Goal: Task Accomplishment & Management: Use online tool/utility

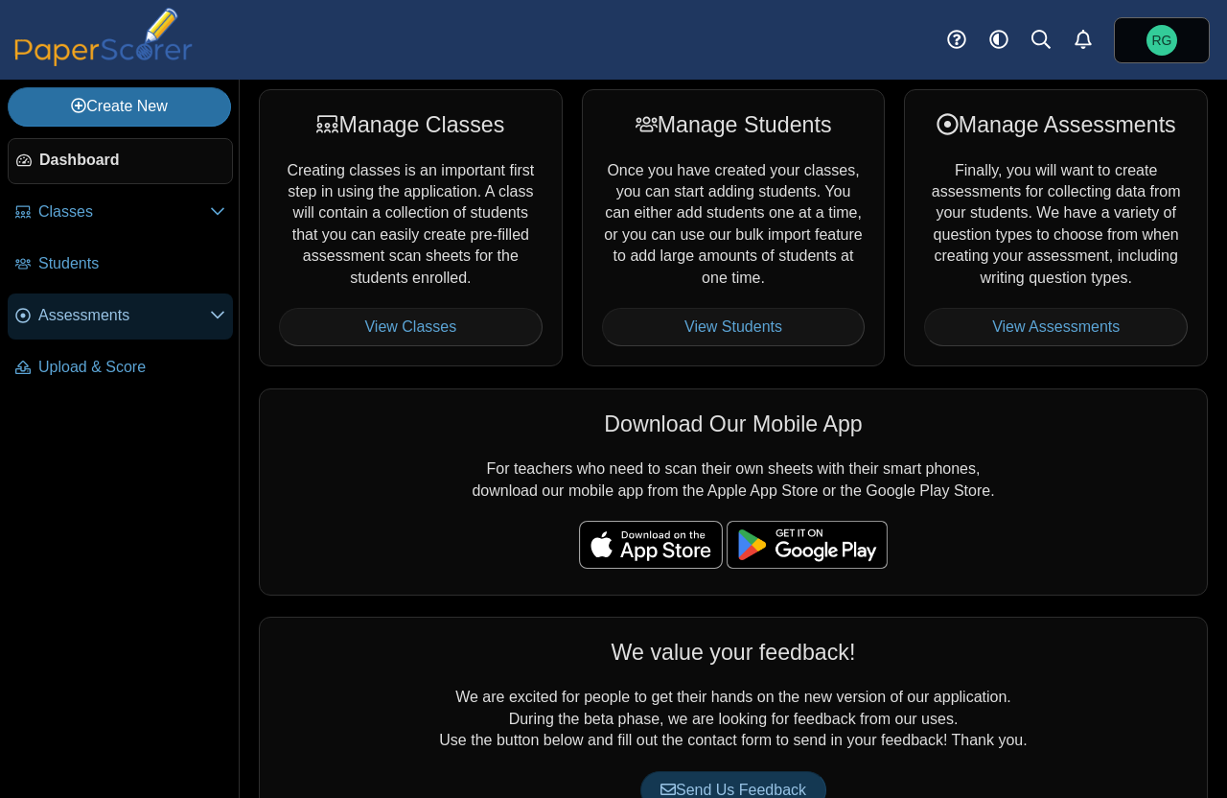
click at [215, 314] on use at bounding box center [217, 316] width 13 height 8
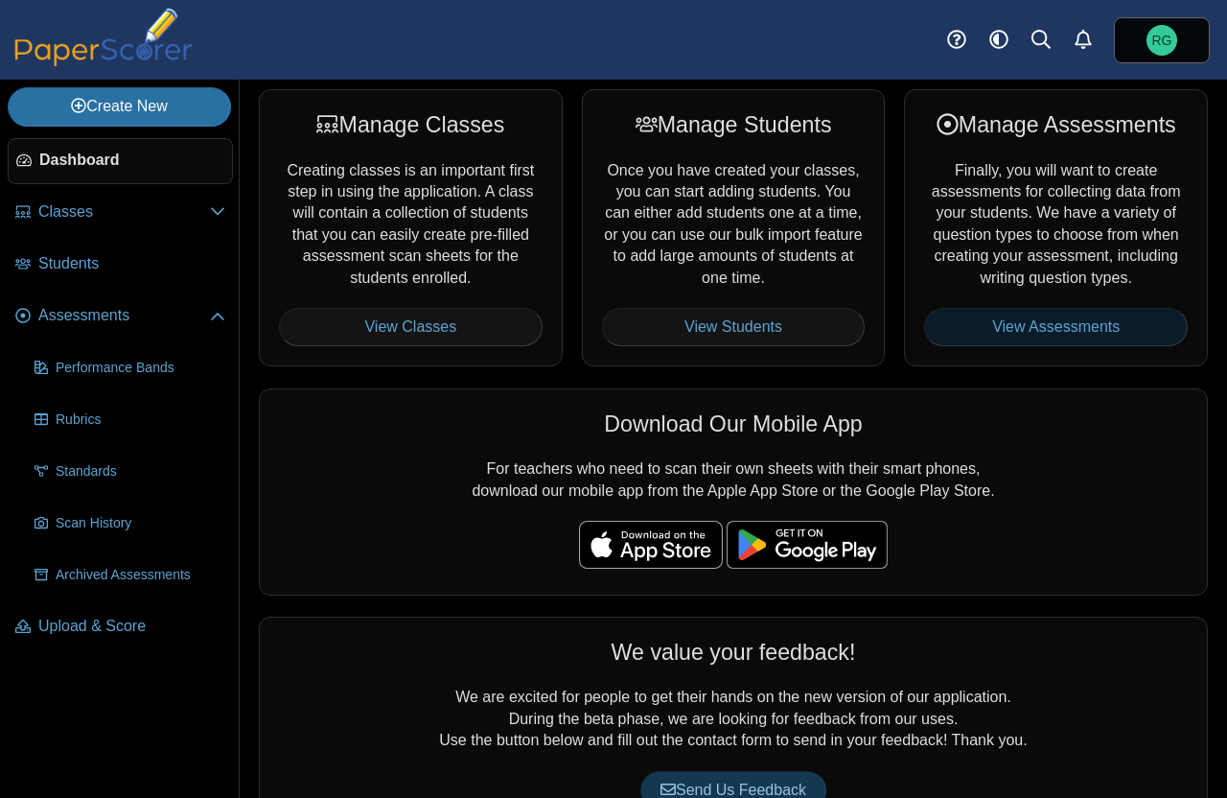
click at [1024, 326] on link "View Assessments" at bounding box center [1056, 327] width 264 height 38
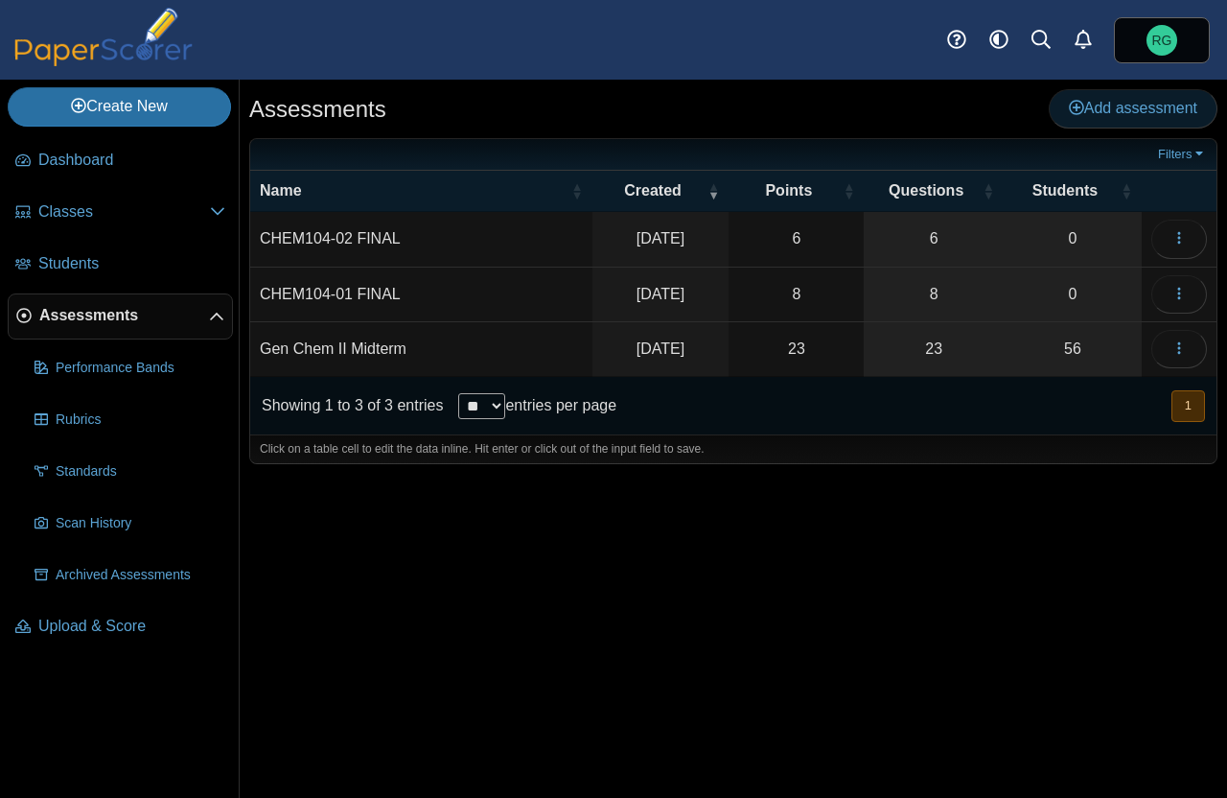
click at [1109, 110] on span "Add assessment" at bounding box center [1133, 108] width 128 height 16
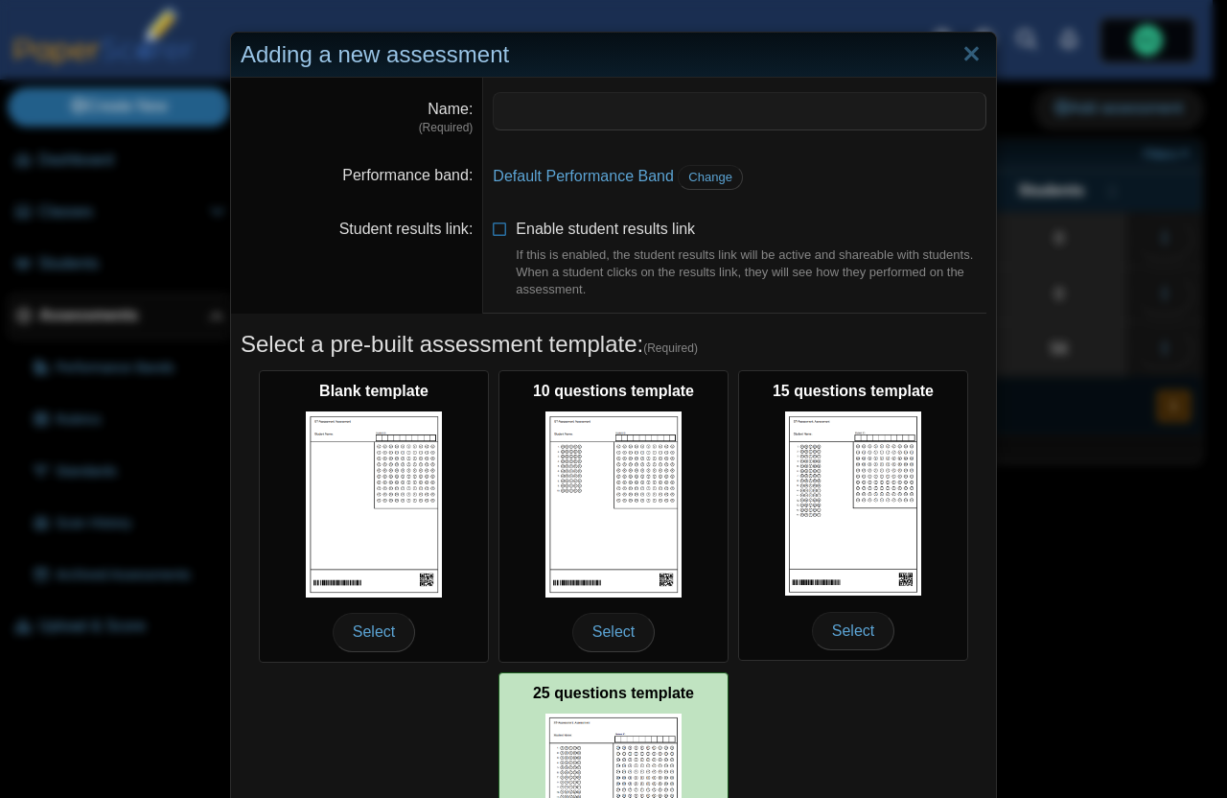
click at [624, 745] on img at bounding box center [614, 805] width 136 height 184
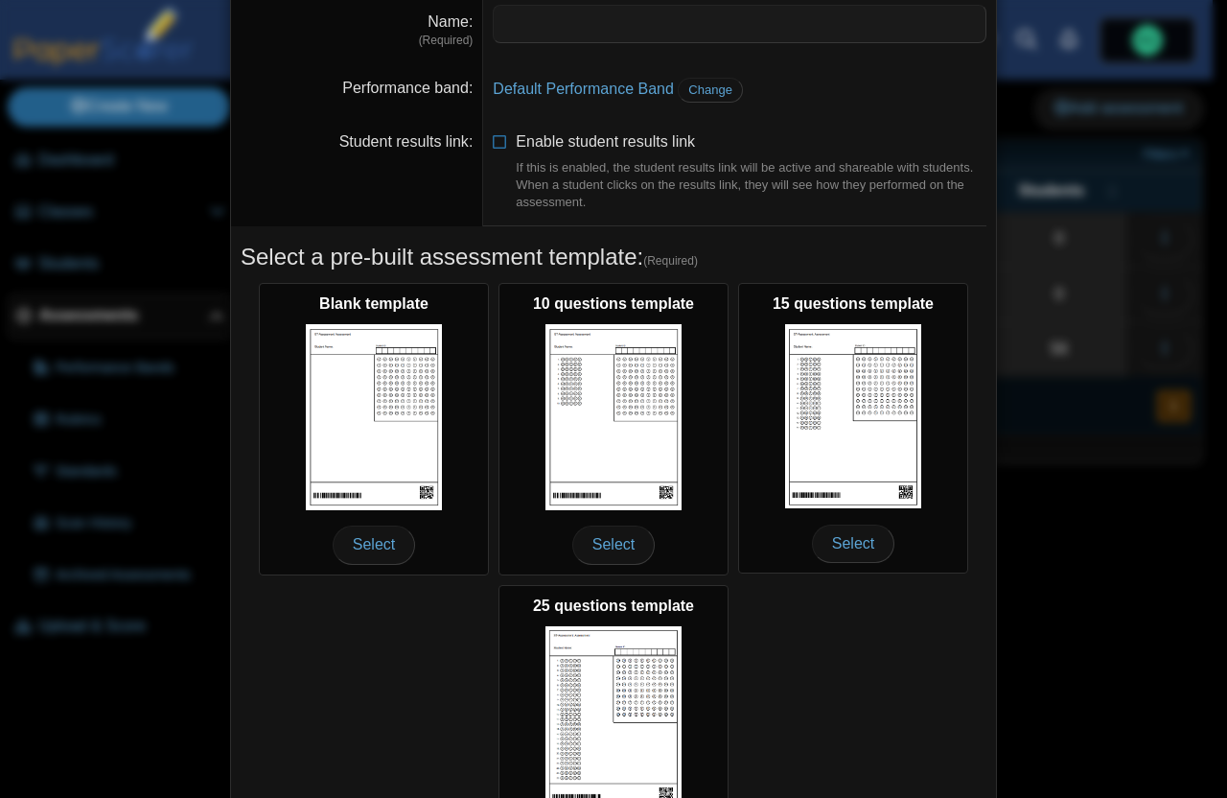
scroll to position [244, 0]
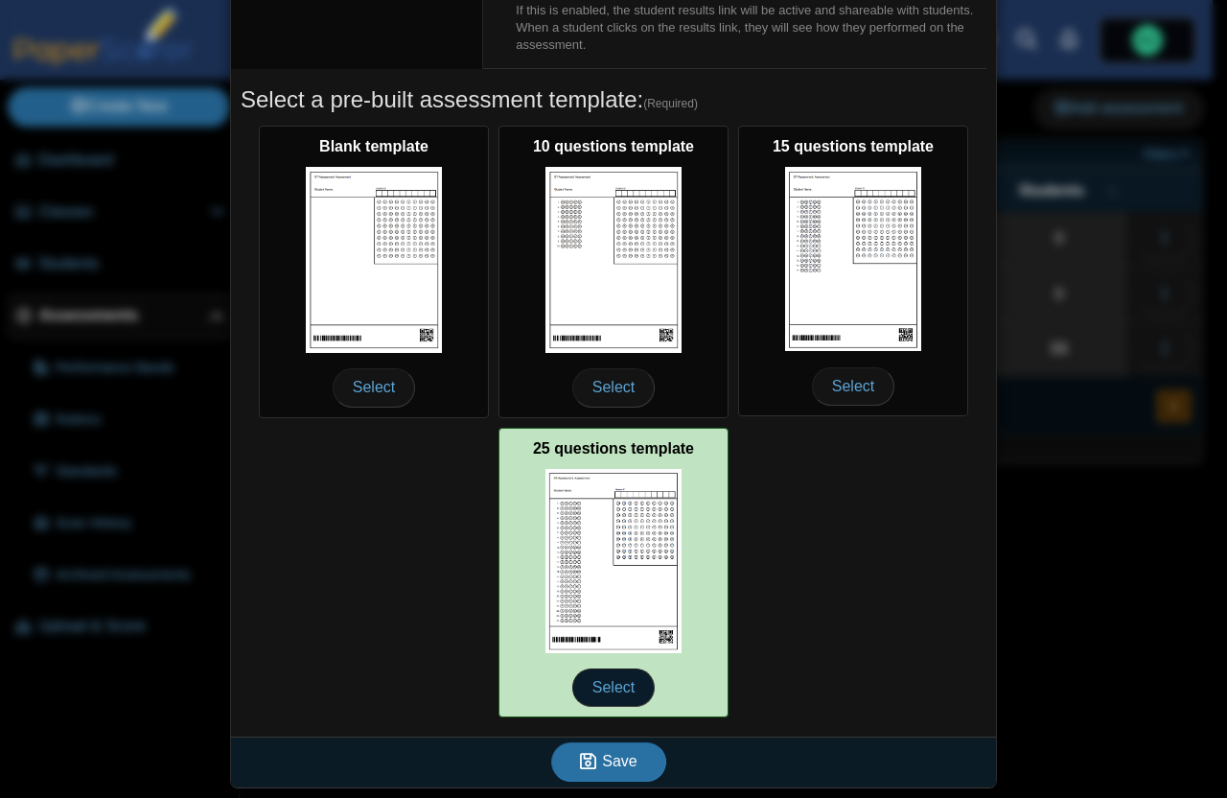
click at [609, 687] on span "Select" at bounding box center [613, 687] width 82 height 38
click at [606, 685] on span "Select" at bounding box center [613, 687] width 82 height 38
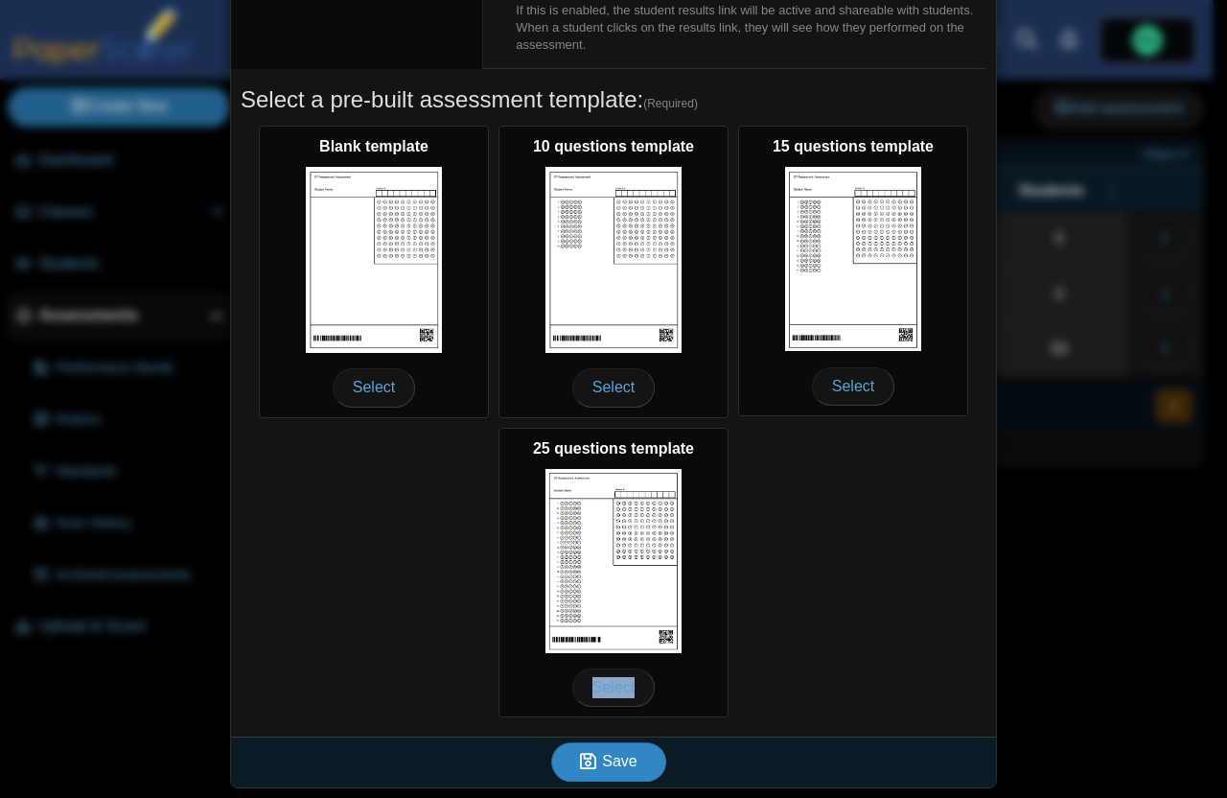
click at [617, 761] on span "Save" at bounding box center [619, 761] width 35 height 16
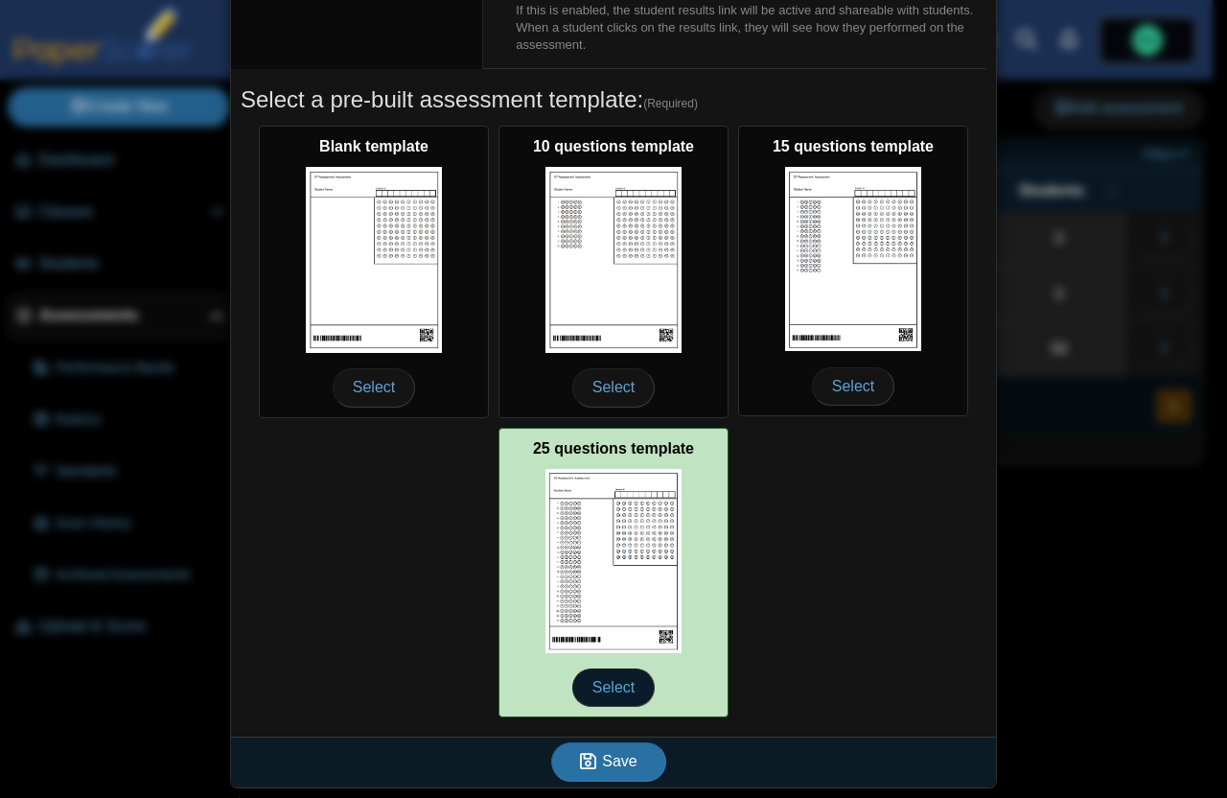
click at [610, 681] on span "Select" at bounding box center [613, 687] width 82 height 38
click at [616, 529] on img at bounding box center [614, 561] width 136 height 184
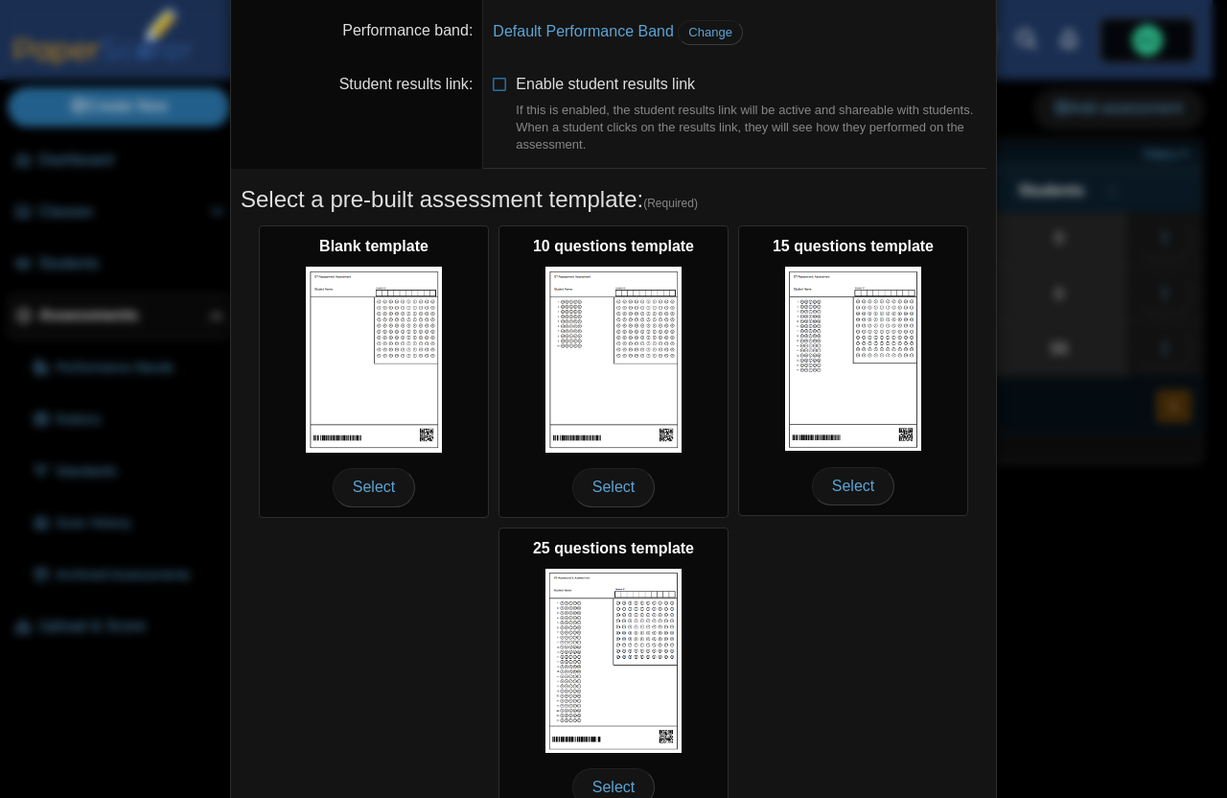
scroll to position [0, 0]
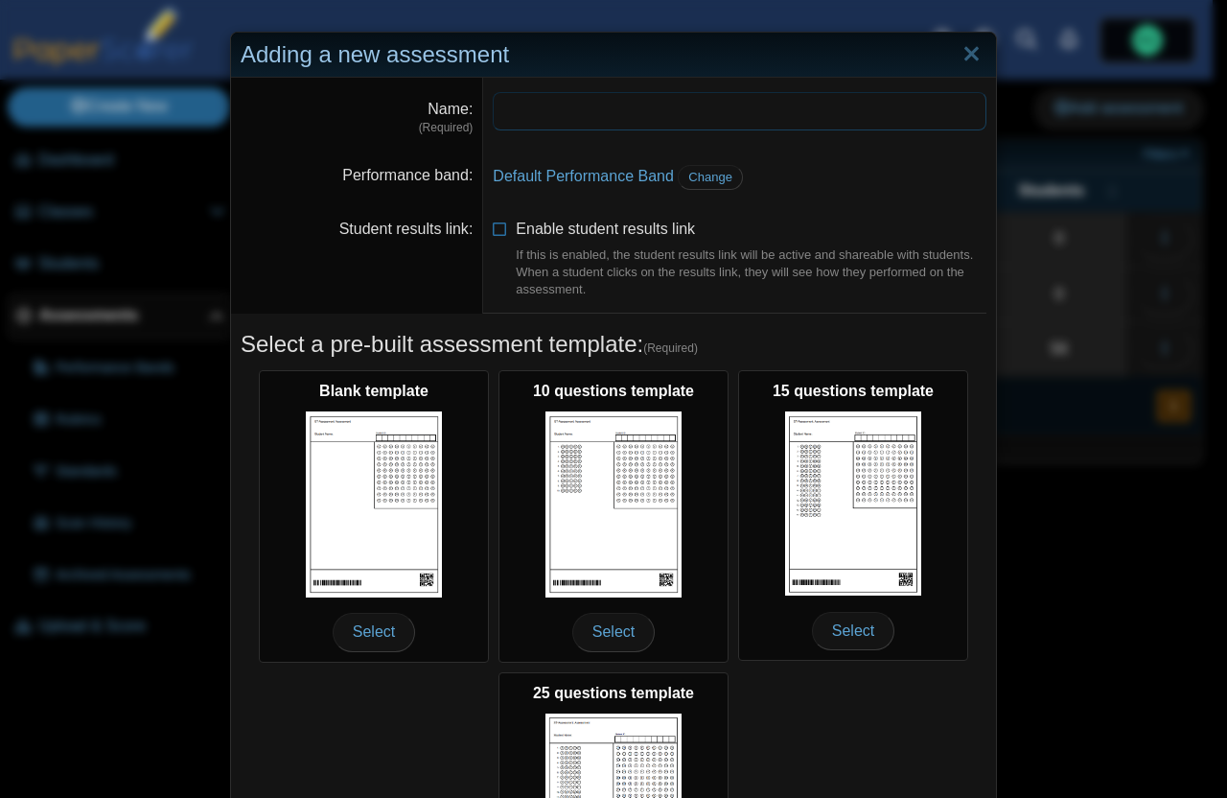
click at [525, 108] on input "Name" at bounding box center [740, 111] width 494 height 38
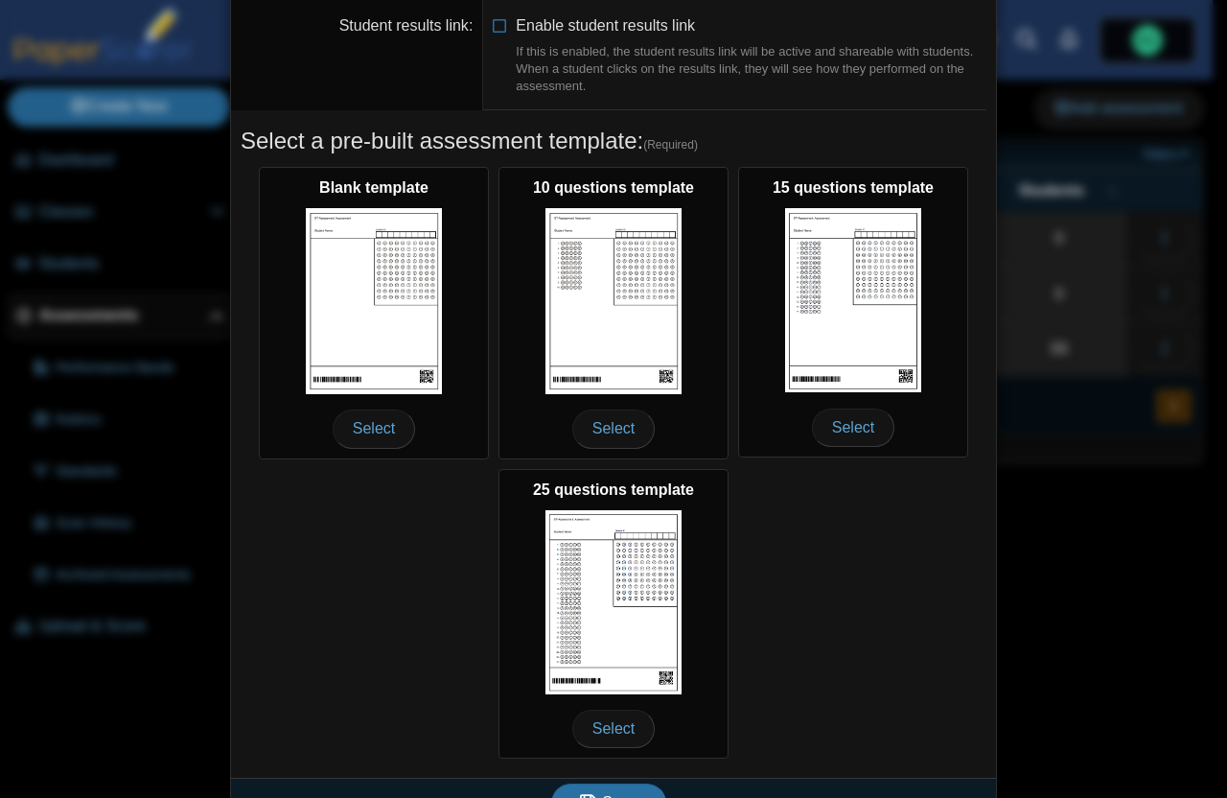
scroll to position [209, 0]
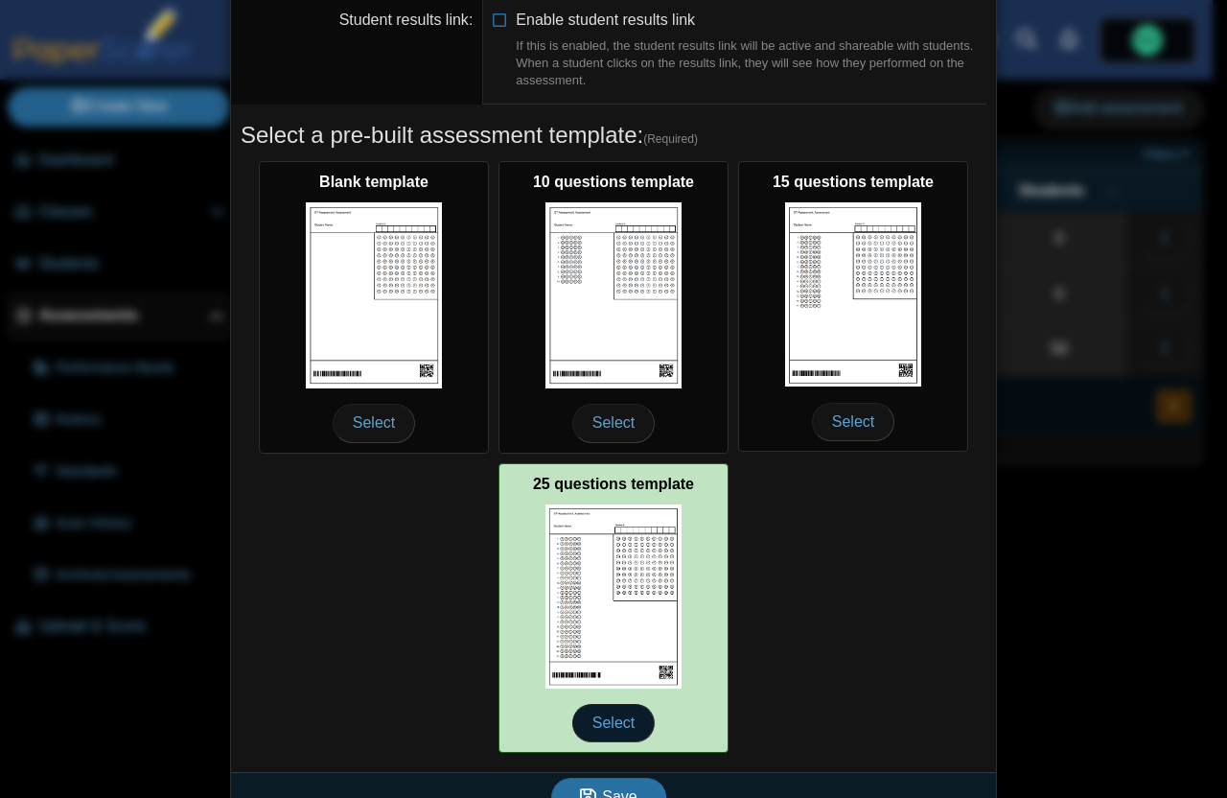
type input "**********"
click at [598, 723] on span "Select" at bounding box center [613, 723] width 82 height 38
click at [613, 610] on img at bounding box center [614, 596] width 136 height 184
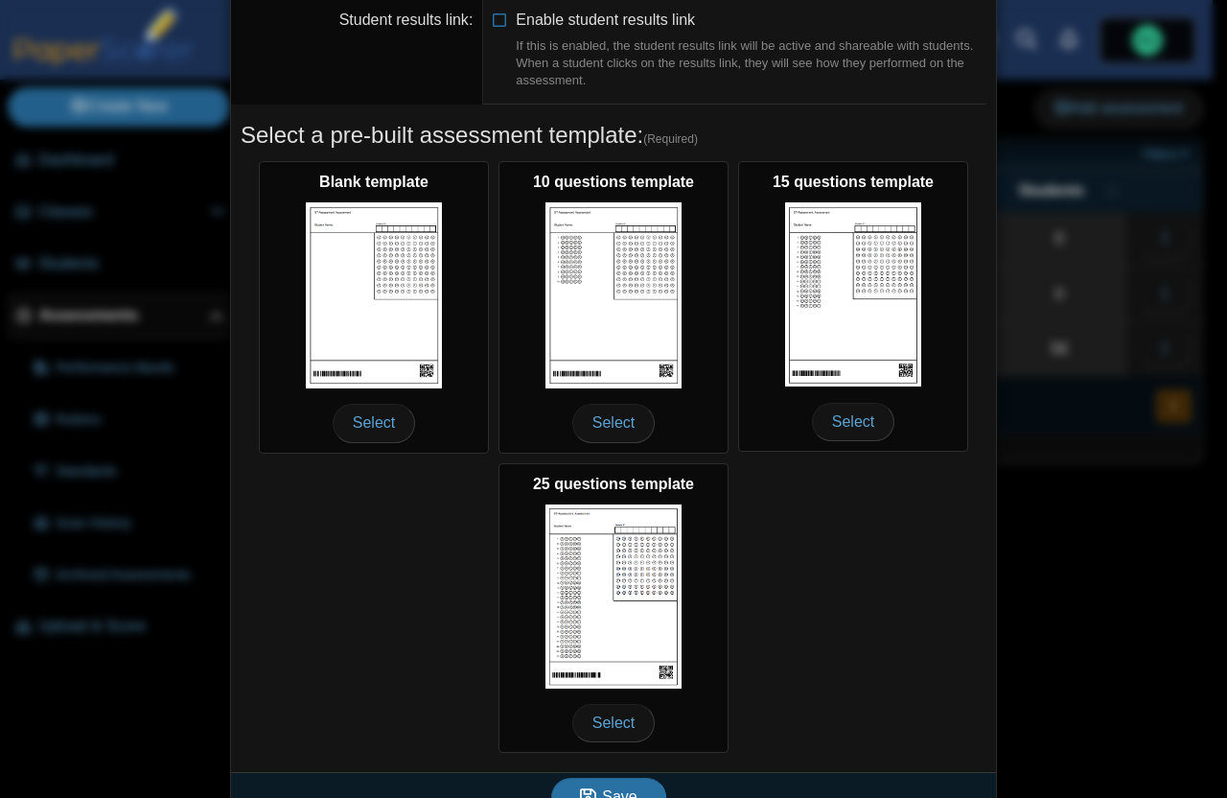
scroll to position [0, 0]
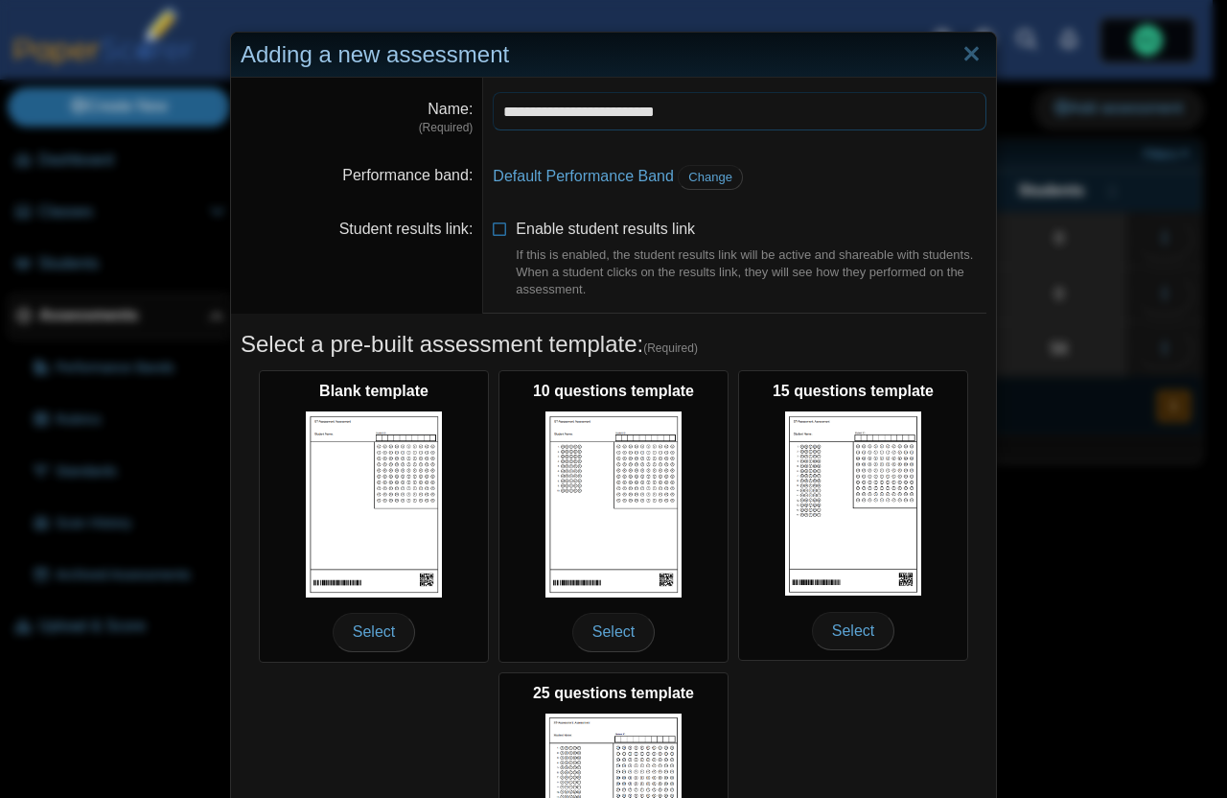
click at [773, 99] on input "**********" at bounding box center [740, 111] width 494 height 38
click at [769, 101] on input "**********" at bounding box center [740, 111] width 494 height 38
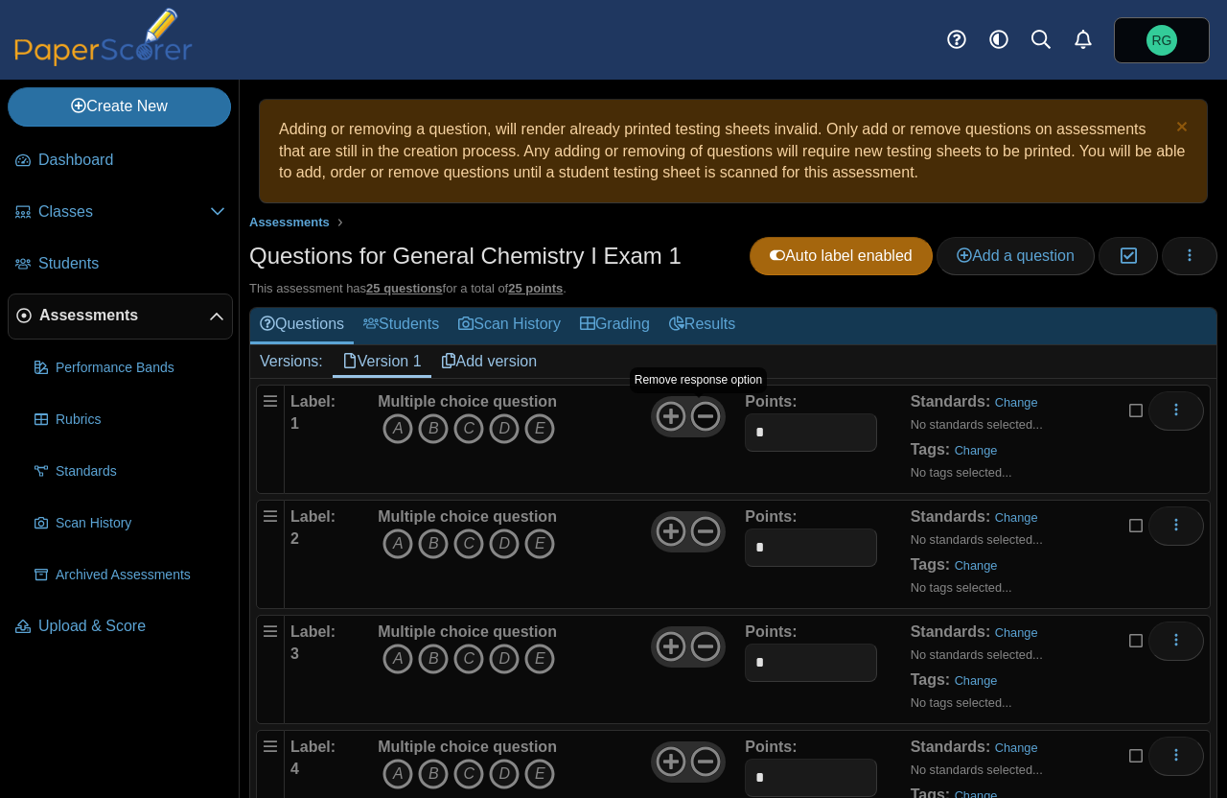
click at [703, 416] on use at bounding box center [706, 417] width 30 height 30
click at [699, 524] on icon at bounding box center [705, 531] width 31 height 31
click at [697, 638] on icon at bounding box center [705, 646] width 31 height 31
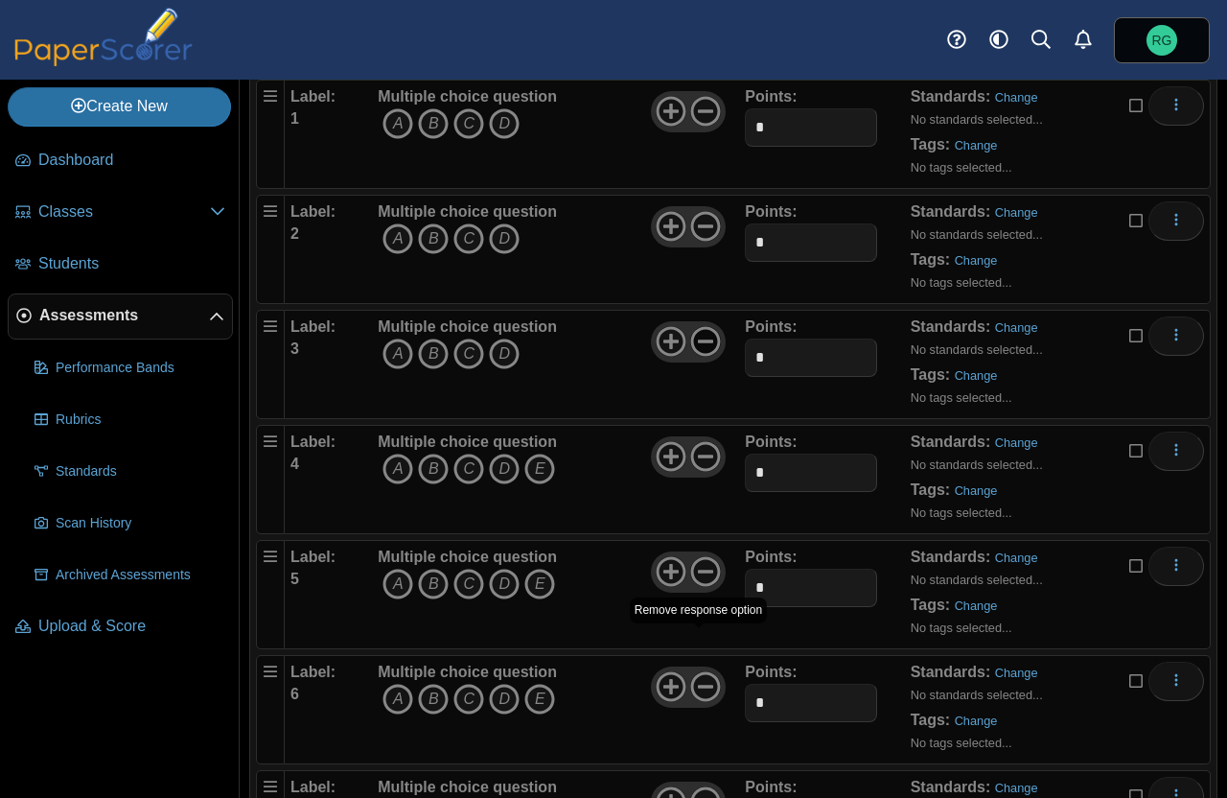
scroll to position [309, 0]
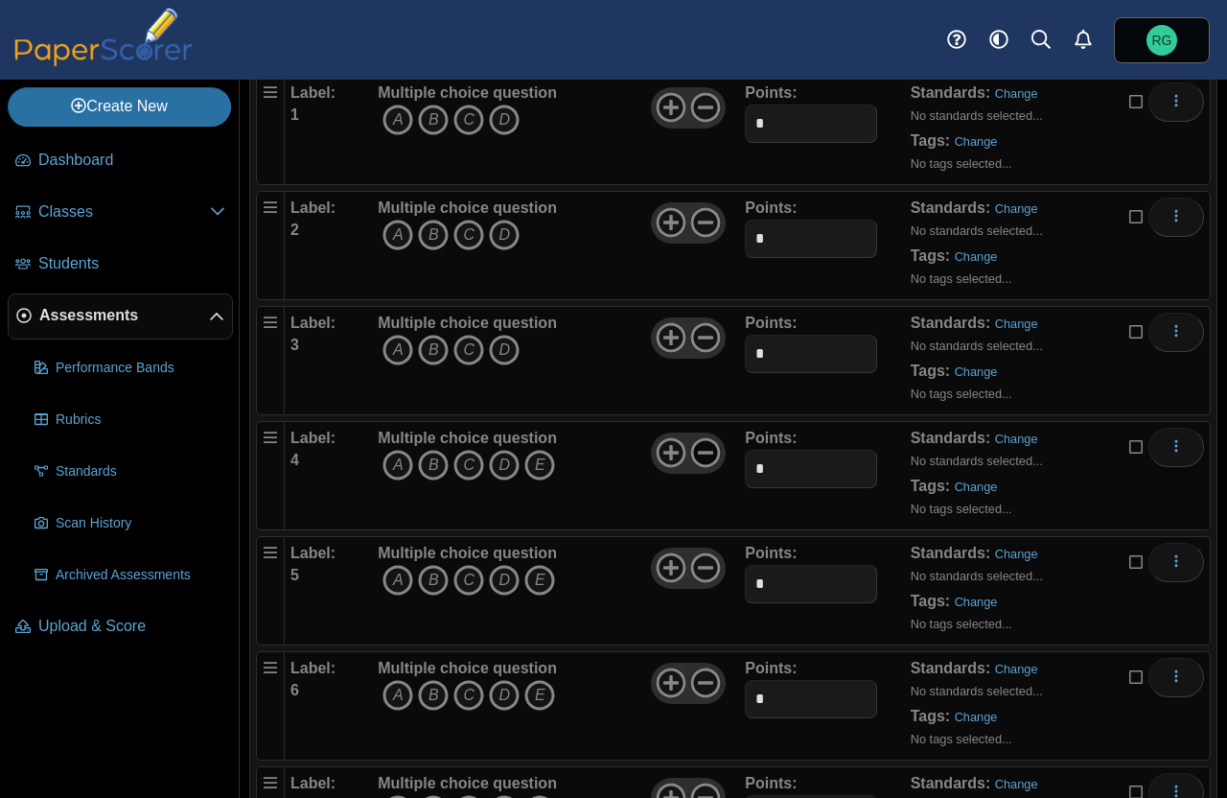
click at [697, 455] on icon at bounding box center [705, 452] width 31 height 31
click at [700, 567] on use at bounding box center [706, 568] width 30 height 30
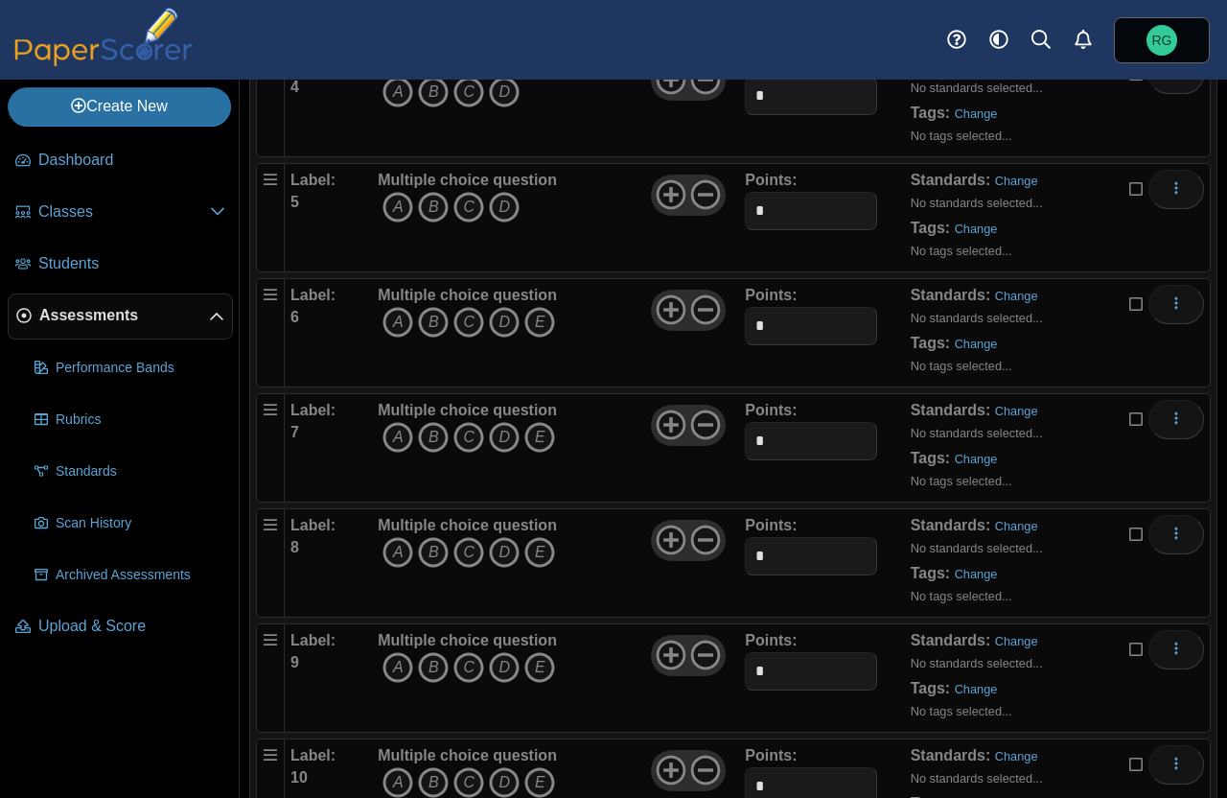
scroll to position [731, 0]
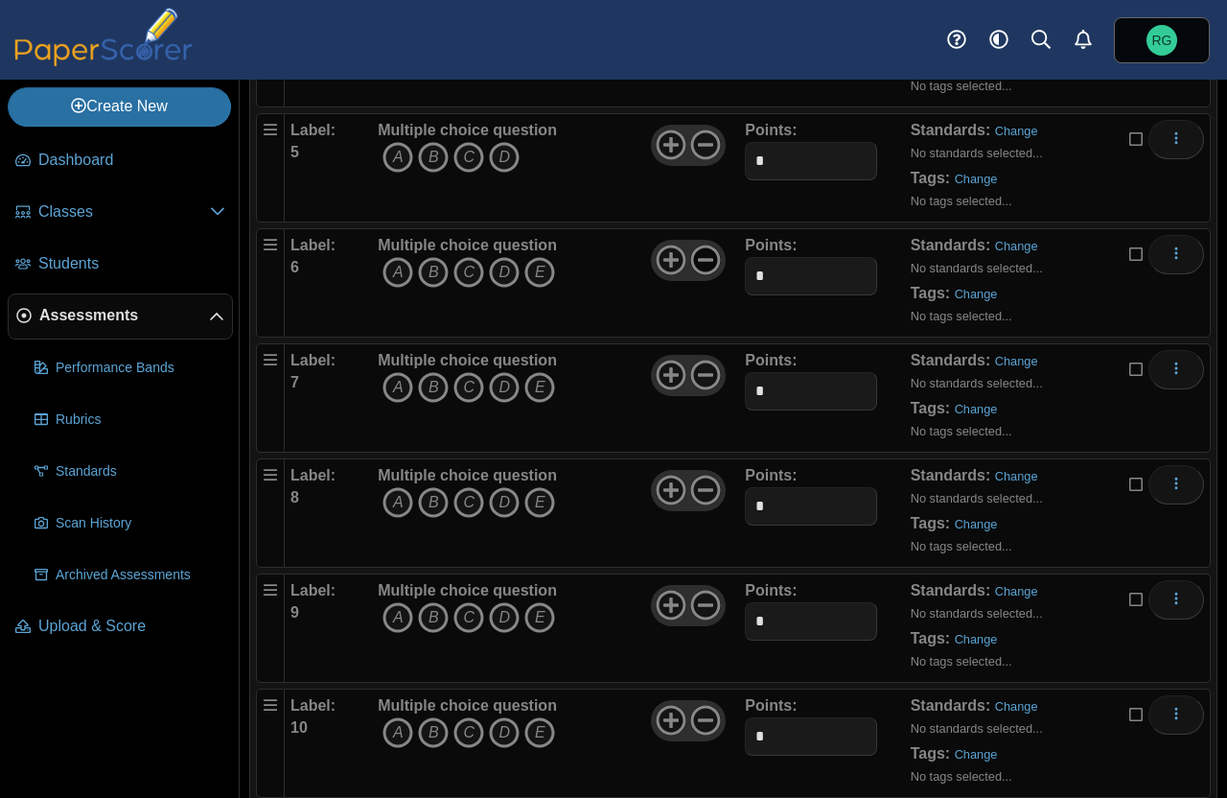
click at [700, 262] on icon at bounding box center [705, 259] width 31 height 31
click at [701, 372] on icon at bounding box center [705, 375] width 31 height 31
click at [699, 490] on use at bounding box center [706, 491] width 30 height 30
click at [700, 594] on icon at bounding box center [705, 605] width 31 height 31
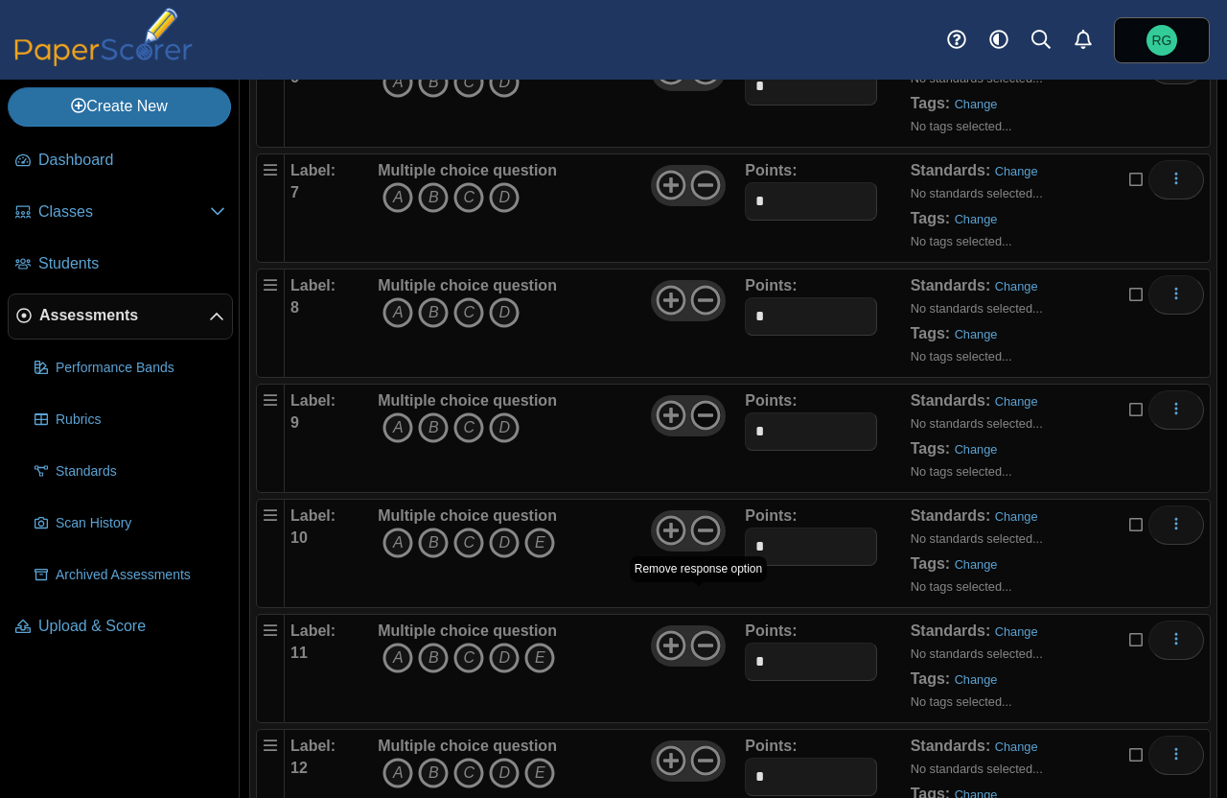
scroll to position [954, 0]
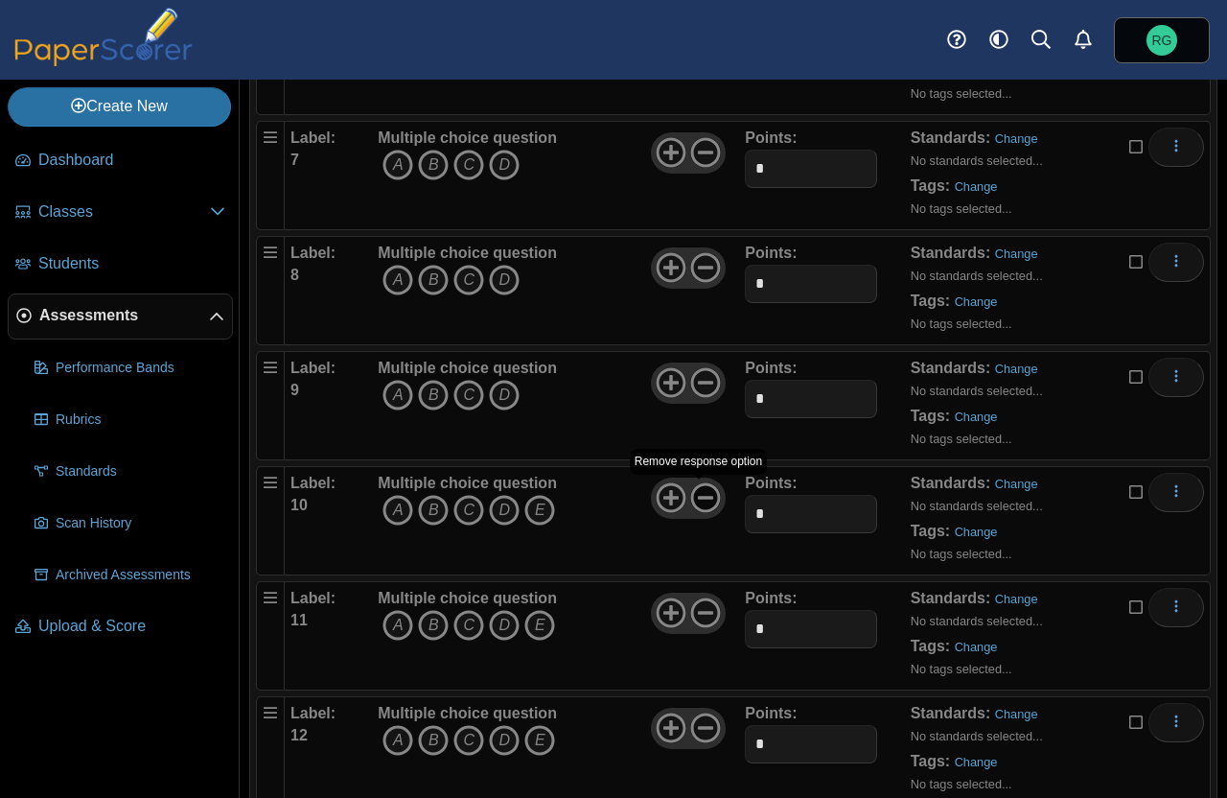
click at [690, 499] on icon at bounding box center [705, 497] width 31 height 31
click at [691, 617] on icon at bounding box center [705, 612] width 31 height 31
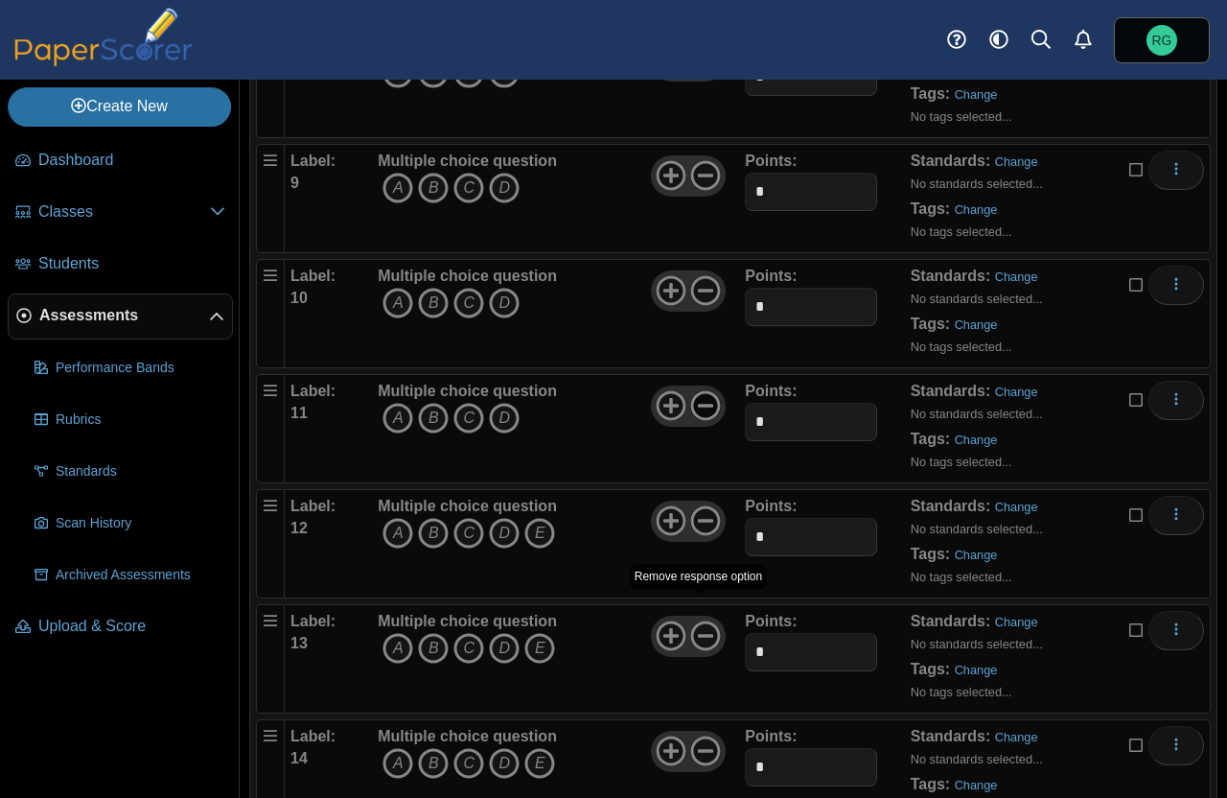
scroll to position [1331, 0]
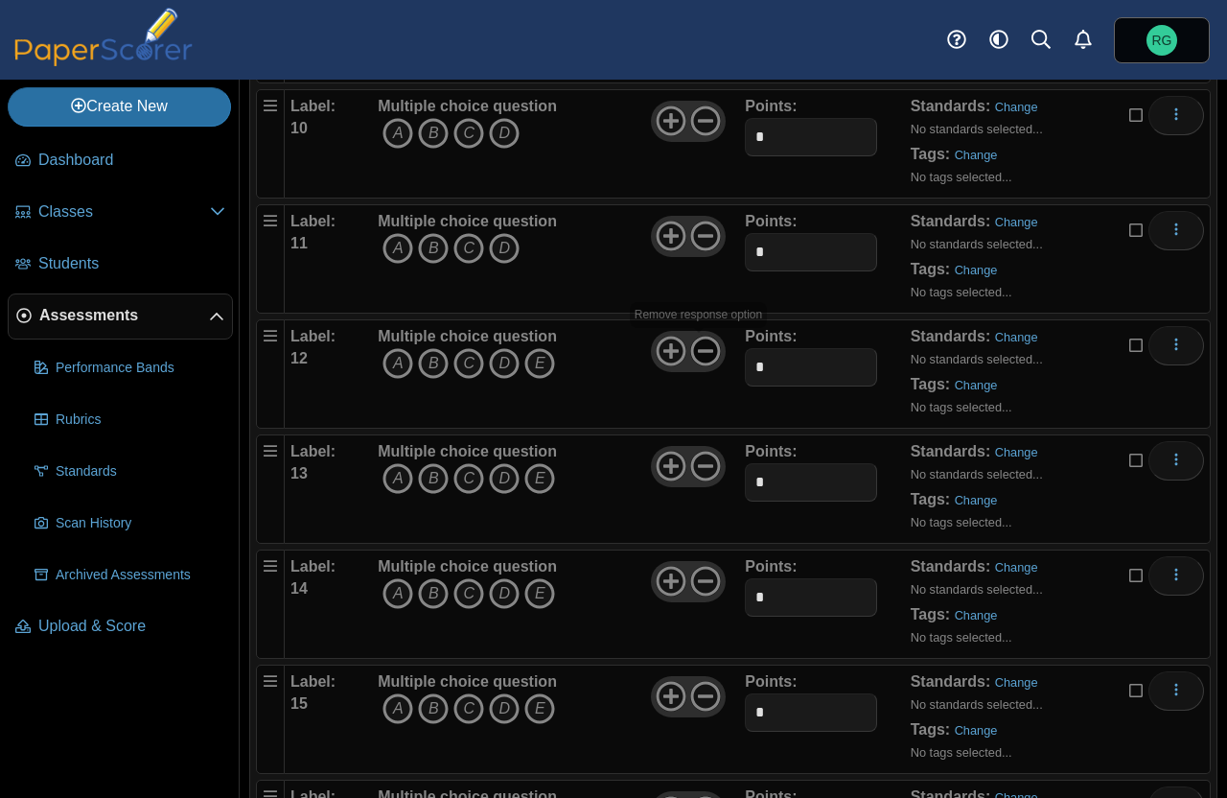
click at [696, 349] on icon at bounding box center [705, 351] width 31 height 31
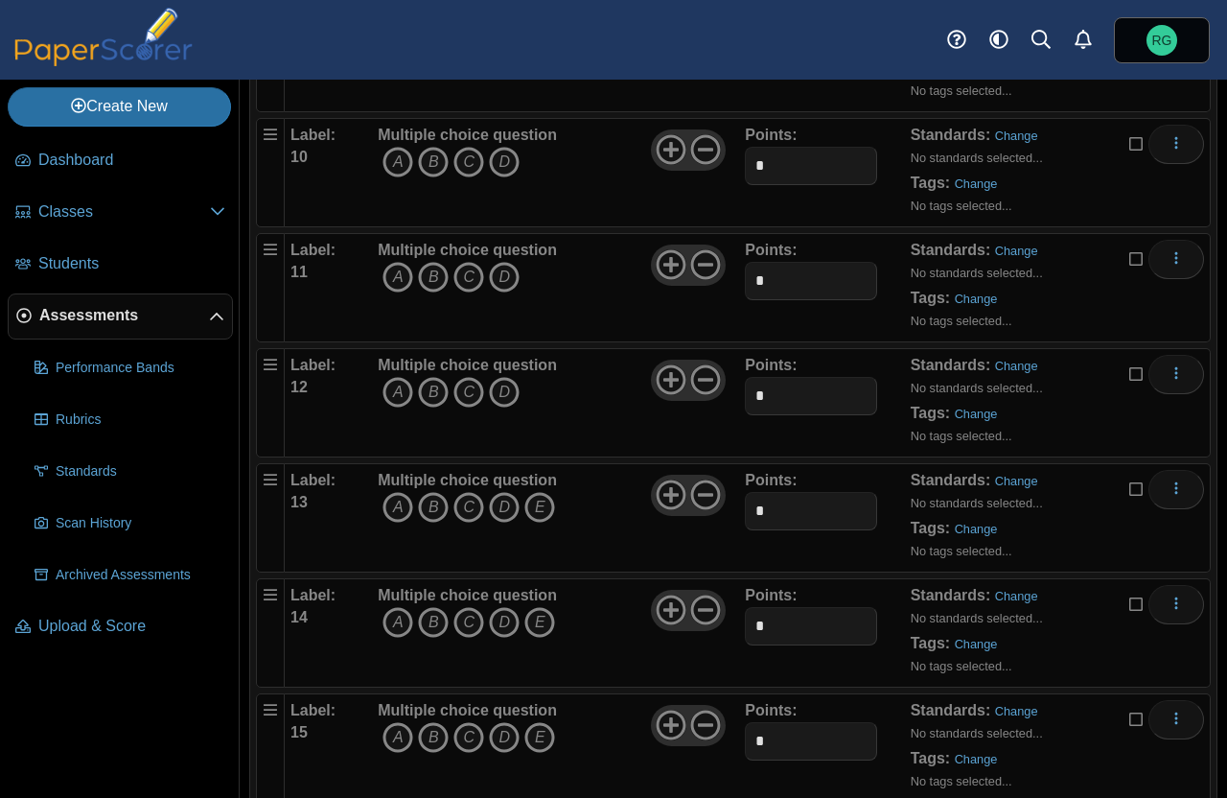
scroll to position [1288, 0]
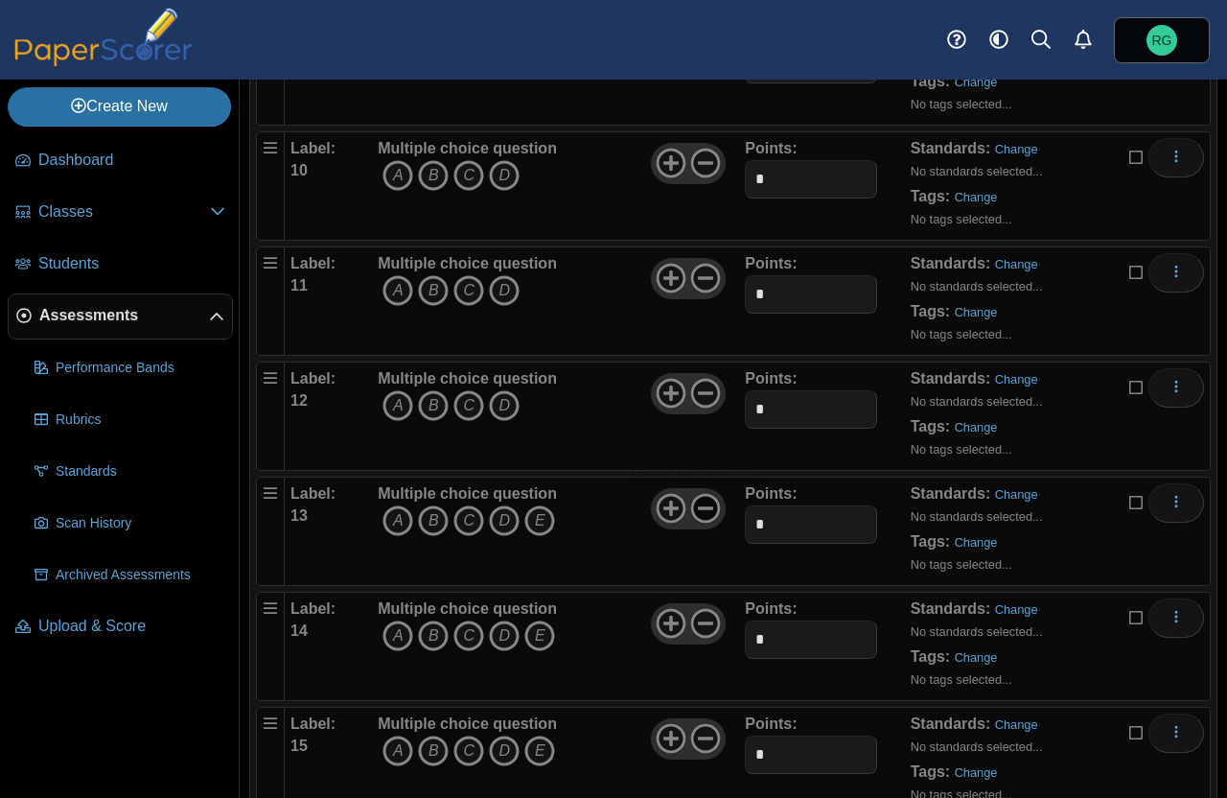
click at [697, 505] on icon at bounding box center [705, 508] width 31 height 31
click at [700, 618] on icon at bounding box center [705, 623] width 31 height 31
click at [703, 735] on icon at bounding box center [705, 738] width 31 height 31
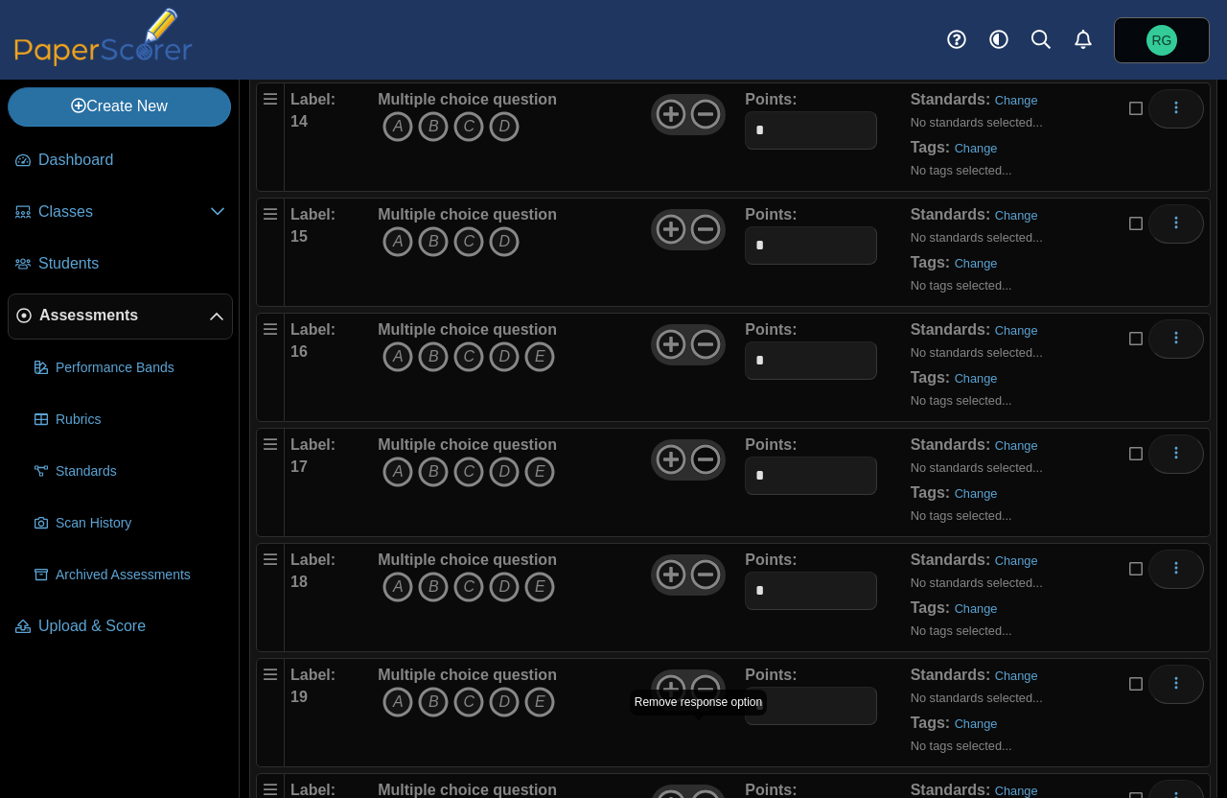
scroll to position [1800, 0]
click at [695, 337] on icon at bounding box center [705, 341] width 31 height 31
click at [700, 462] on icon at bounding box center [705, 456] width 31 height 31
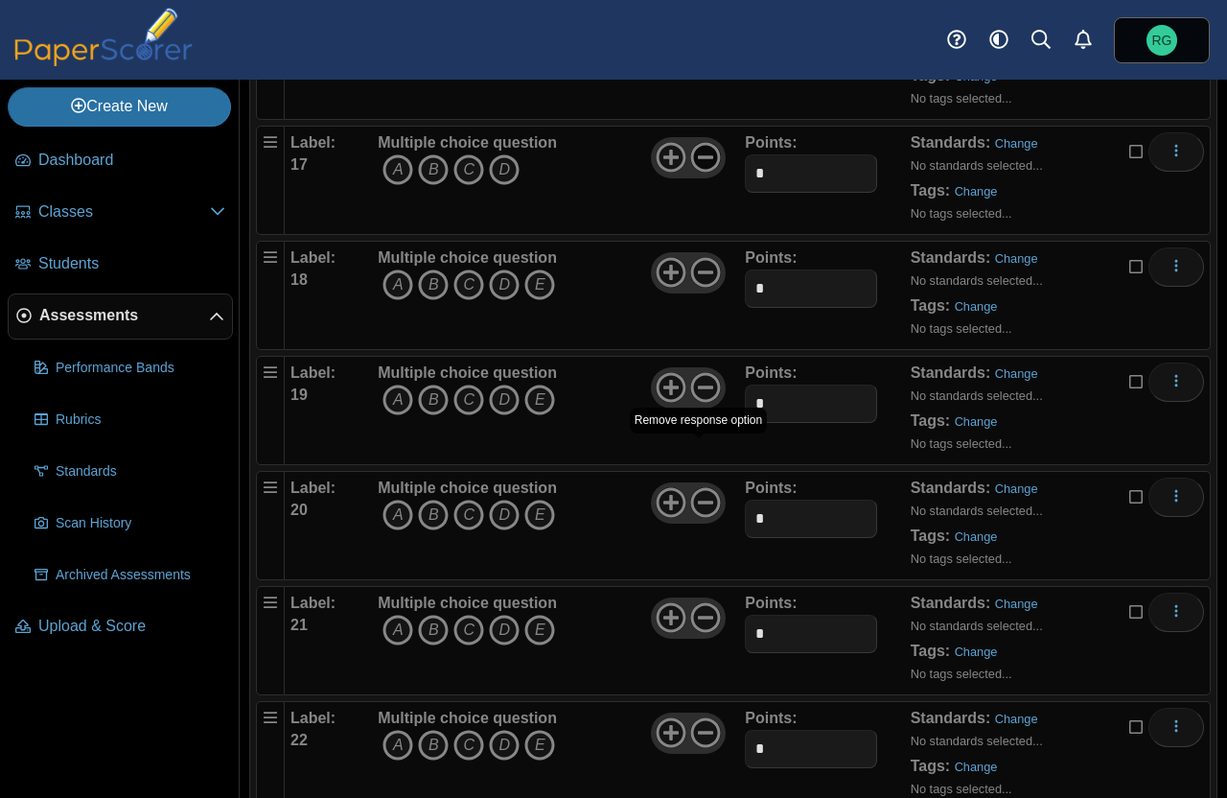
scroll to position [2146, 0]
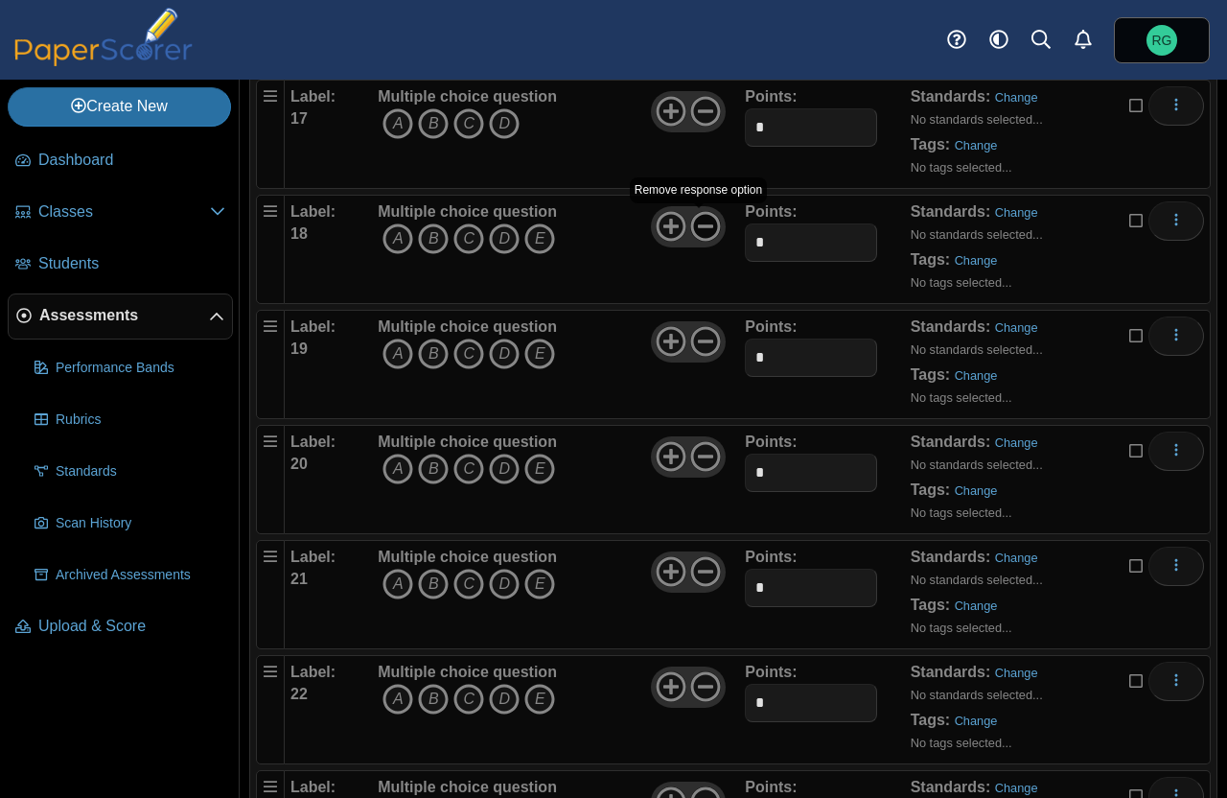
click at [698, 221] on icon at bounding box center [705, 226] width 31 height 31
click at [701, 339] on use at bounding box center [706, 342] width 30 height 30
click at [695, 453] on icon at bounding box center [705, 456] width 31 height 31
click at [697, 573] on icon at bounding box center [705, 571] width 31 height 31
click at [1175, 565] on use "More options" at bounding box center [1176, 565] width 3 height 12
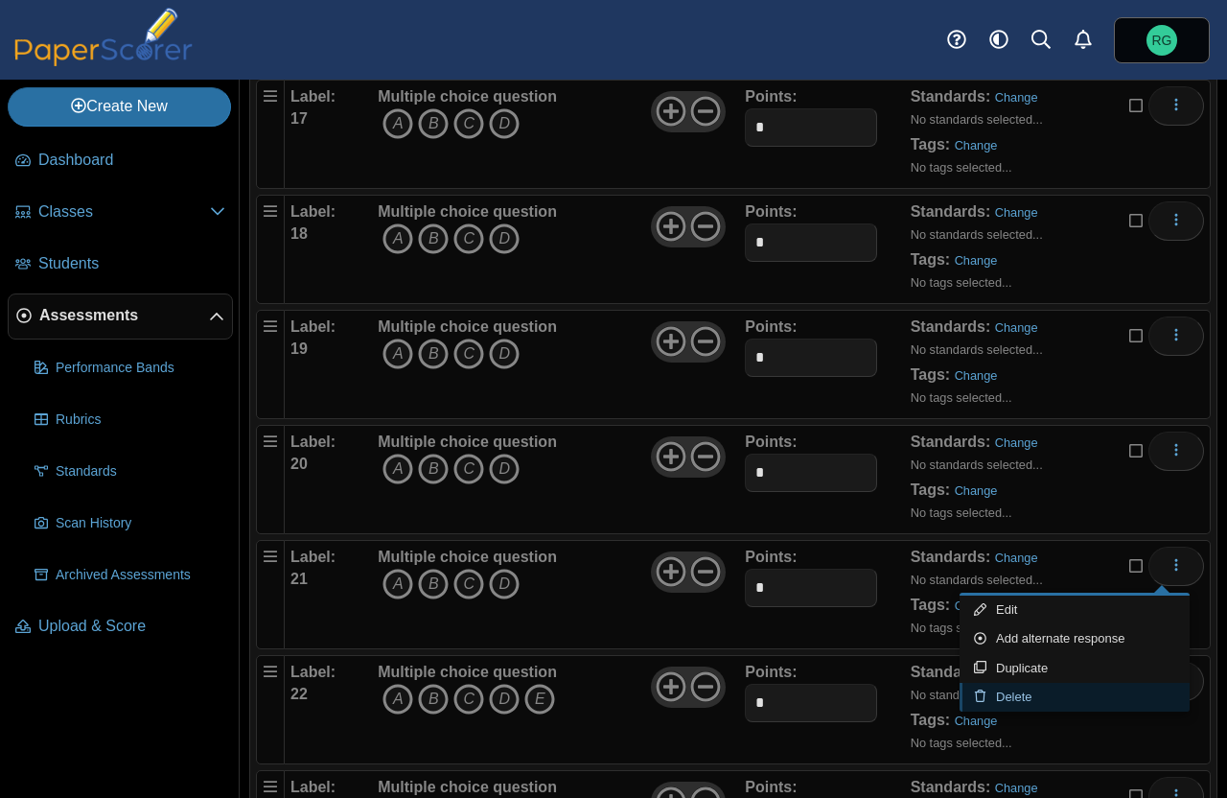
click at [1019, 692] on link "Delete" at bounding box center [1075, 697] width 230 height 29
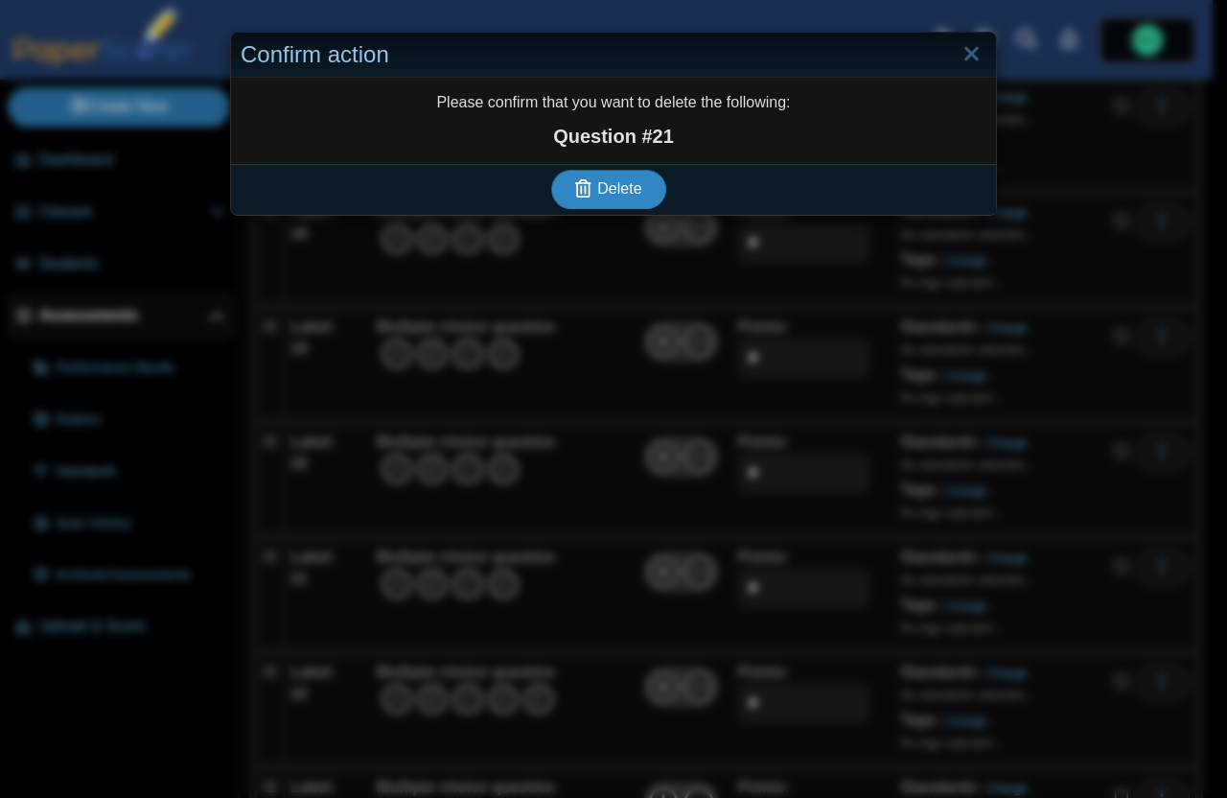
click at [596, 176] on button "Delete" at bounding box center [608, 189] width 115 height 38
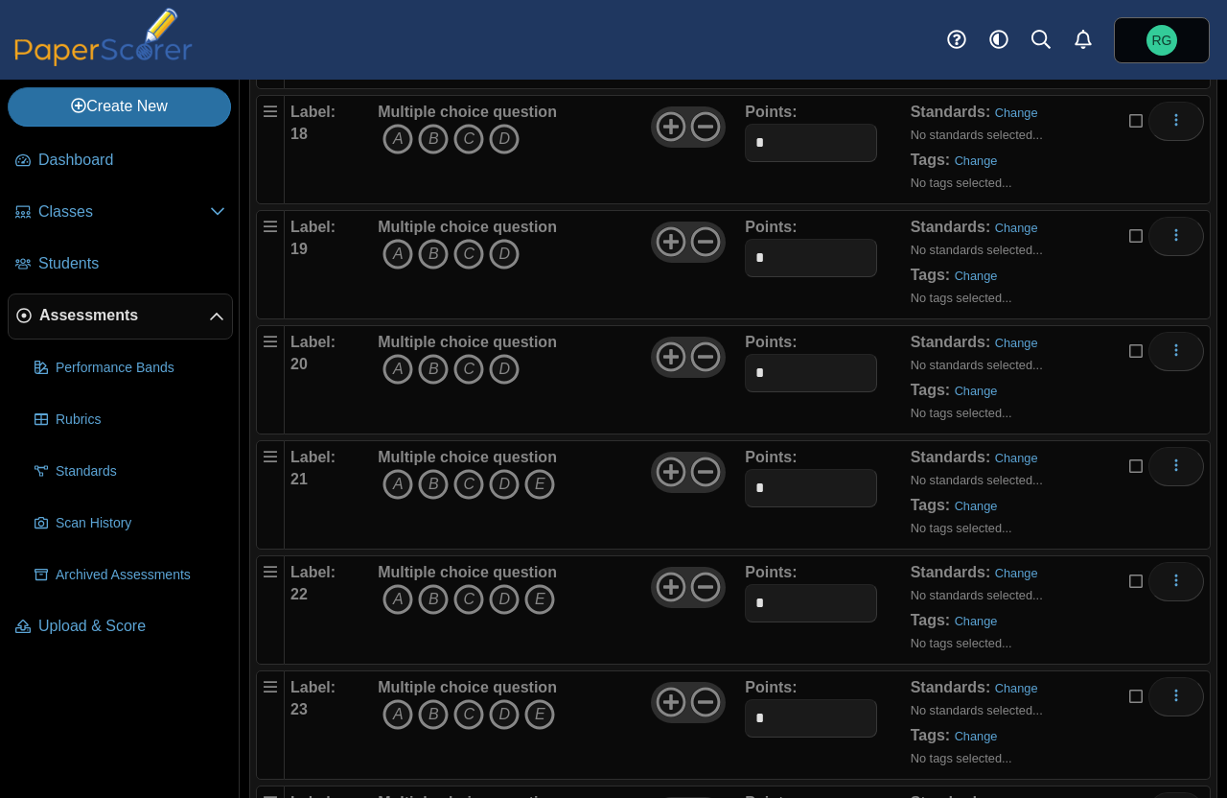
scroll to position [2250, 0]
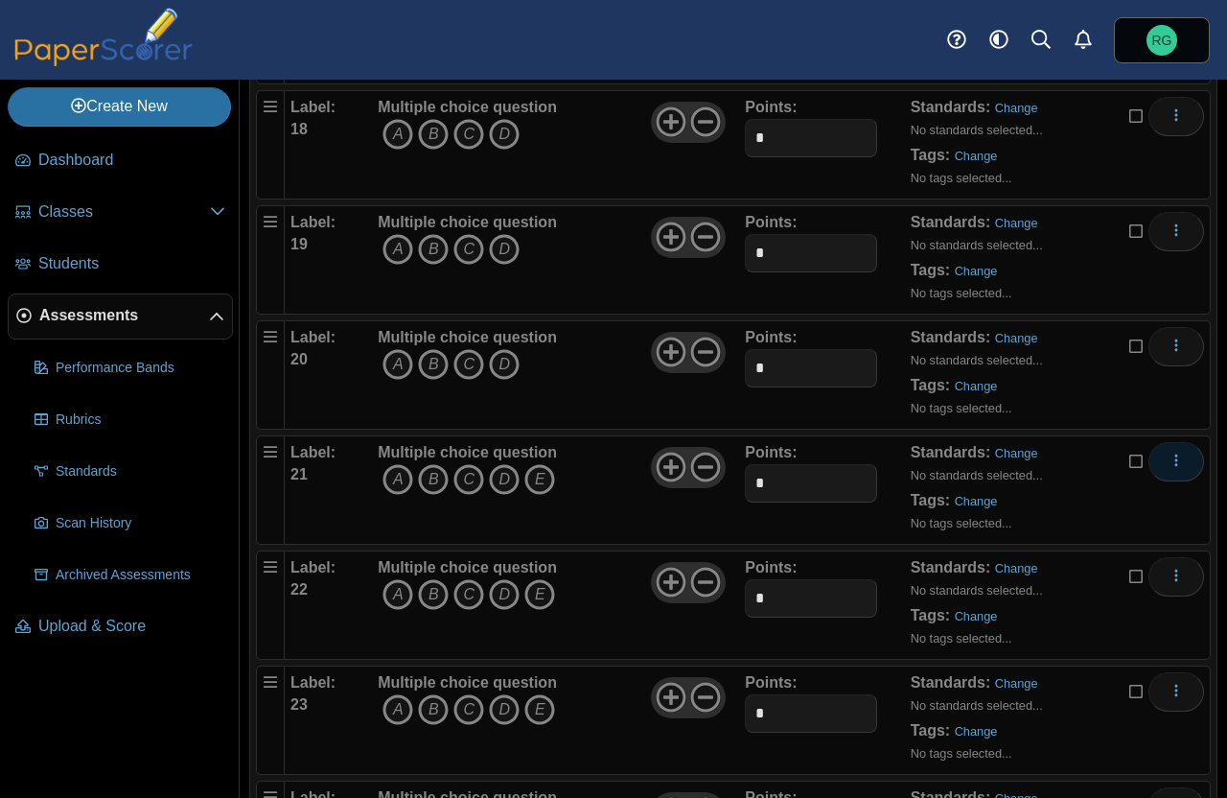
click at [1175, 456] on use "More options" at bounding box center [1176, 460] width 3 height 12
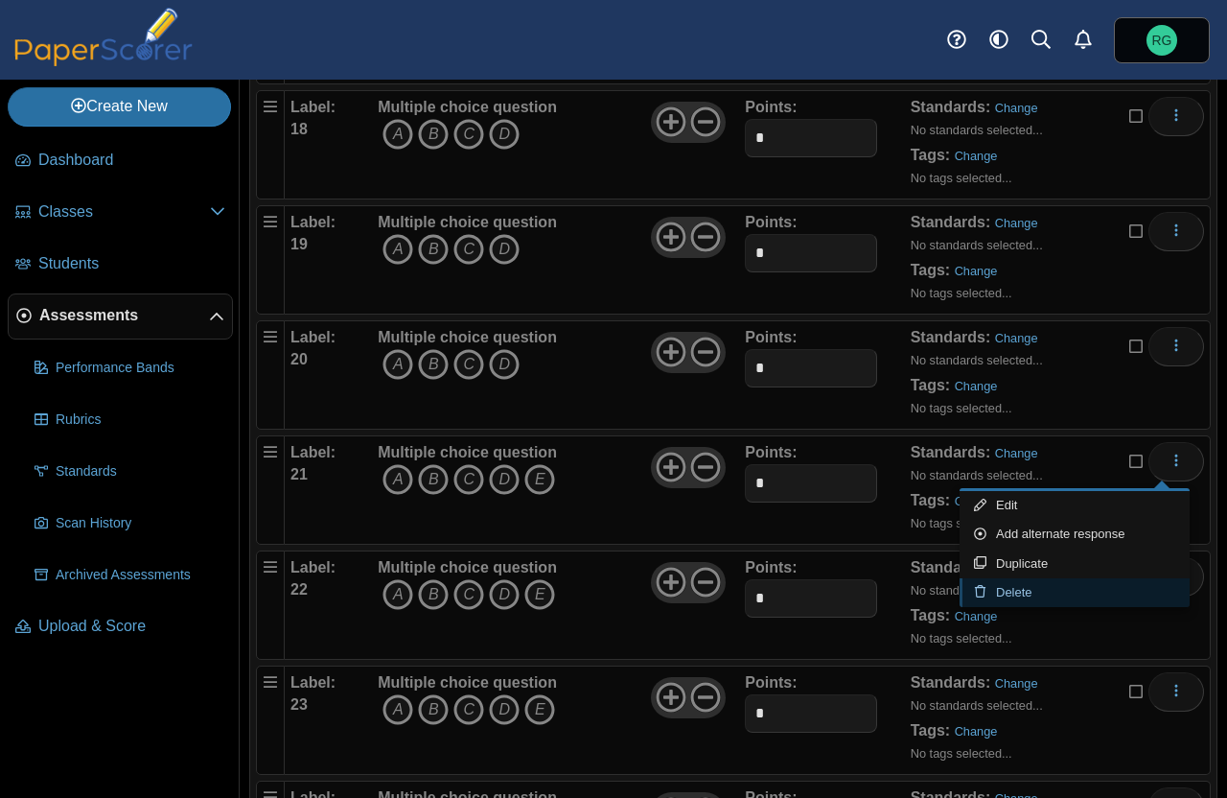
click at [1012, 588] on link "Delete" at bounding box center [1075, 592] width 230 height 29
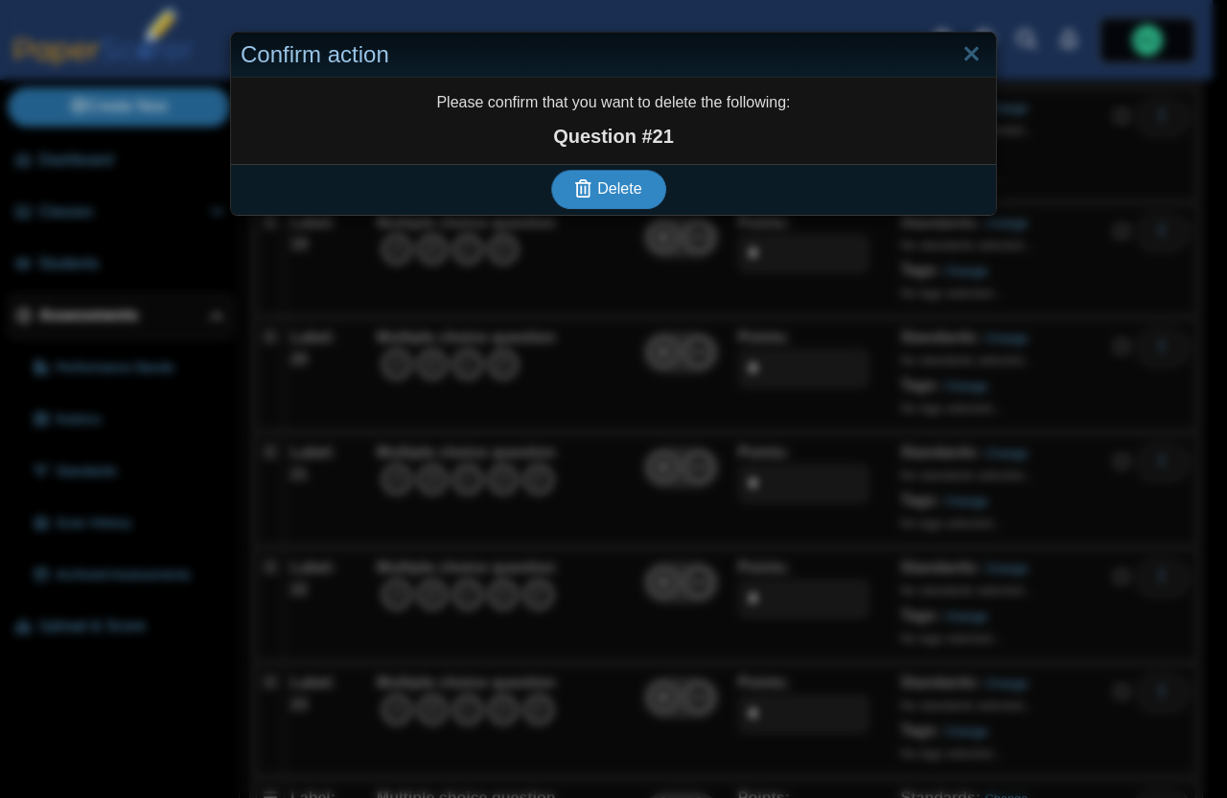
click at [604, 184] on span "Delete" at bounding box center [619, 188] width 44 height 16
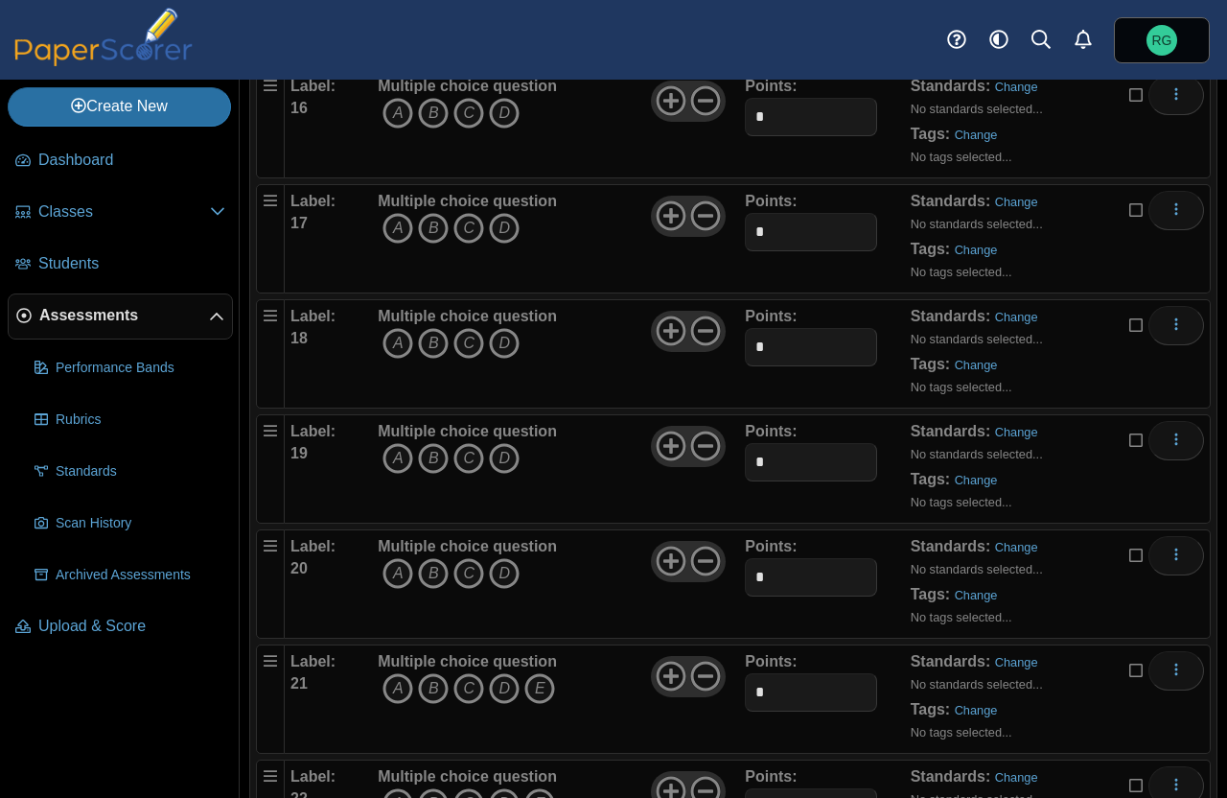
scroll to position [2272, 0]
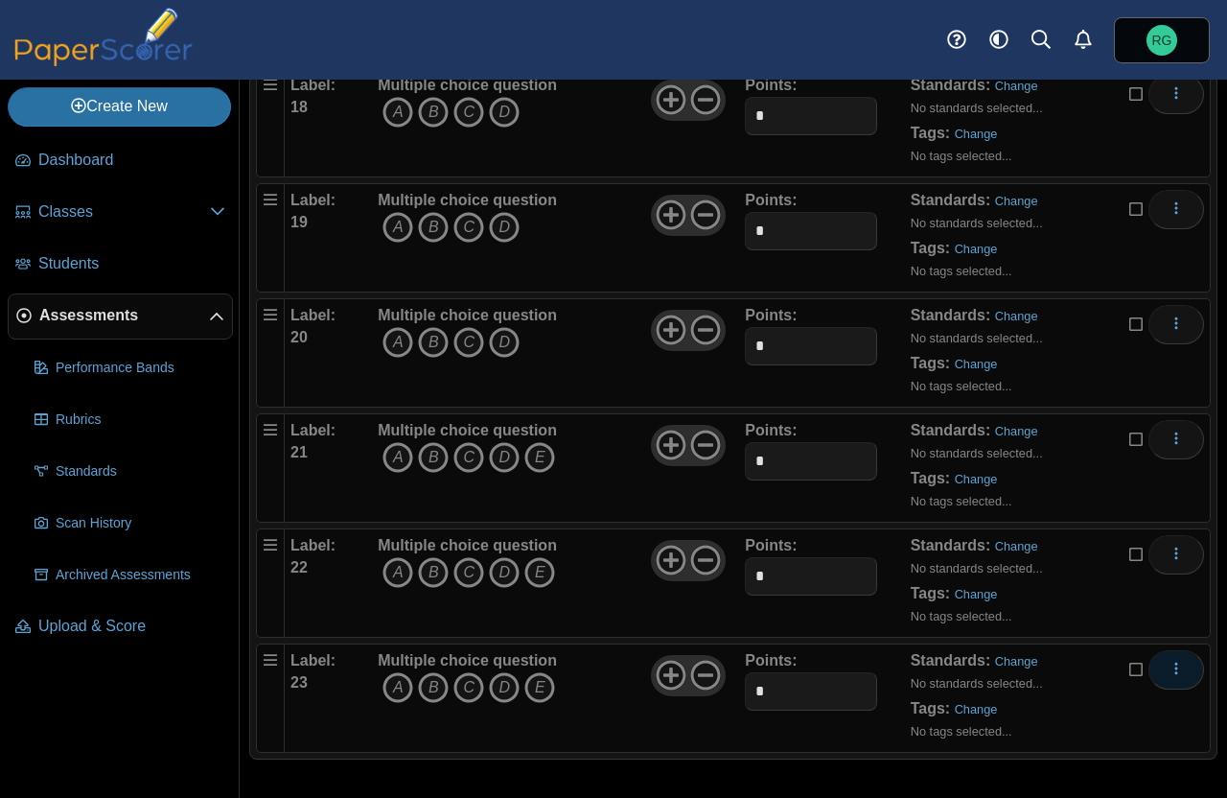
click at [1169, 671] on icon "More options" at bounding box center [1176, 668] width 15 height 15
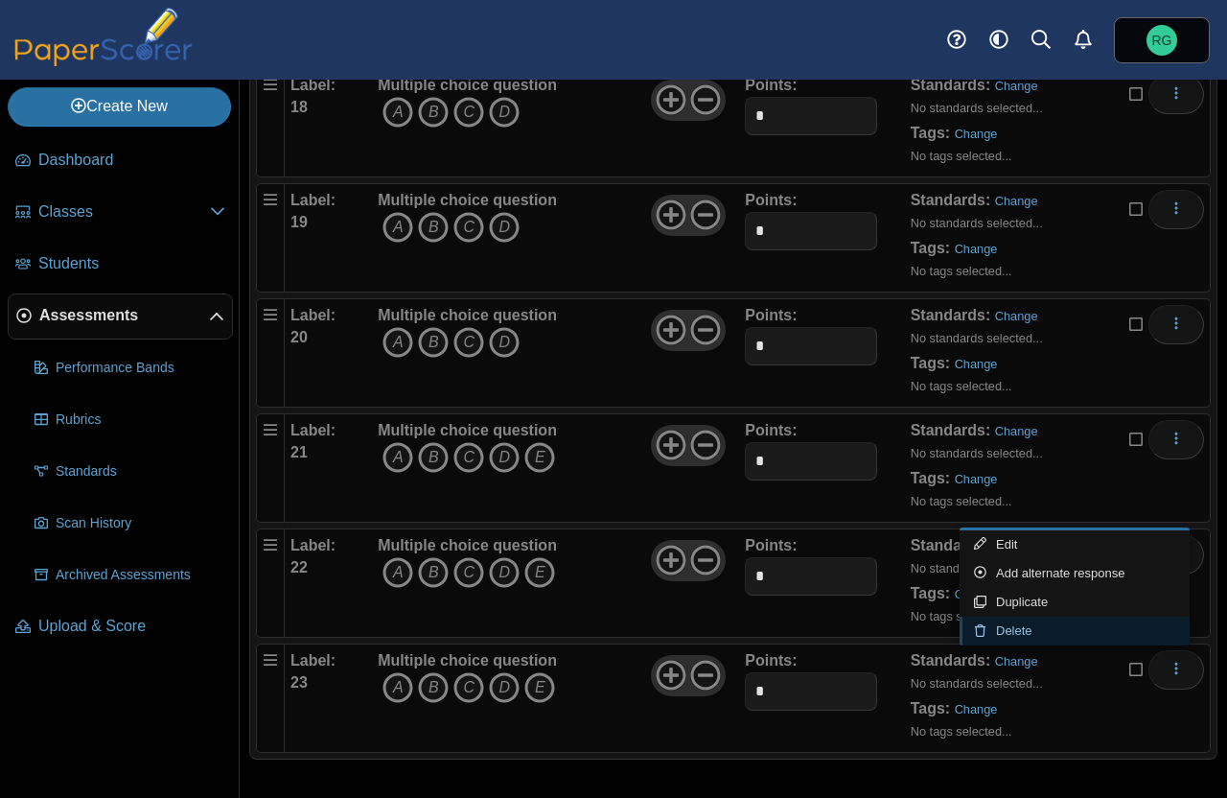
click at [1015, 627] on link "Delete" at bounding box center [1075, 630] width 230 height 29
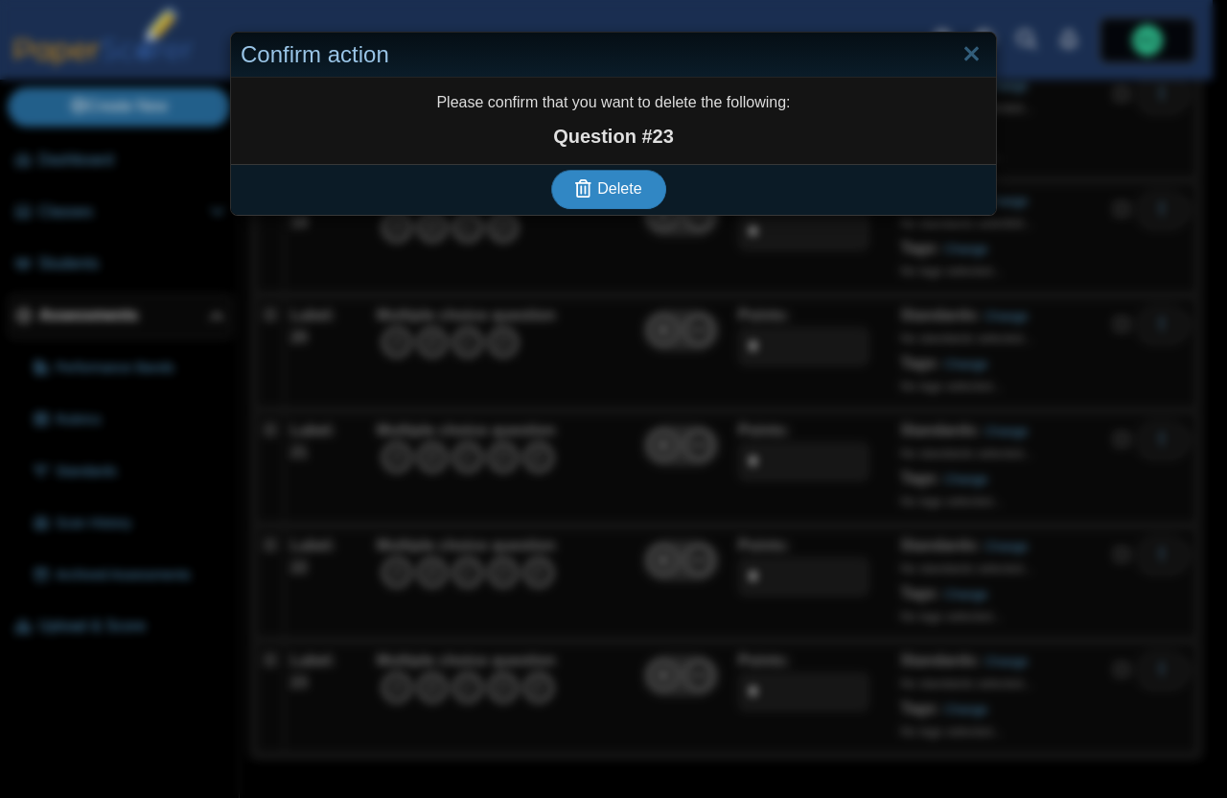
click at [617, 183] on span "Delete" at bounding box center [619, 188] width 44 height 16
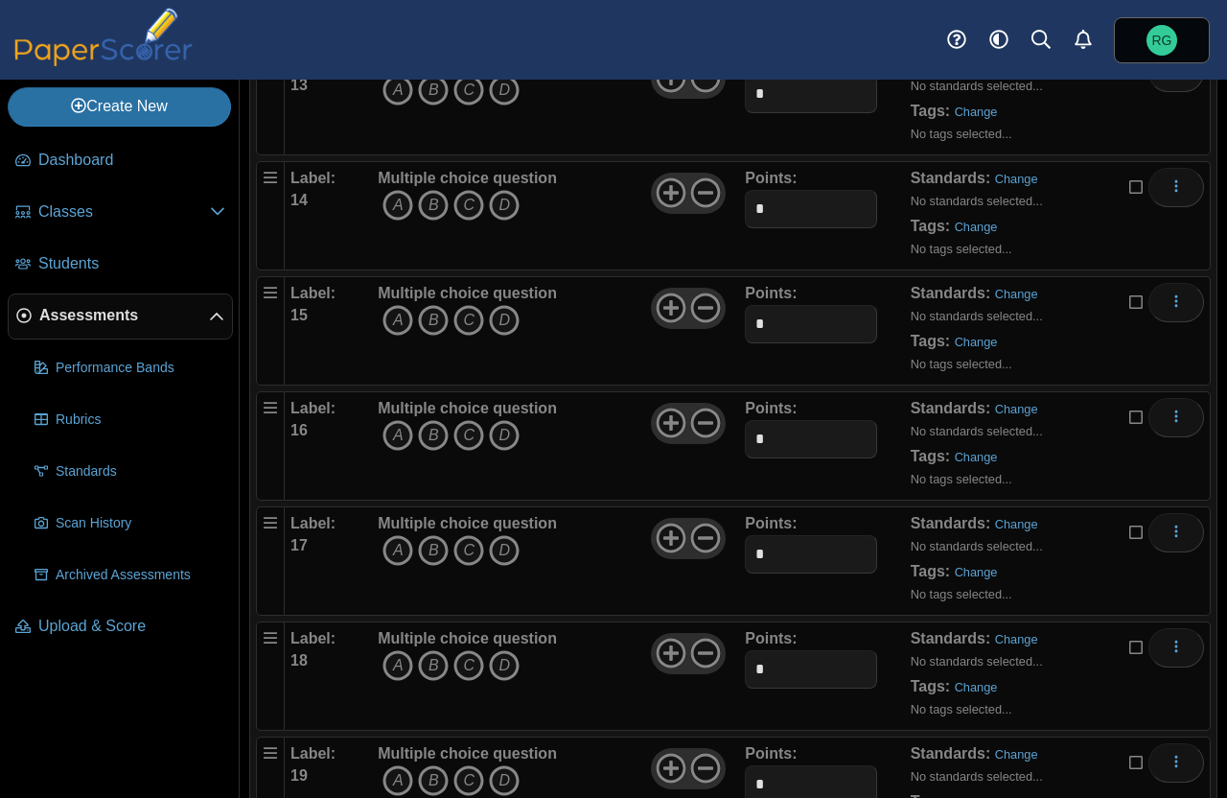
scroll to position [2157, 0]
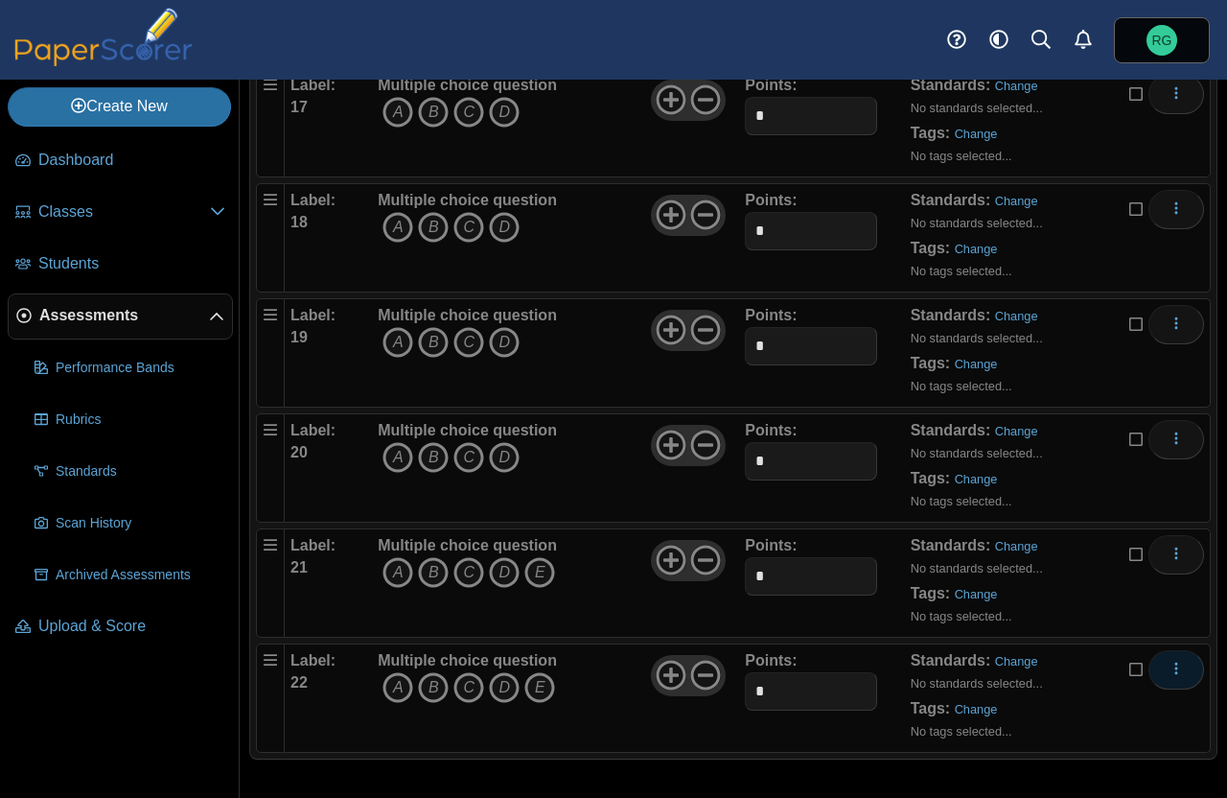
click at [1169, 668] on icon "More options" at bounding box center [1176, 668] width 15 height 15
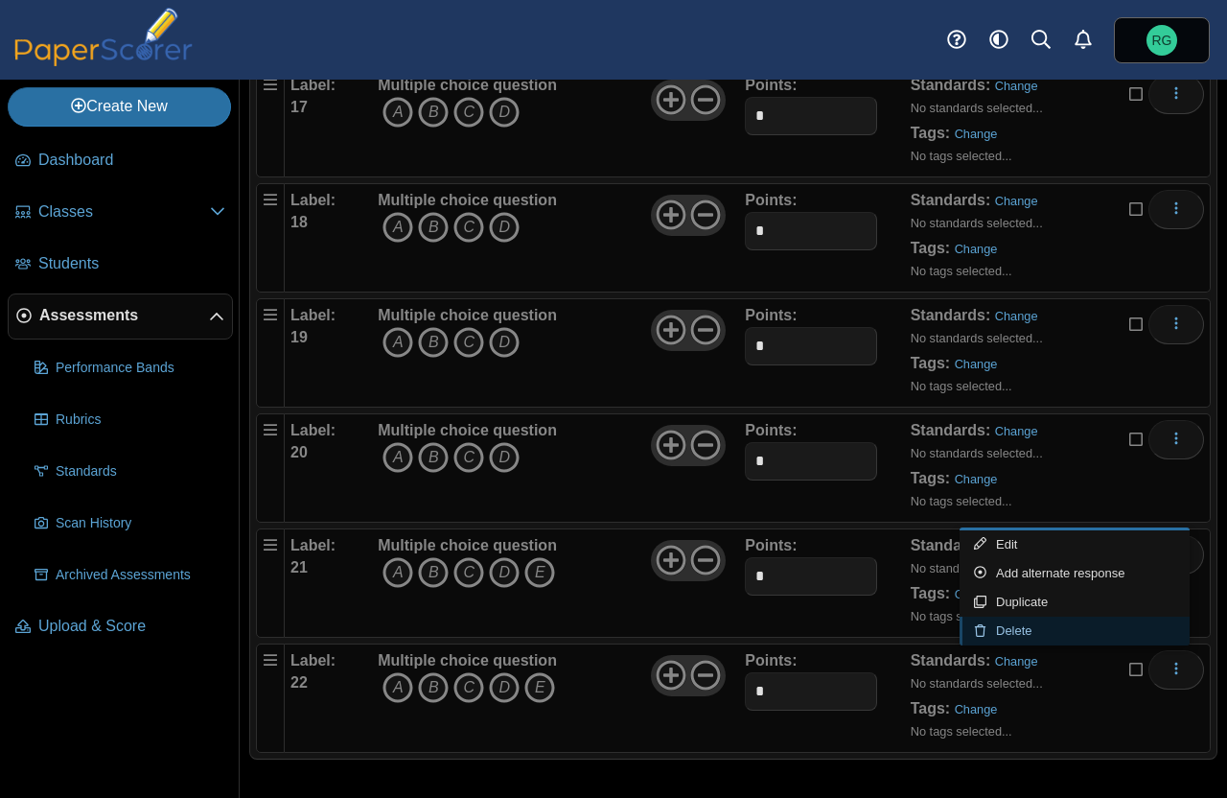
click at [1015, 635] on link "Delete" at bounding box center [1075, 630] width 230 height 29
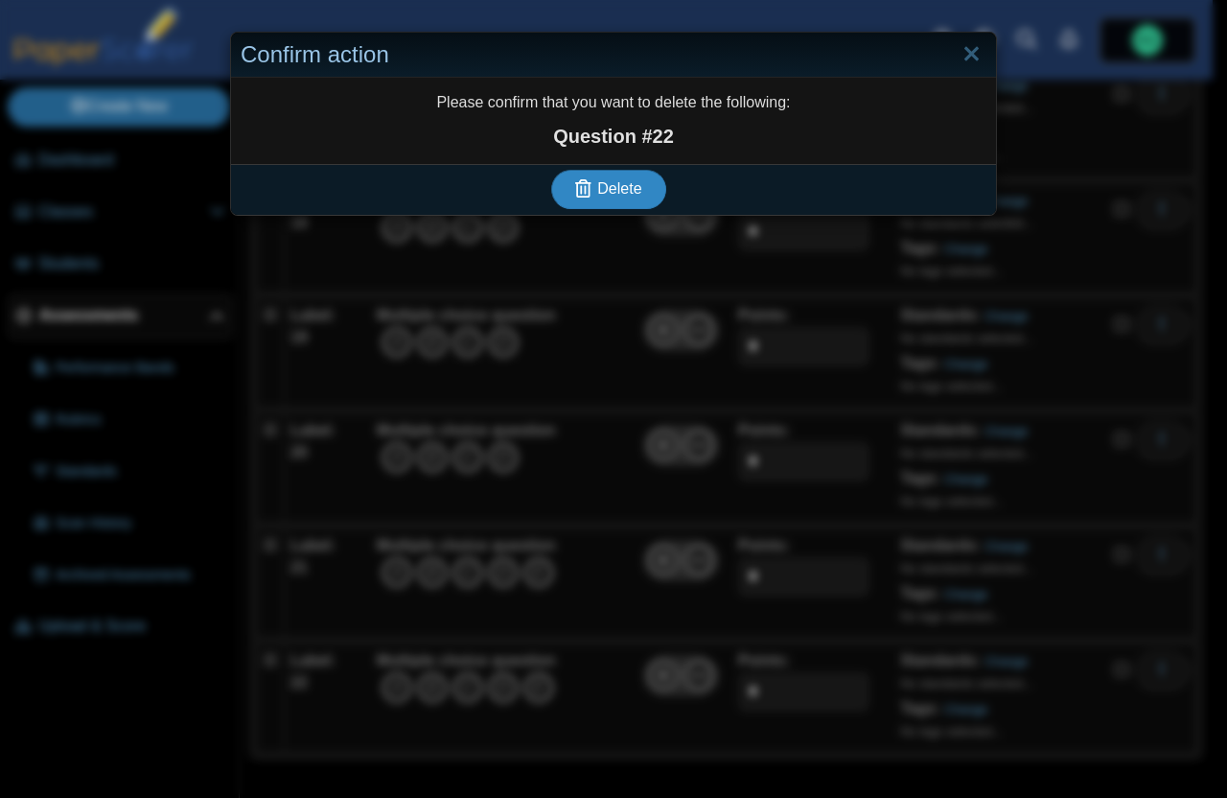
click at [619, 183] on span "Delete" at bounding box center [619, 188] width 44 height 16
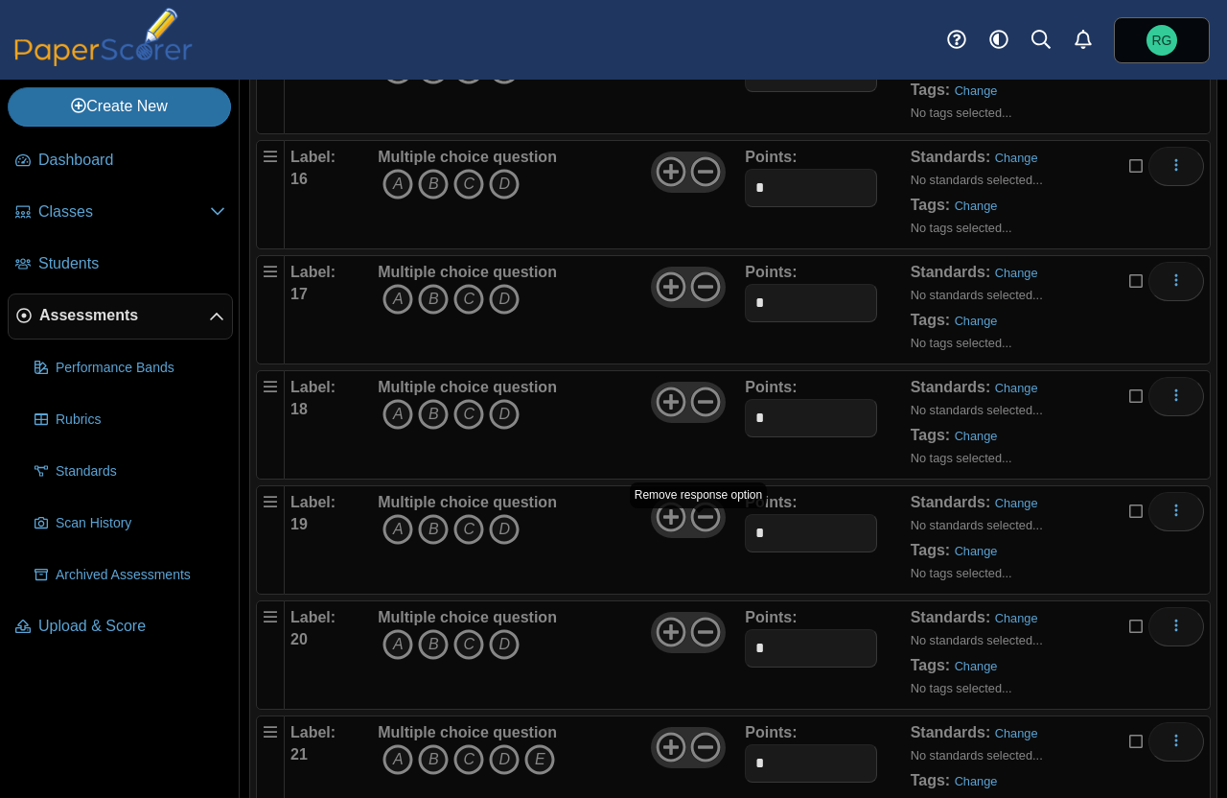
scroll to position [2042, 0]
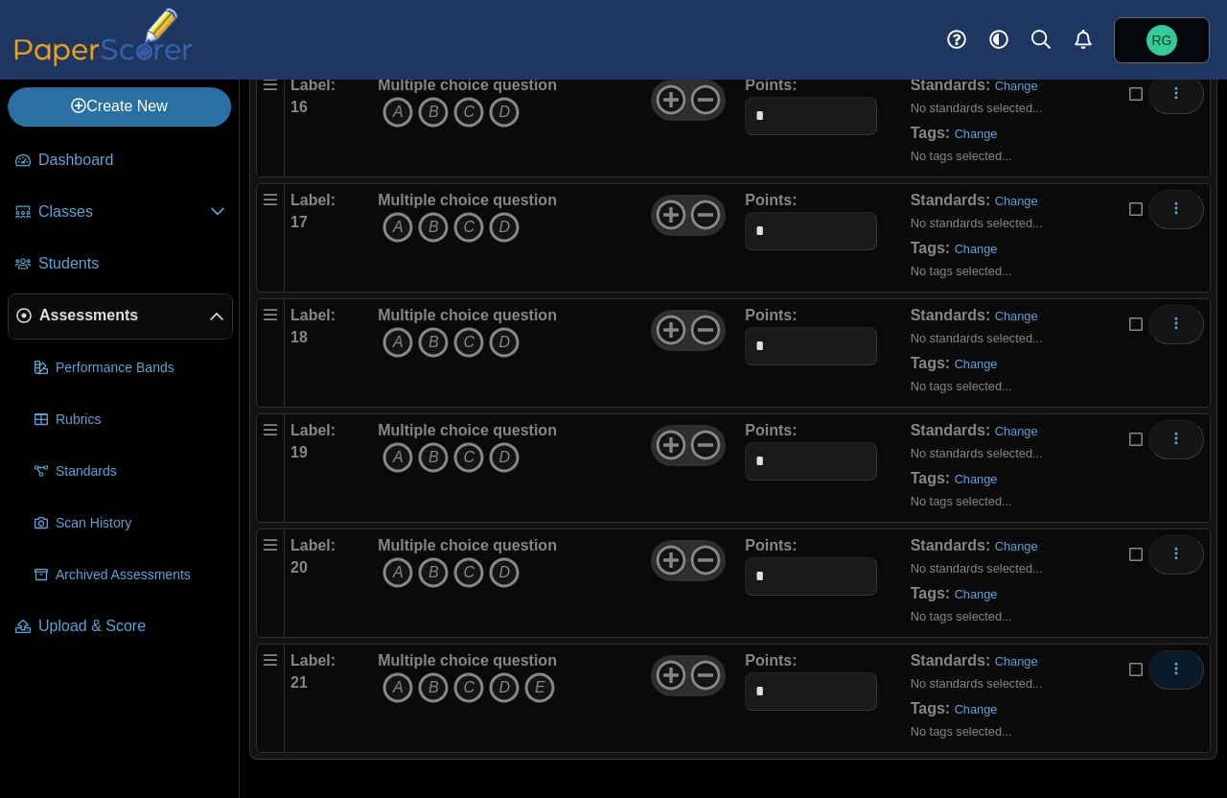
click at [1175, 664] on use "More options" at bounding box center [1176, 668] width 3 height 12
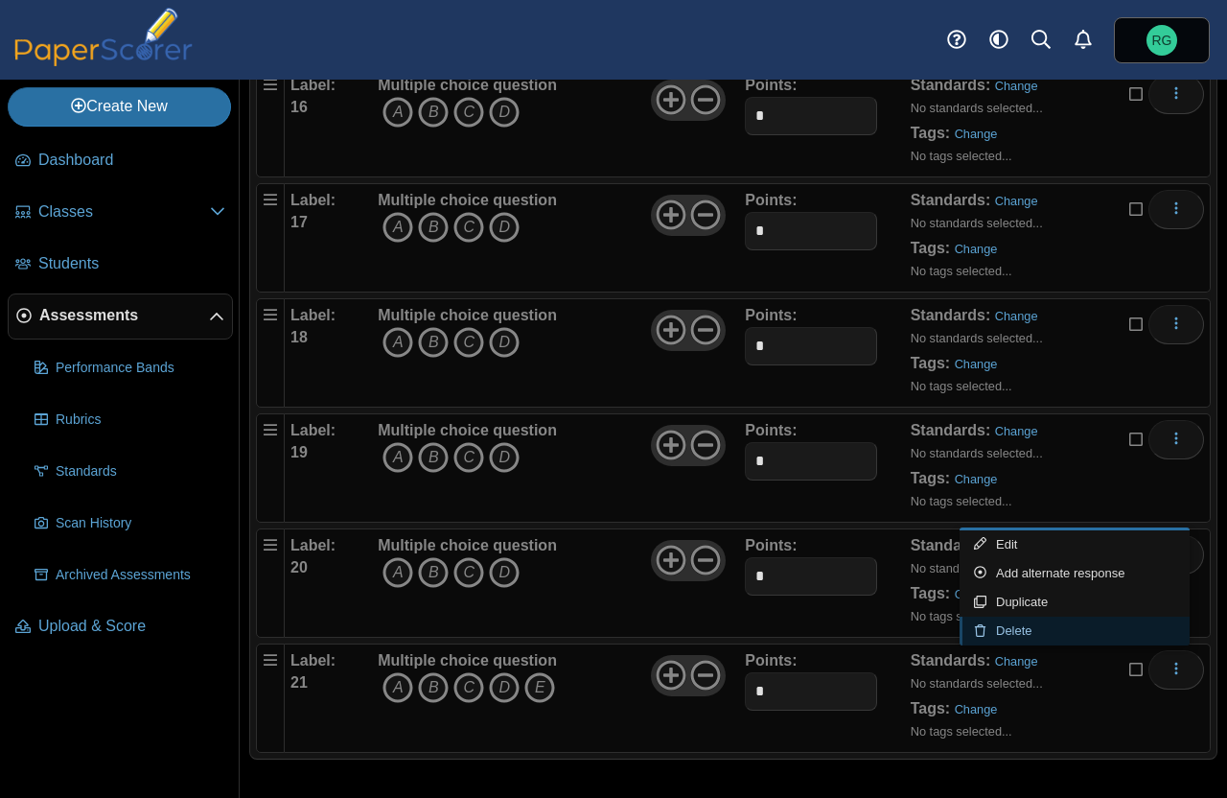
click at [1023, 629] on link "Delete" at bounding box center [1075, 630] width 230 height 29
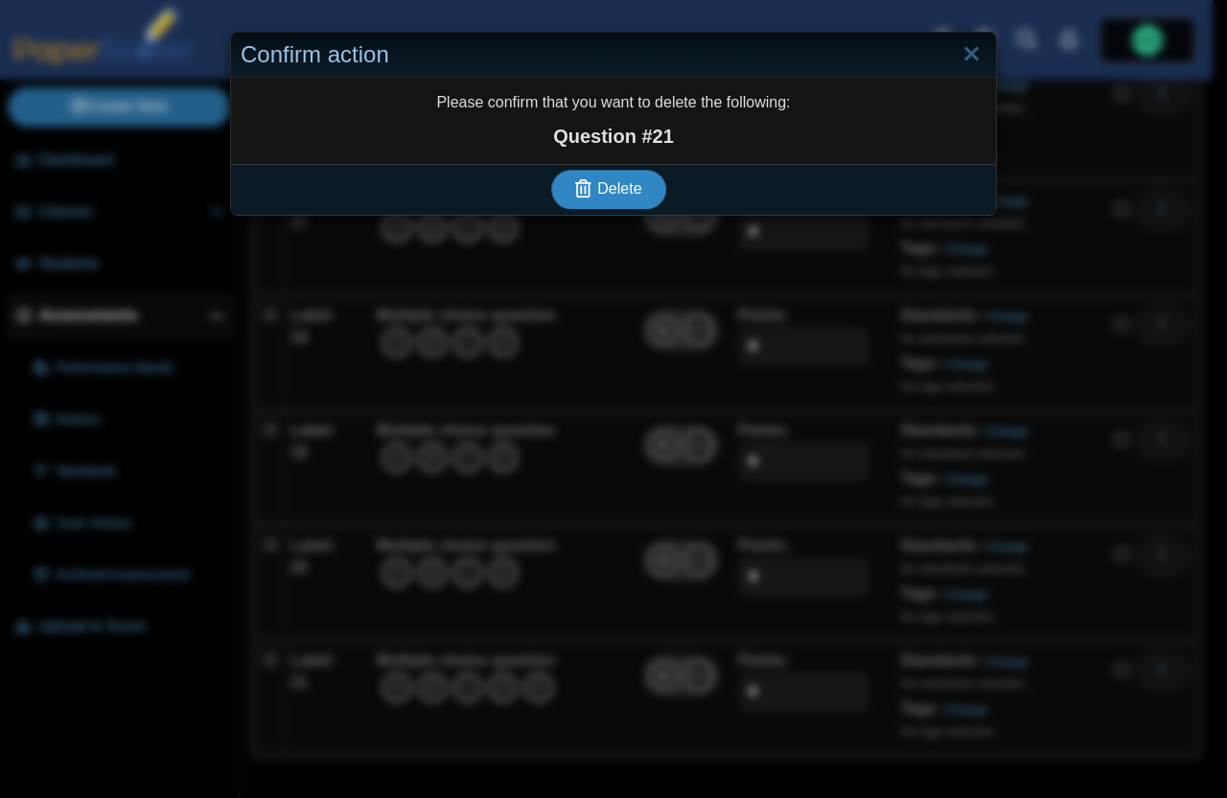
click at [599, 181] on span "Delete" at bounding box center [619, 188] width 44 height 16
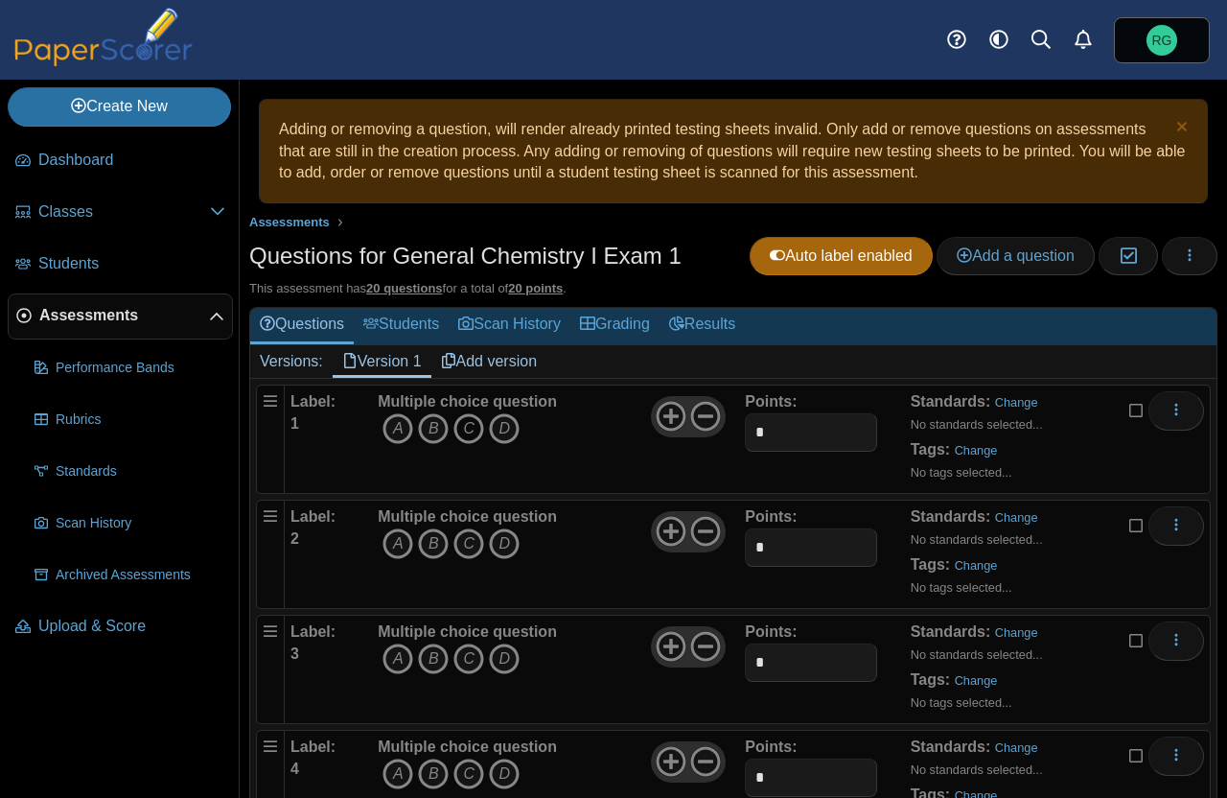
click at [465, 426] on icon "C" at bounding box center [468, 428] width 31 height 31
click at [429, 548] on icon "B" at bounding box center [433, 543] width 31 height 31
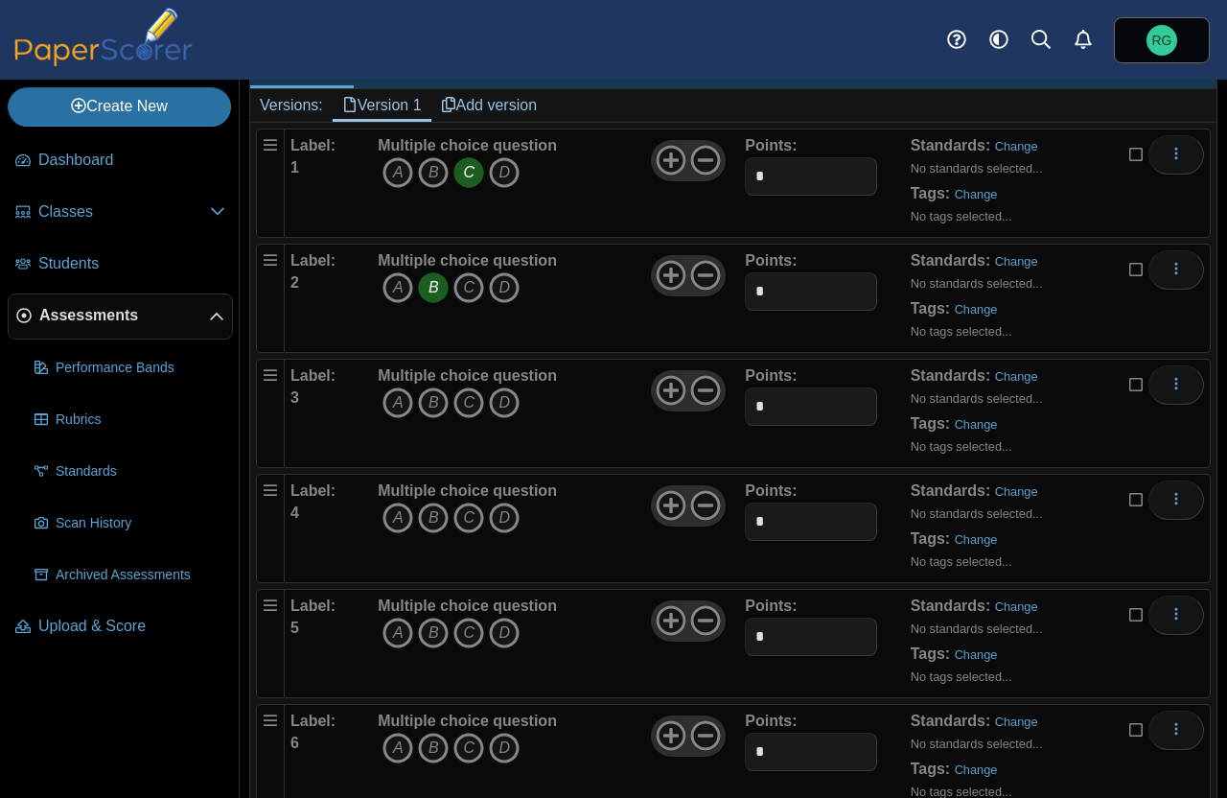
scroll to position [260, 0]
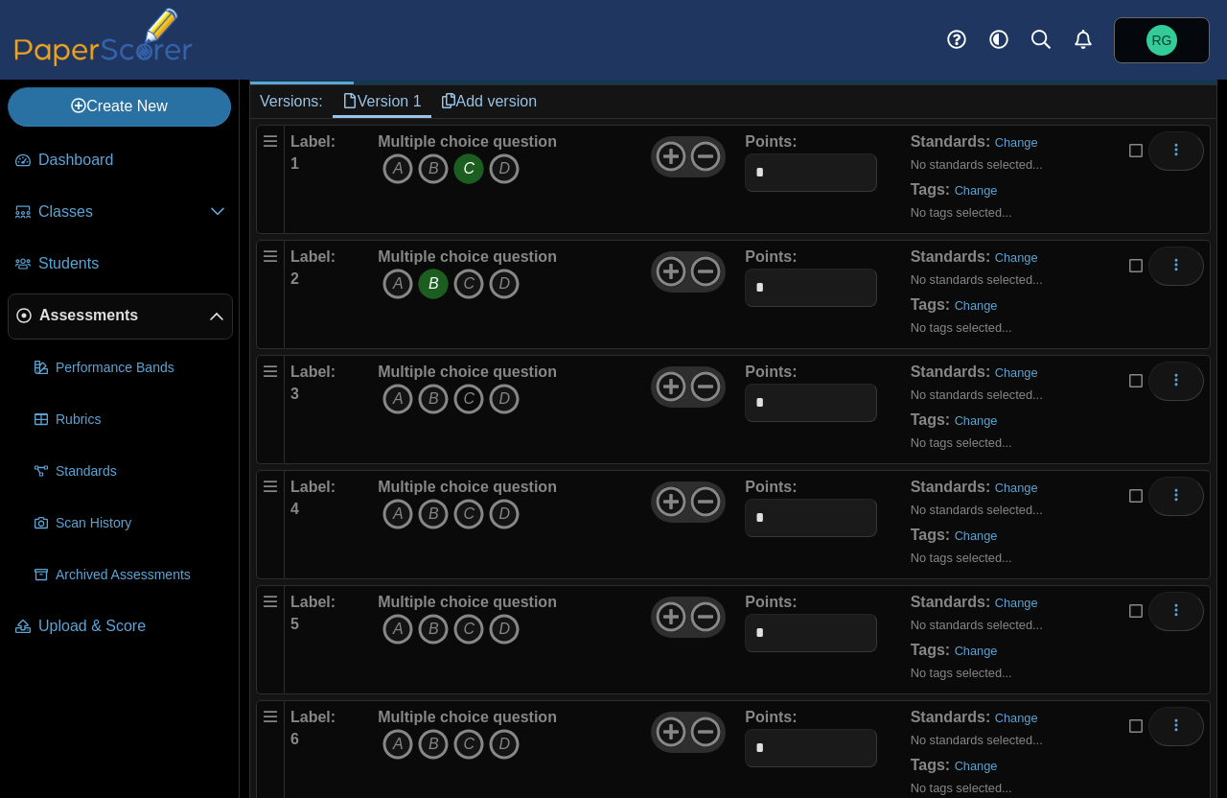
click at [467, 391] on icon "C" at bounding box center [468, 398] width 31 height 31
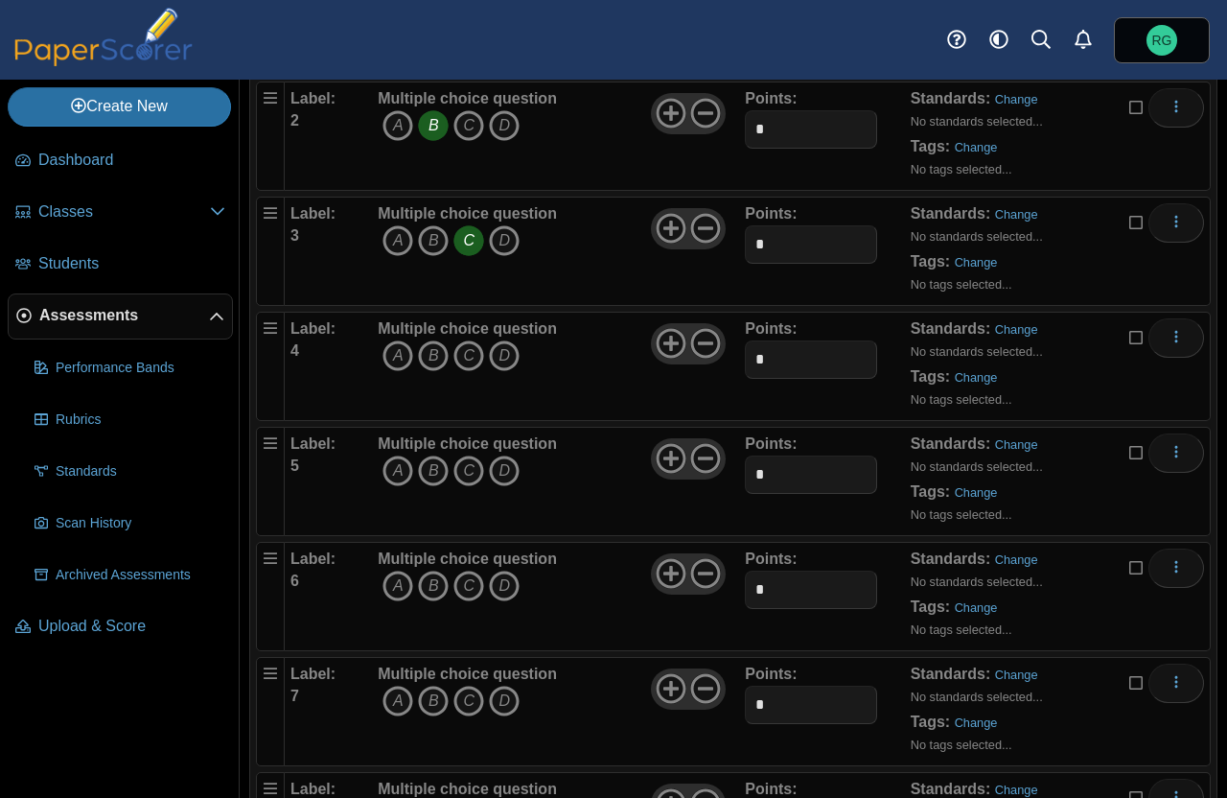
scroll to position [488, 0]
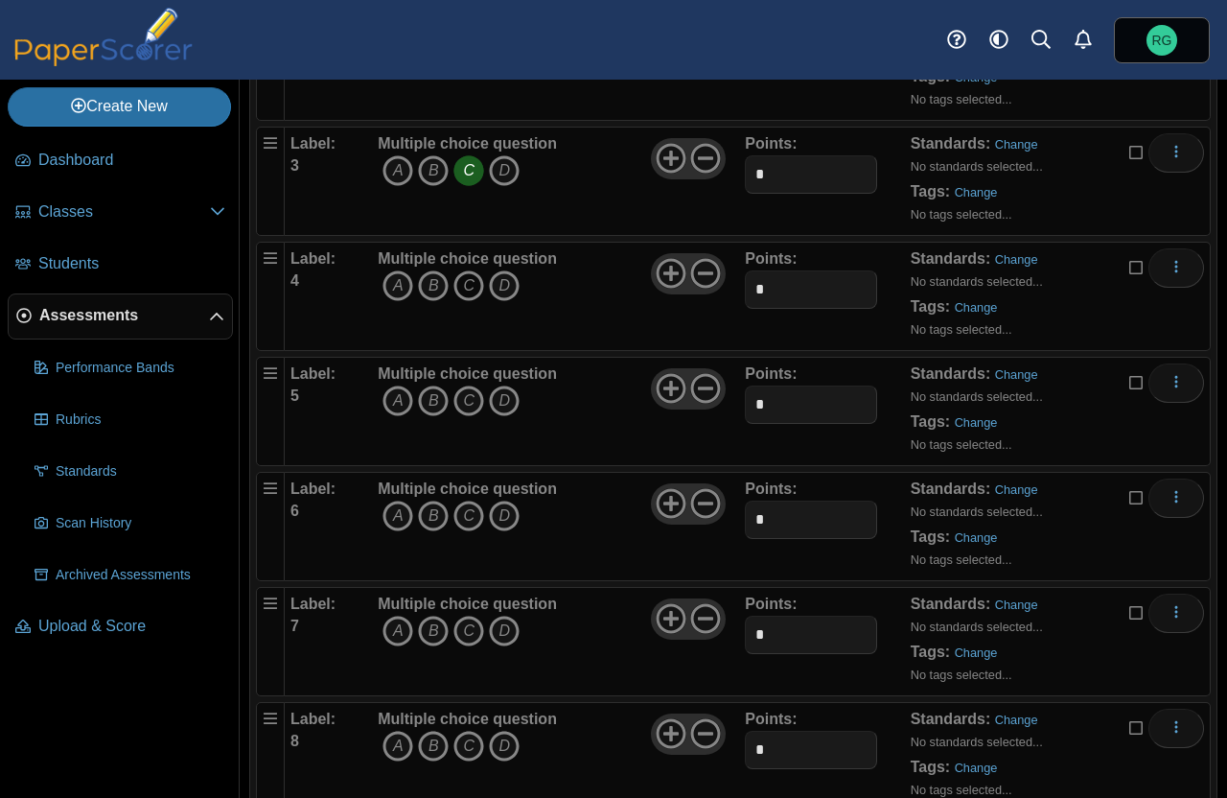
click at [467, 283] on icon "C" at bounding box center [468, 285] width 31 height 31
click at [432, 397] on icon "B" at bounding box center [433, 400] width 31 height 31
click at [395, 513] on icon "A" at bounding box center [398, 515] width 31 height 31
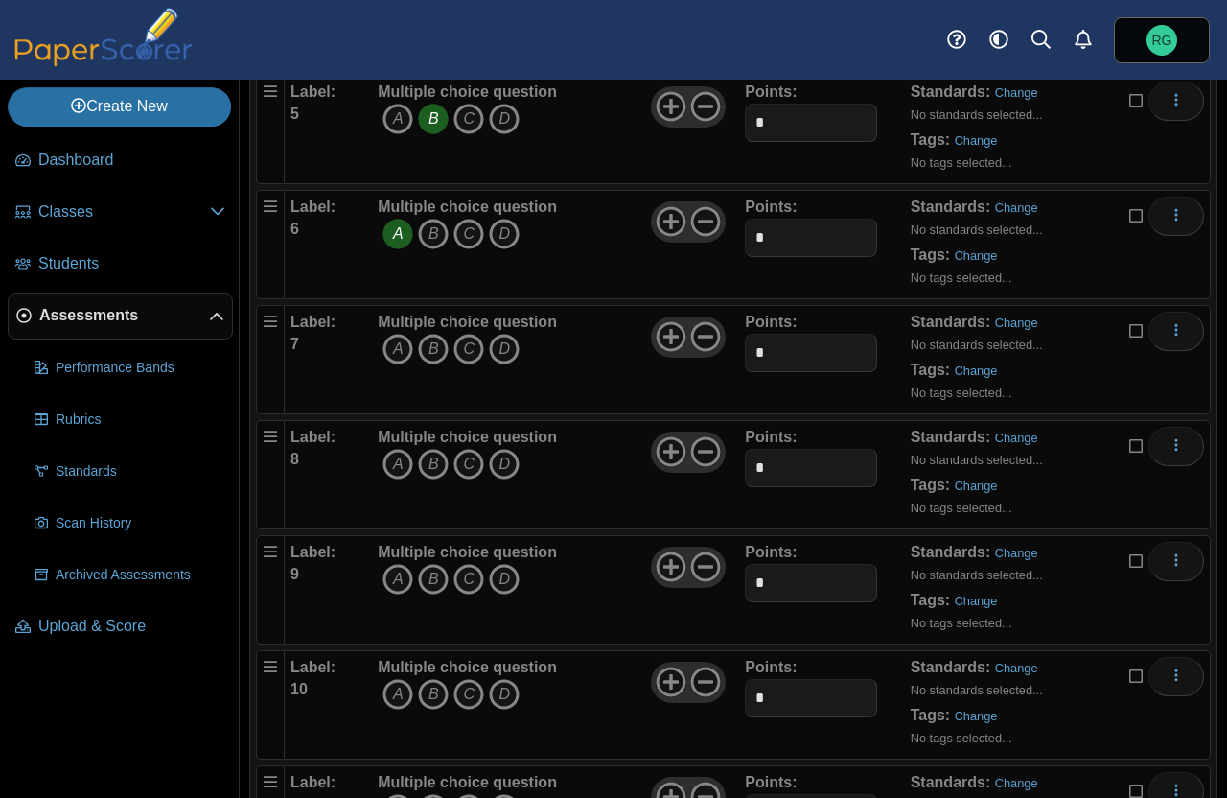
scroll to position [778, 0]
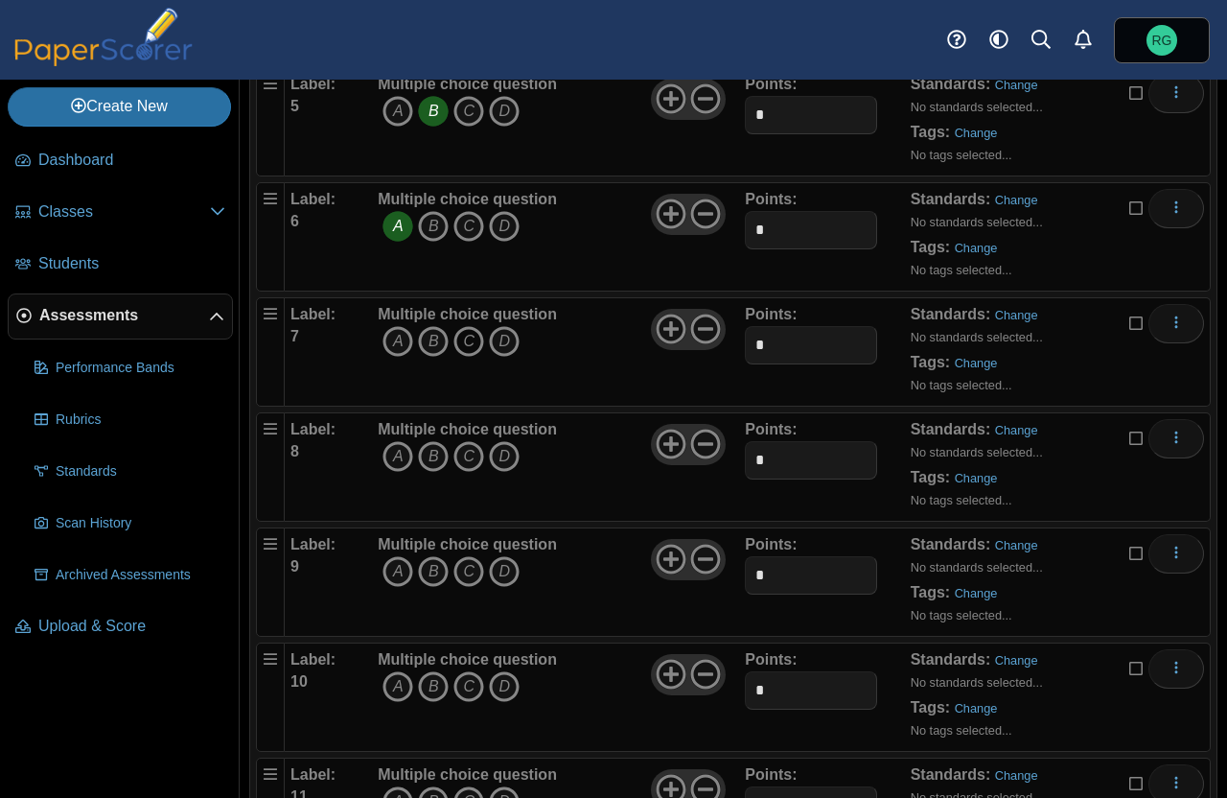
click at [458, 335] on icon "C" at bounding box center [468, 341] width 31 height 31
click at [466, 455] on icon "C" at bounding box center [468, 456] width 31 height 31
click at [391, 570] on icon "A" at bounding box center [398, 571] width 31 height 31
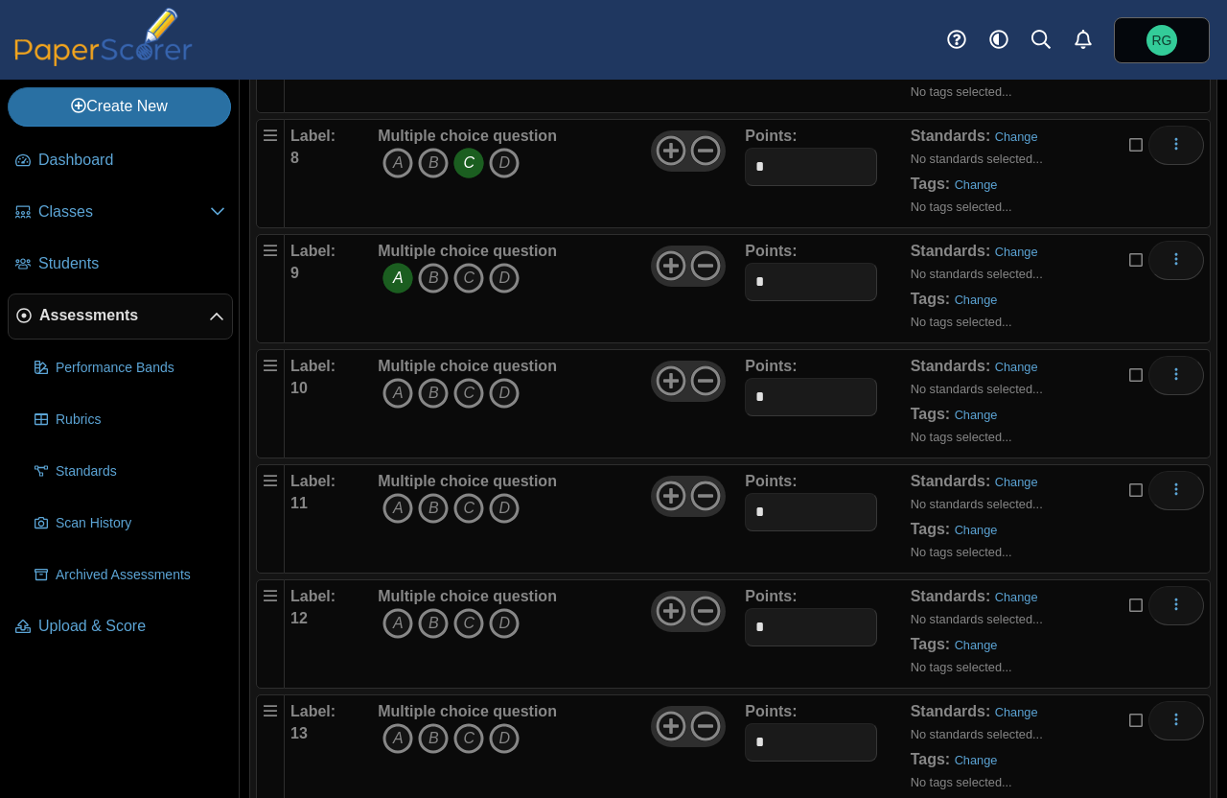
scroll to position [1184, 0]
click at [462, 276] on icon "C" at bounding box center [468, 280] width 31 height 31
click at [430, 386] on icon "B" at bounding box center [433, 395] width 31 height 31
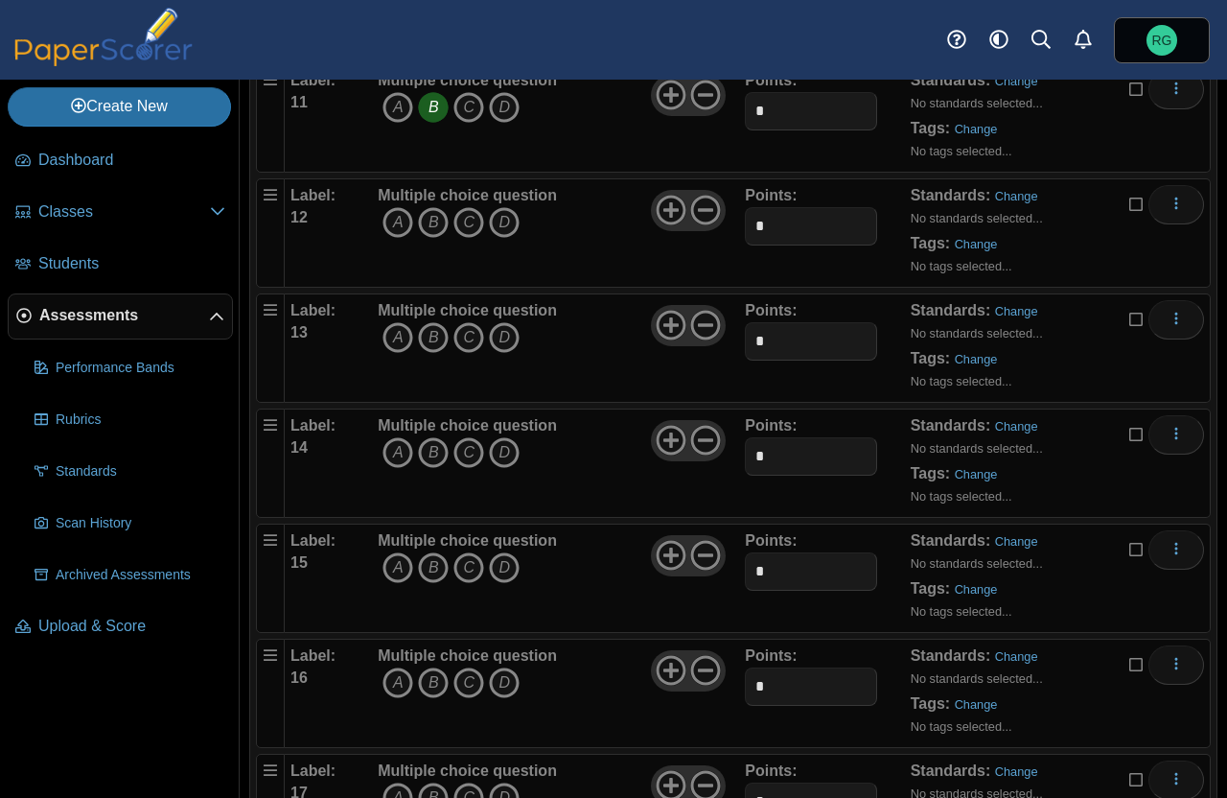
scroll to position [1469, 0]
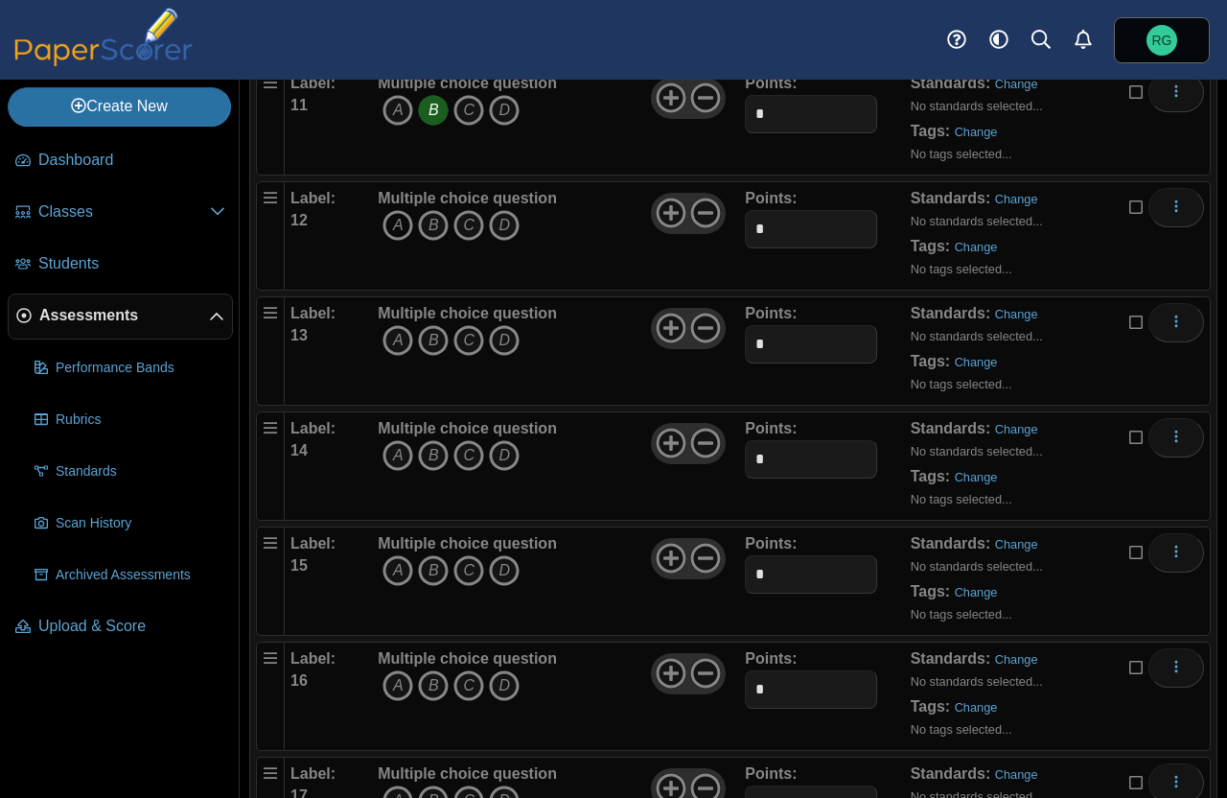
click at [395, 224] on icon "A" at bounding box center [398, 225] width 31 height 31
click at [429, 346] on icon "B" at bounding box center [433, 340] width 31 height 31
click at [430, 333] on icon "B" at bounding box center [433, 340] width 31 height 31
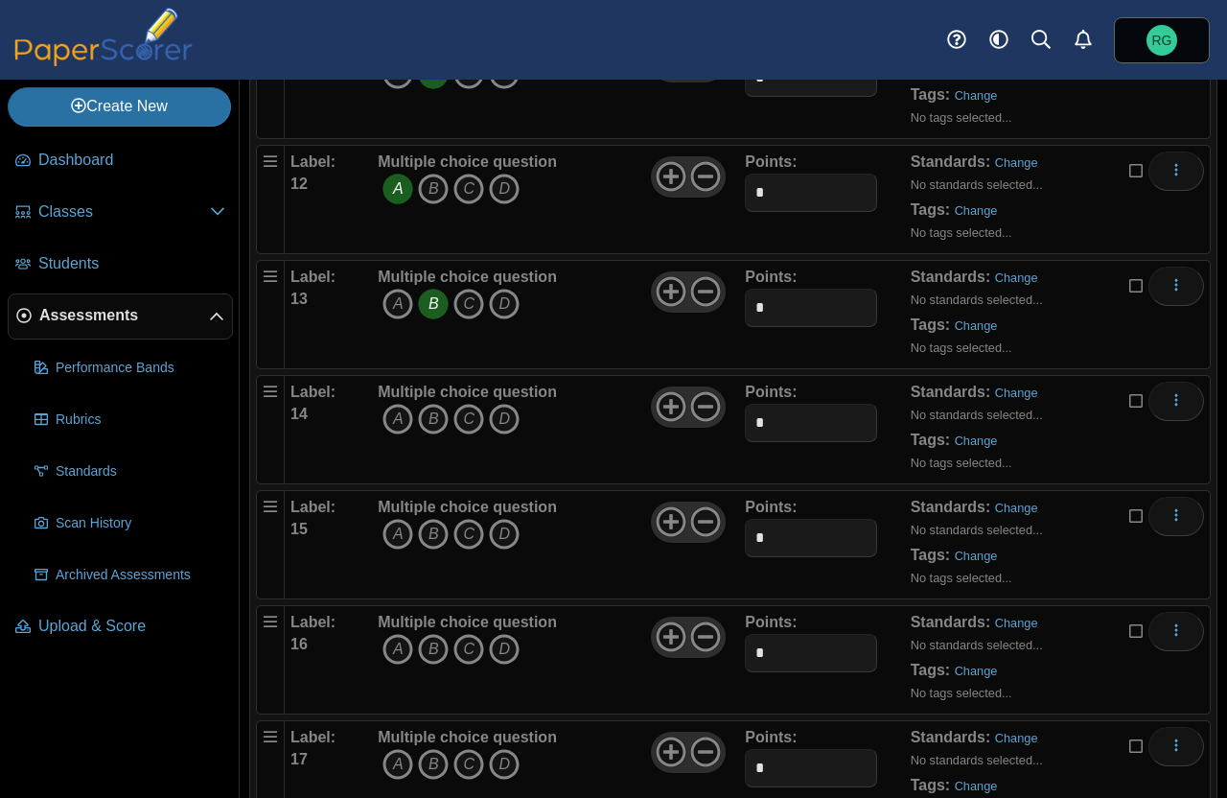
scroll to position [1504, 0]
click at [1199, 409] on div "Label: 1 Multiple choice question A B C D Points: *" at bounding box center [733, 27] width 966 height 2307
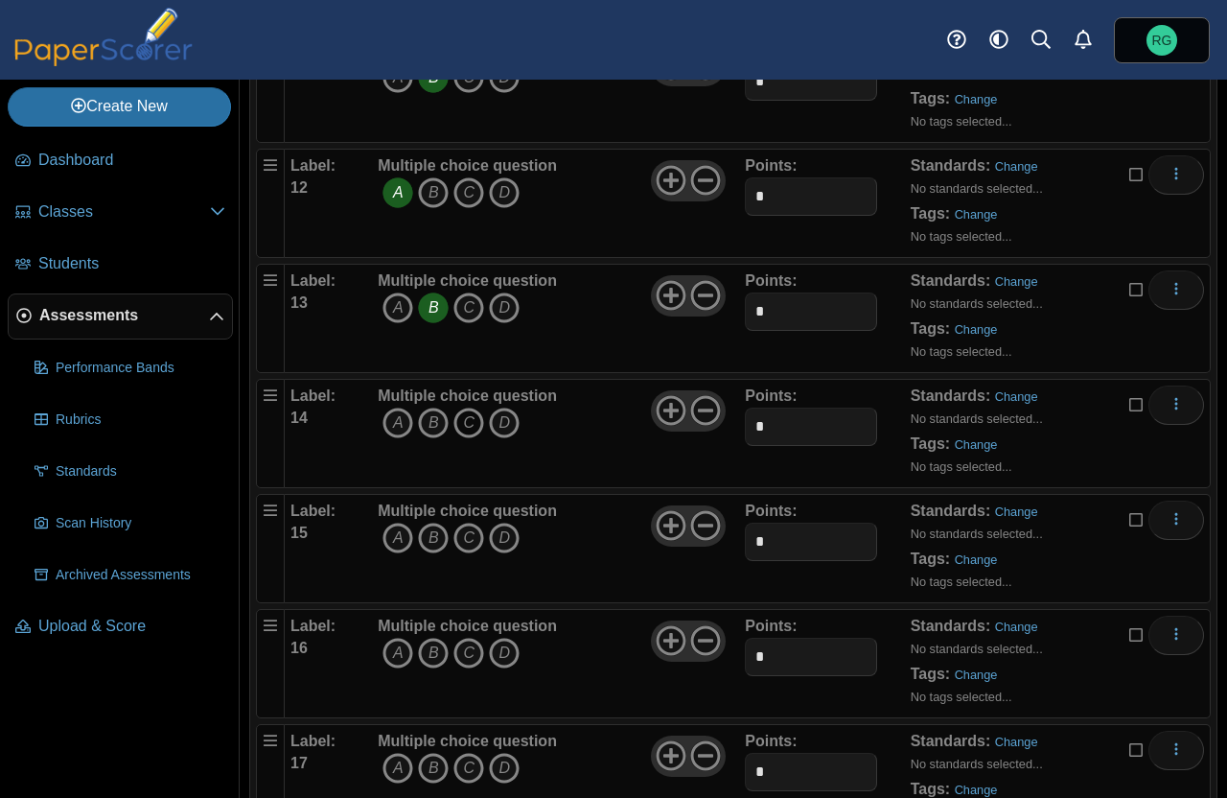
click at [468, 411] on icon "C" at bounding box center [468, 422] width 31 height 31
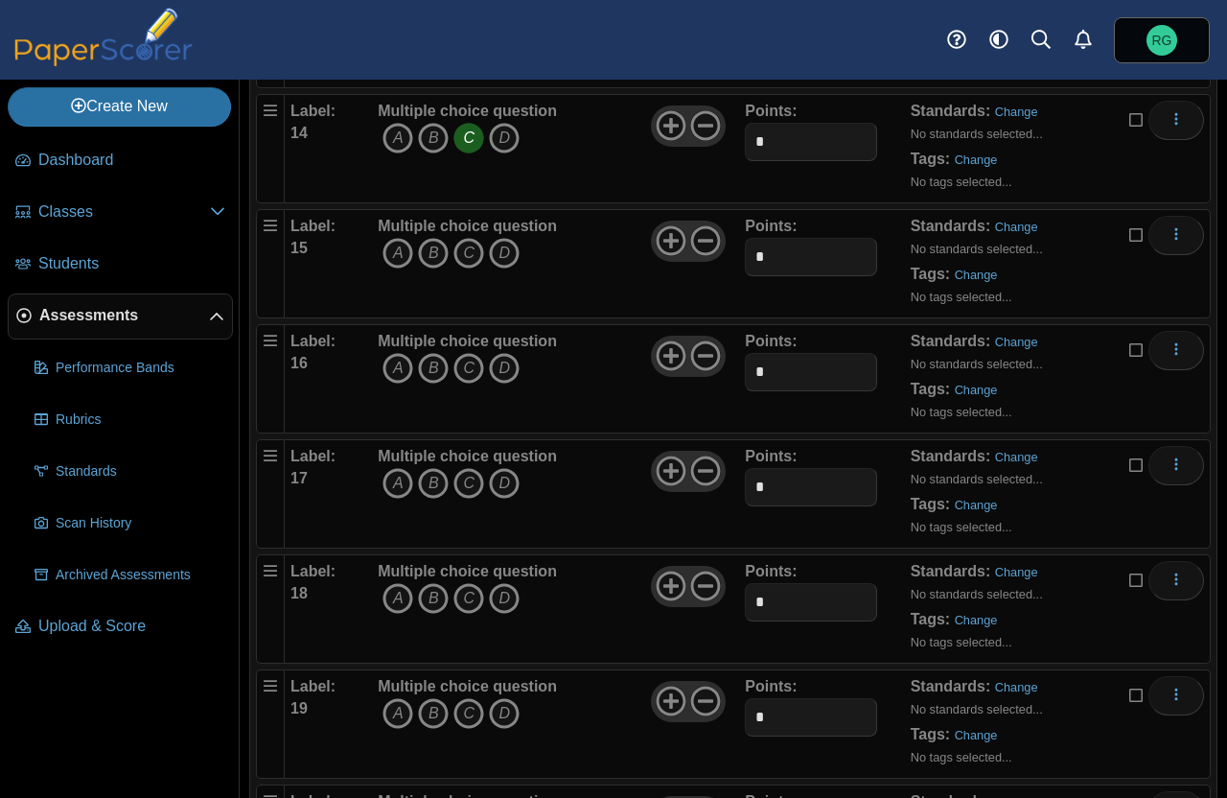
scroll to position [1788, 0]
click at [391, 247] on icon "A" at bounding box center [398, 251] width 31 height 31
click at [393, 245] on icon "A" at bounding box center [398, 251] width 31 height 31
click at [399, 366] on icon "A" at bounding box center [398, 366] width 31 height 31
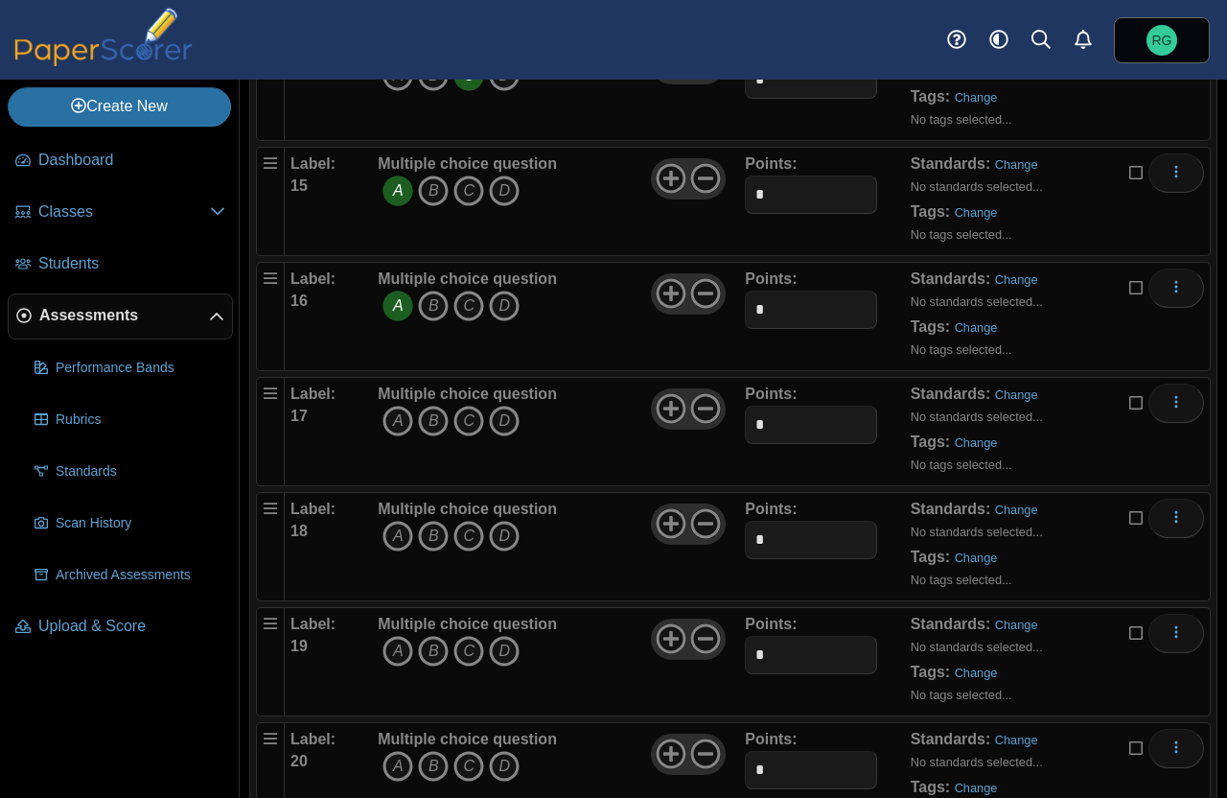
scroll to position [1927, 0]
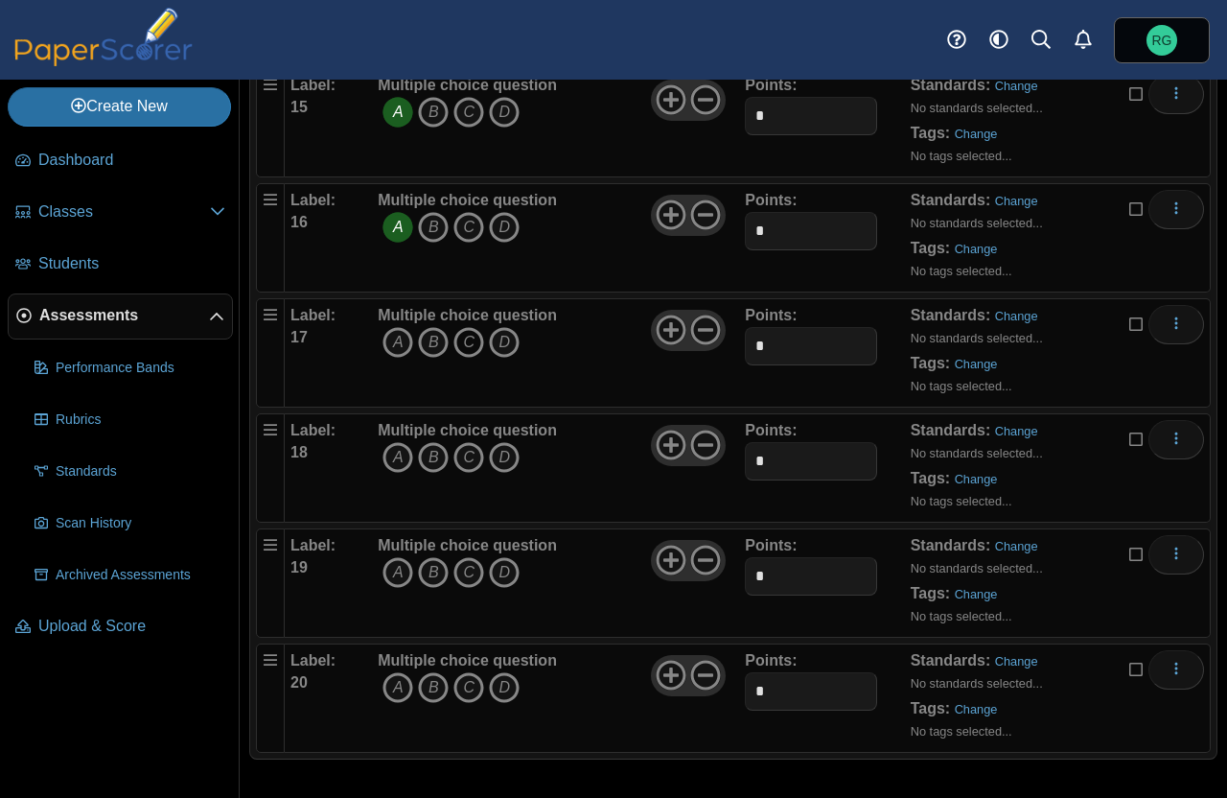
click at [460, 332] on icon "C" at bounding box center [468, 342] width 31 height 31
click at [463, 345] on icon "C" at bounding box center [468, 342] width 31 height 31
click at [393, 449] on icon "A" at bounding box center [398, 457] width 31 height 31
click at [467, 571] on icon "C" at bounding box center [468, 572] width 31 height 31
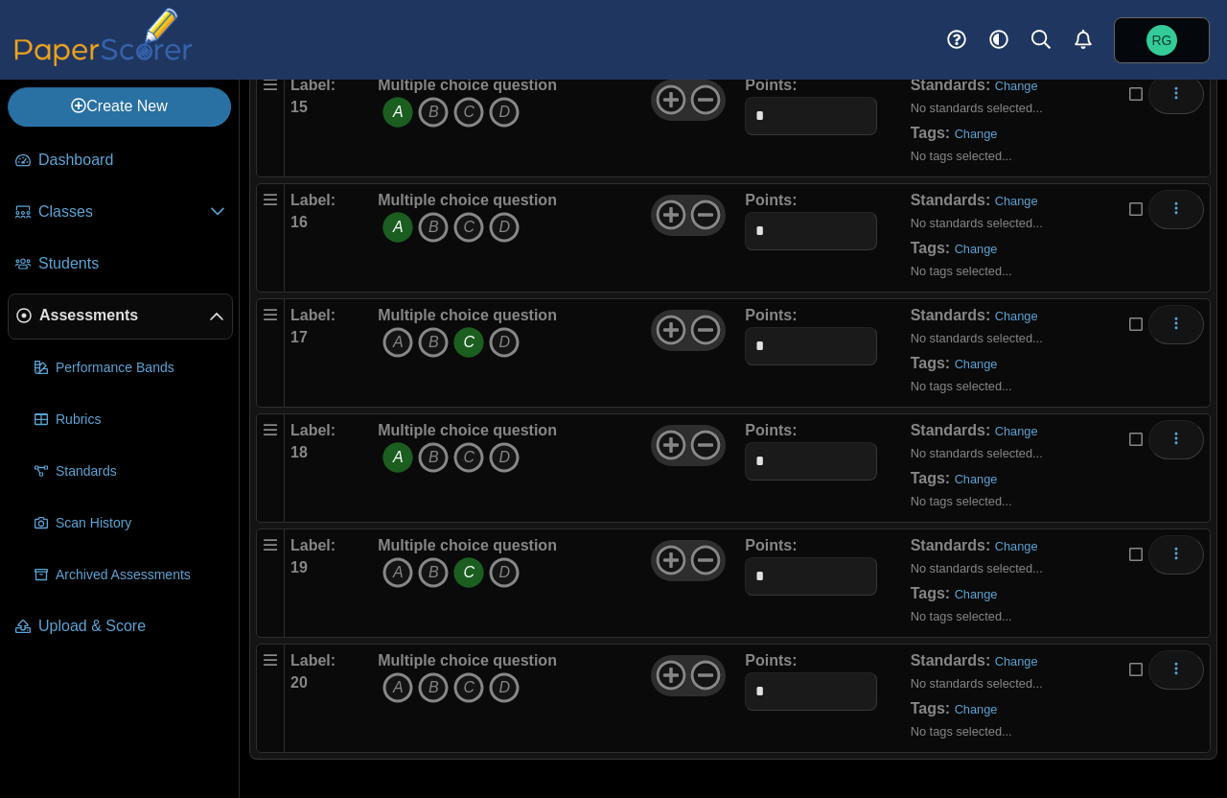
click at [1190, 584] on div "Label: 19 Multiple choice question A B C D Points: *" at bounding box center [748, 582] width 926 height 109
click at [399, 680] on icon "A" at bounding box center [398, 687] width 31 height 31
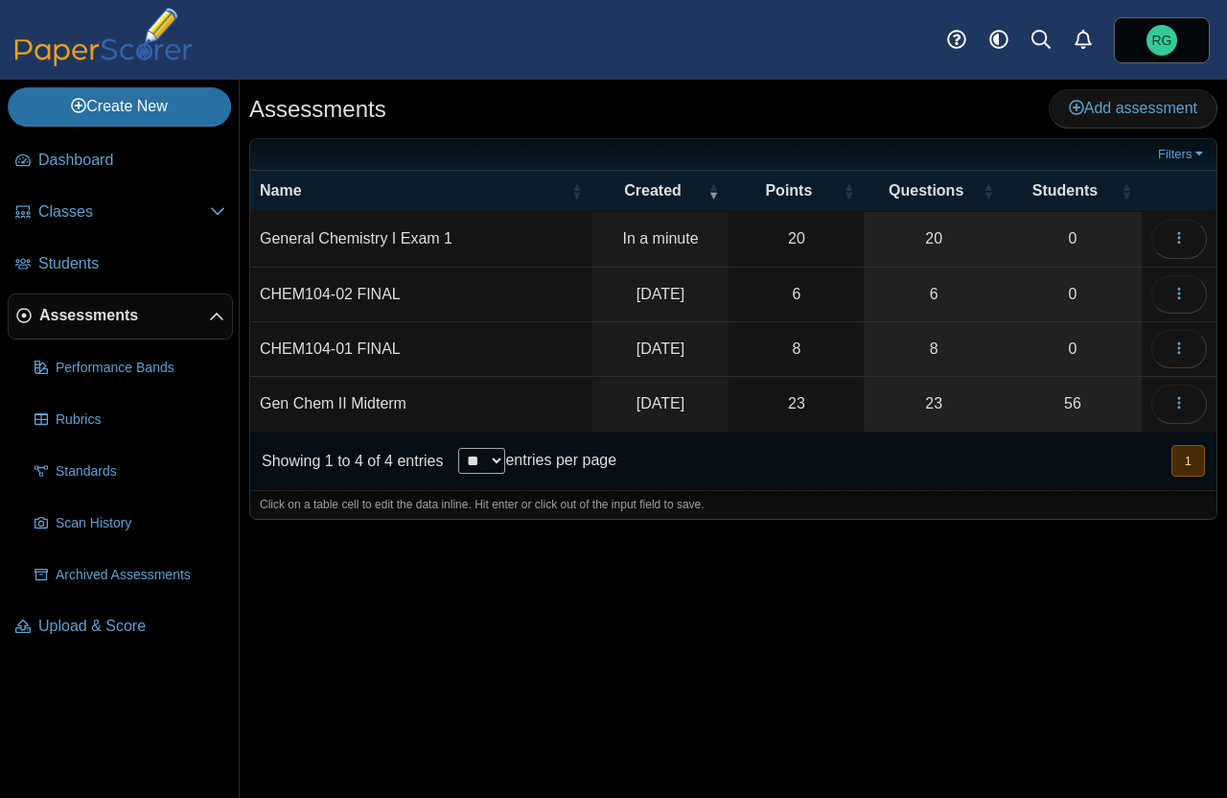
click at [416, 233] on td "General Chemistry I Exam 1" at bounding box center [421, 239] width 342 height 55
click at [417, 238] on input "**********" at bounding box center [421, 239] width 323 height 38
click at [540, 239] on input "**********" at bounding box center [421, 239] width 323 height 38
click at [662, 238] on time "In a minute" at bounding box center [660, 238] width 76 height 16
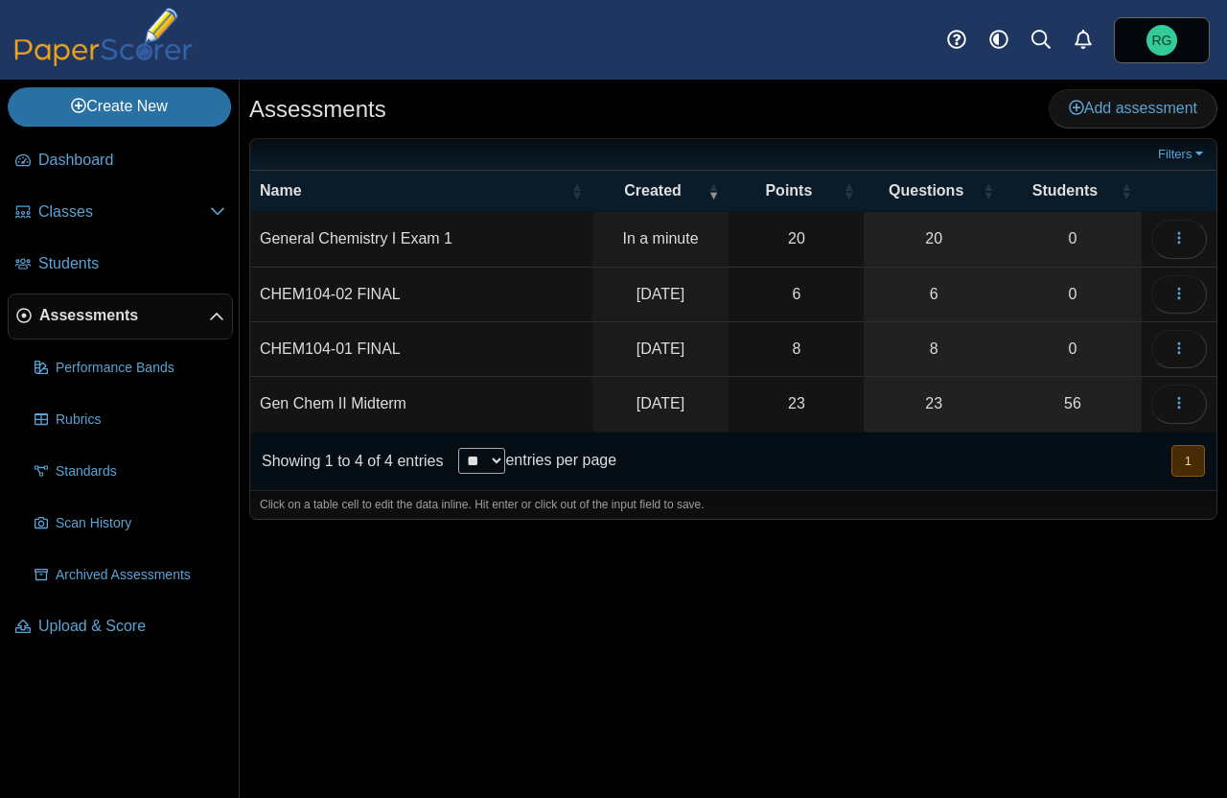
click at [787, 233] on td "20" at bounding box center [796, 239] width 135 height 55
click at [284, 231] on td "General Chemistry I Exam 1" at bounding box center [421, 239] width 342 height 55
click at [284, 238] on input "**********" at bounding box center [421, 239] width 323 height 38
click at [566, 264] on td "**********" at bounding box center [421, 239] width 342 height 55
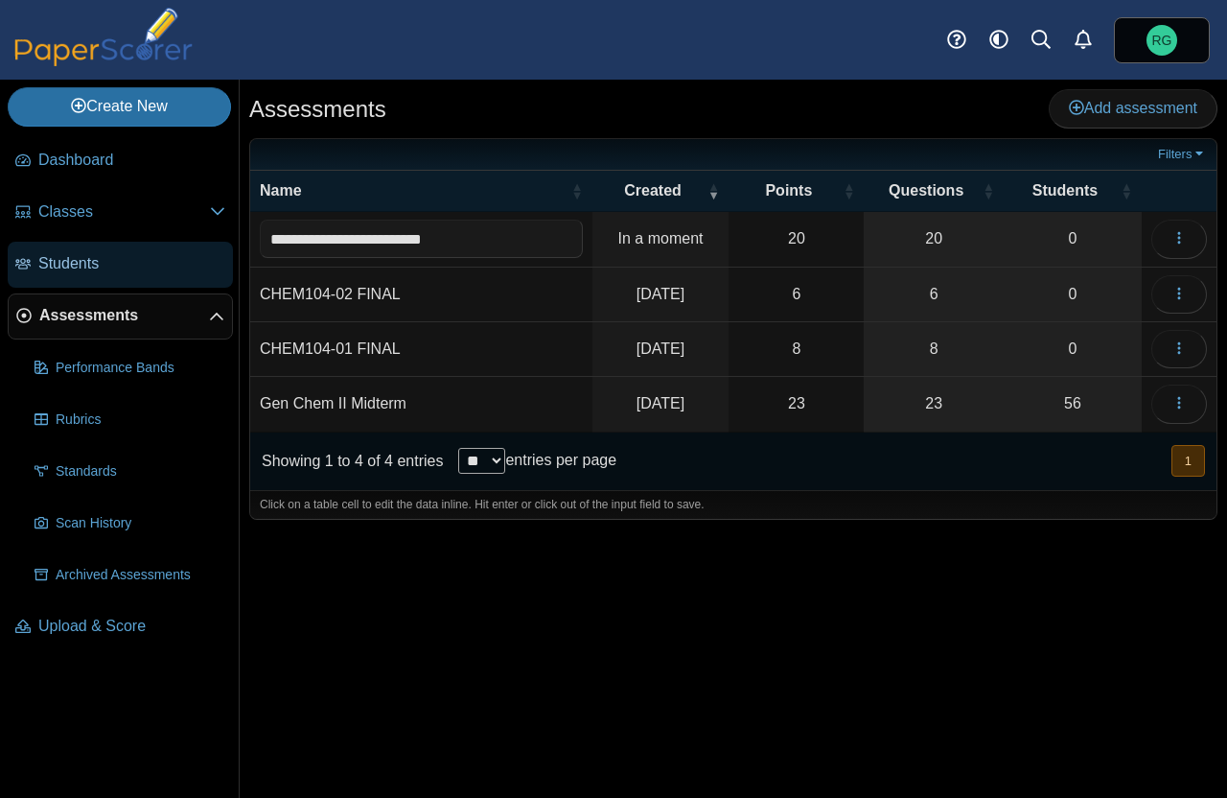
click at [75, 266] on span "Students" at bounding box center [131, 263] width 187 height 21
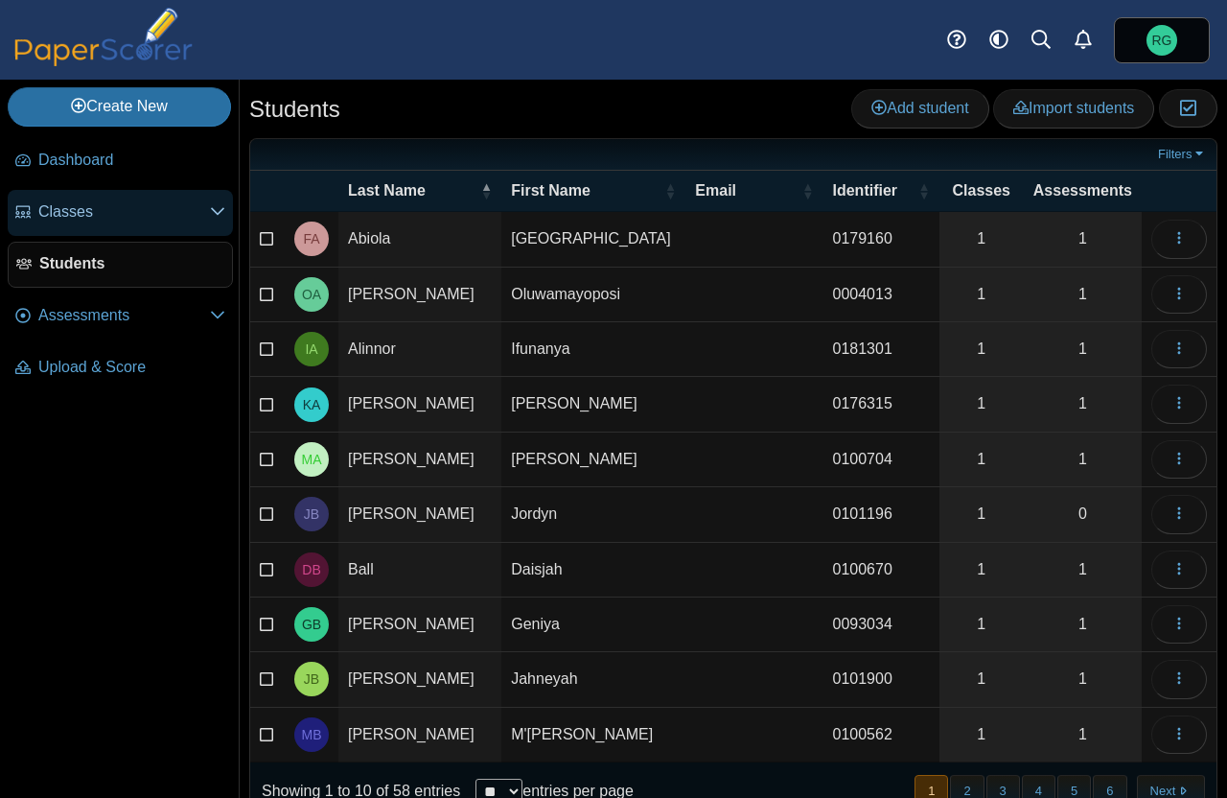
click at [69, 208] on span "Classes" at bounding box center [124, 211] width 172 height 21
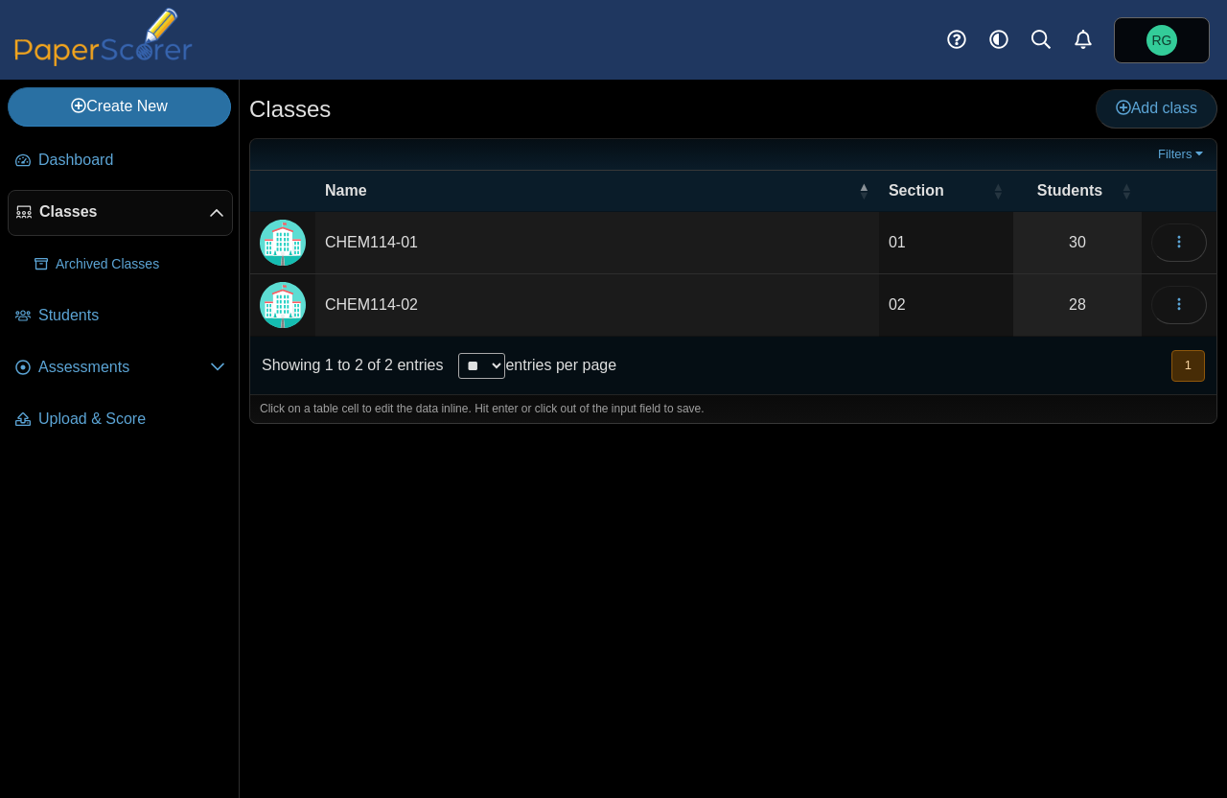
click at [1133, 101] on span "Add class" at bounding box center [1156, 108] width 81 height 16
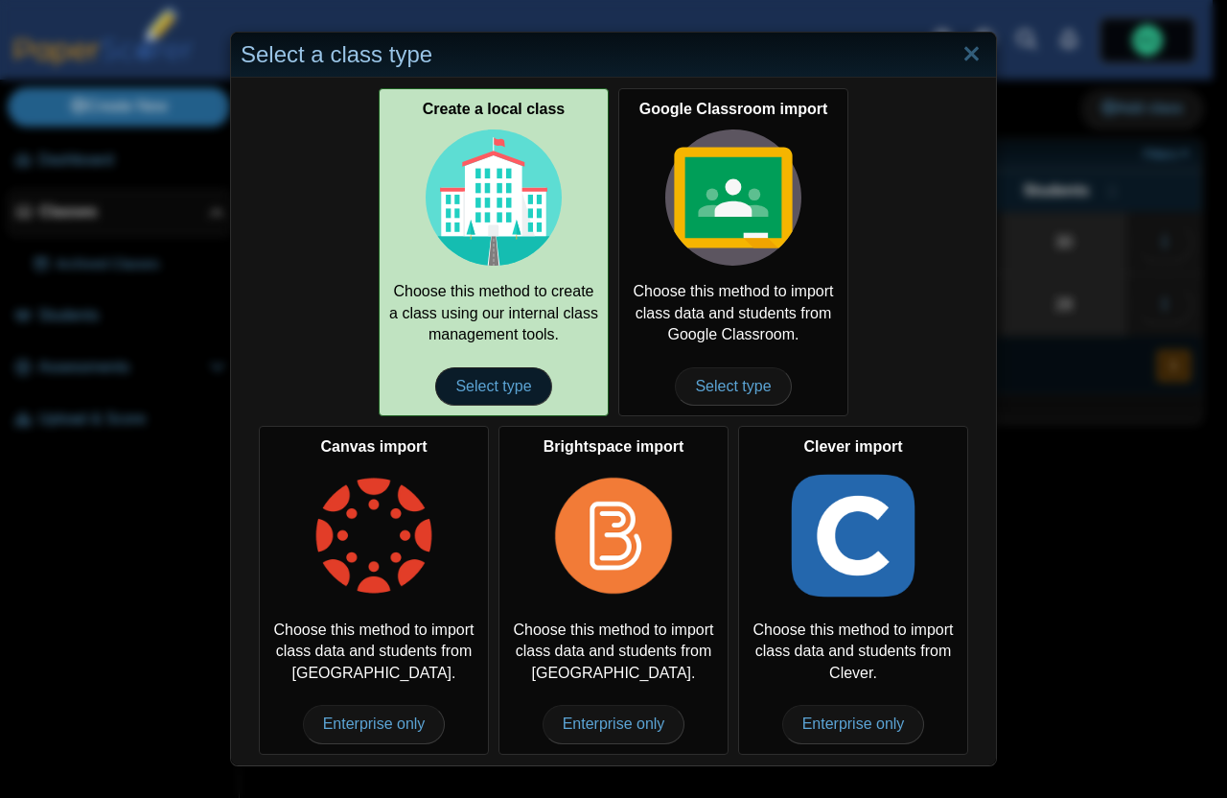
click at [475, 381] on span "Select type" at bounding box center [493, 386] width 116 height 38
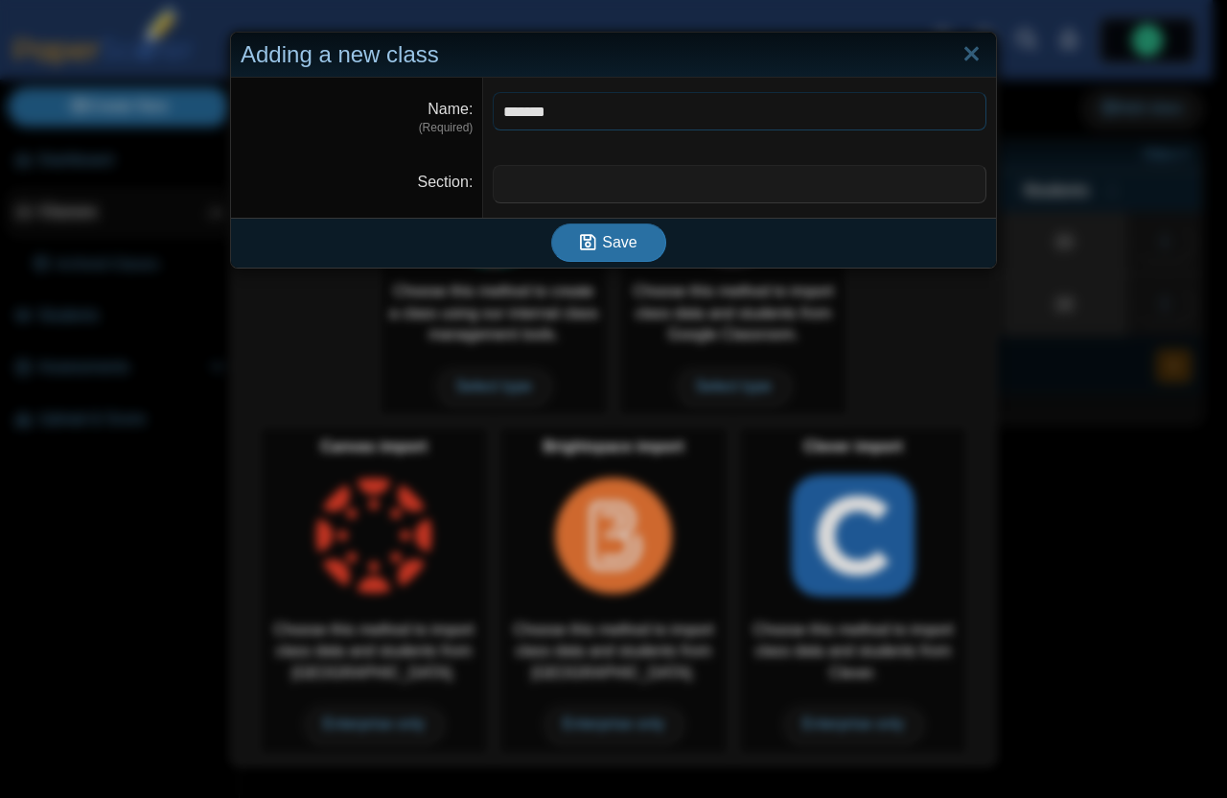
type input "*******"
click at [585, 185] on input "Section" at bounding box center [740, 184] width 494 height 38
type input "**"
click at [592, 233] on icon "submit" at bounding box center [591, 242] width 22 height 21
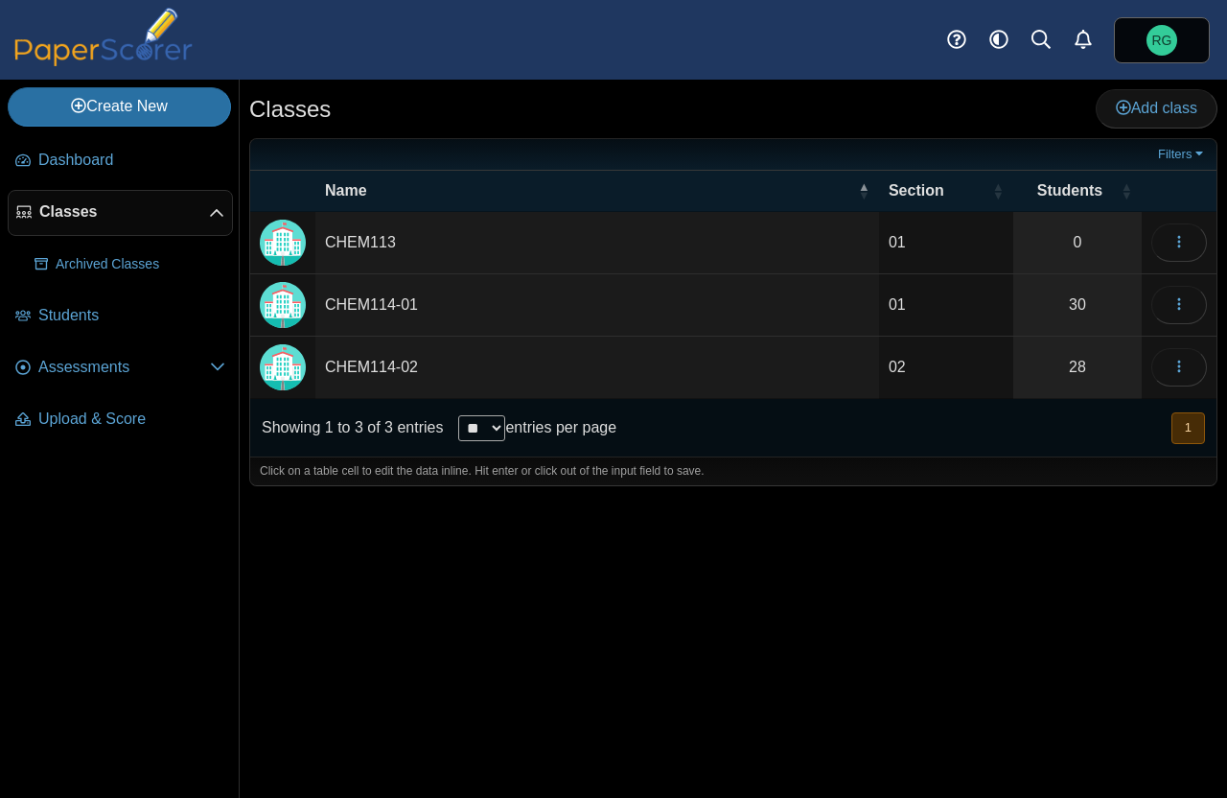
click at [382, 233] on td "CHEM113" at bounding box center [597, 243] width 564 height 62
click at [380, 243] on input "*******" at bounding box center [597, 242] width 545 height 38
click at [1175, 237] on icon "button" at bounding box center [1179, 241] width 15 height 15
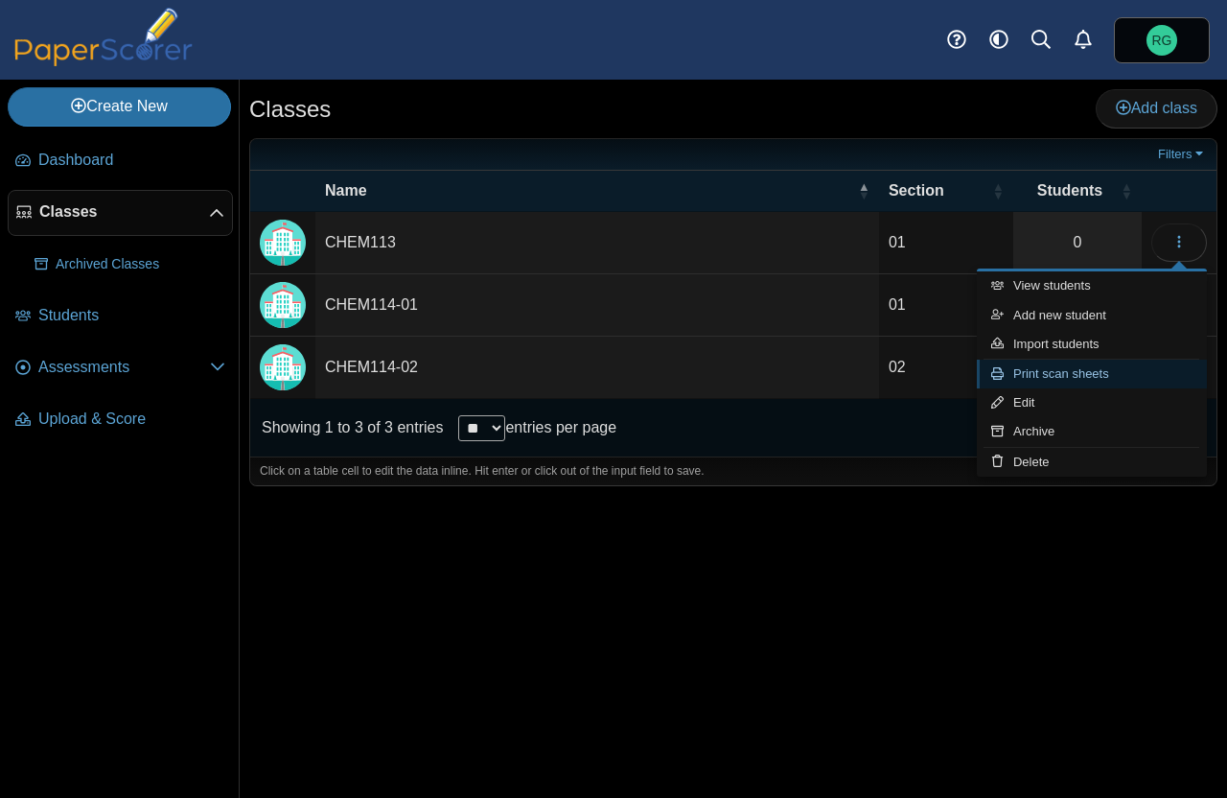
click at [1075, 373] on link "Print scan sheets" at bounding box center [1092, 374] width 230 height 29
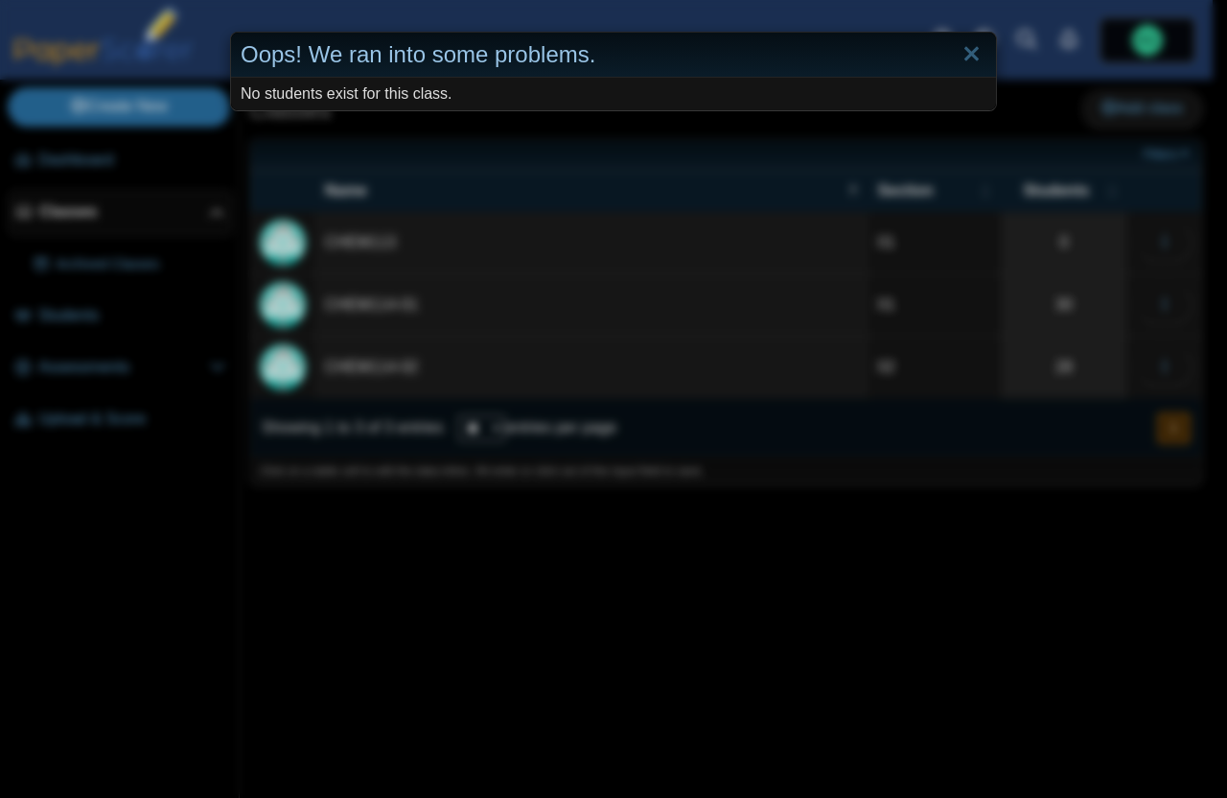
click at [1012, 629] on div "Oops! We ran into some problems. No students exist for this class." at bounding box center [613, 399] width 1227 height 798
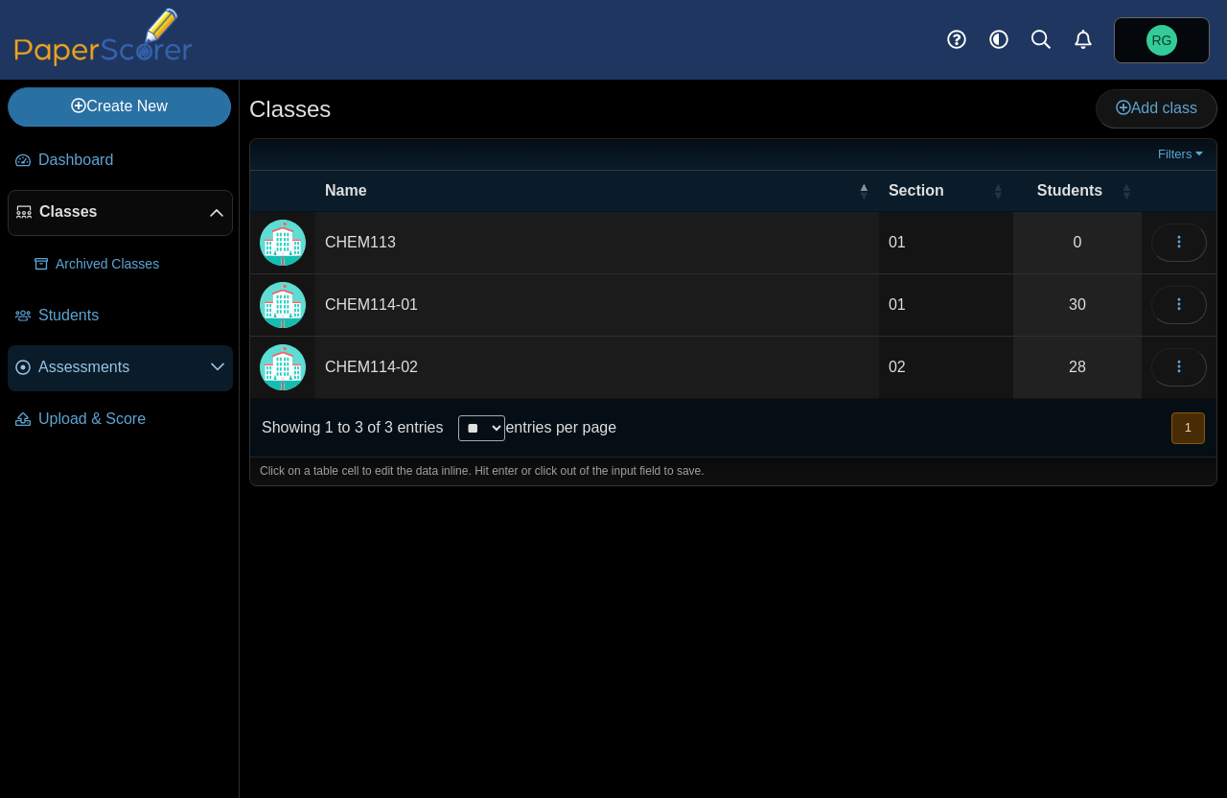
click at [106, 360] on span "Assessments" at bounding box center [124, 367] width 172 height 21
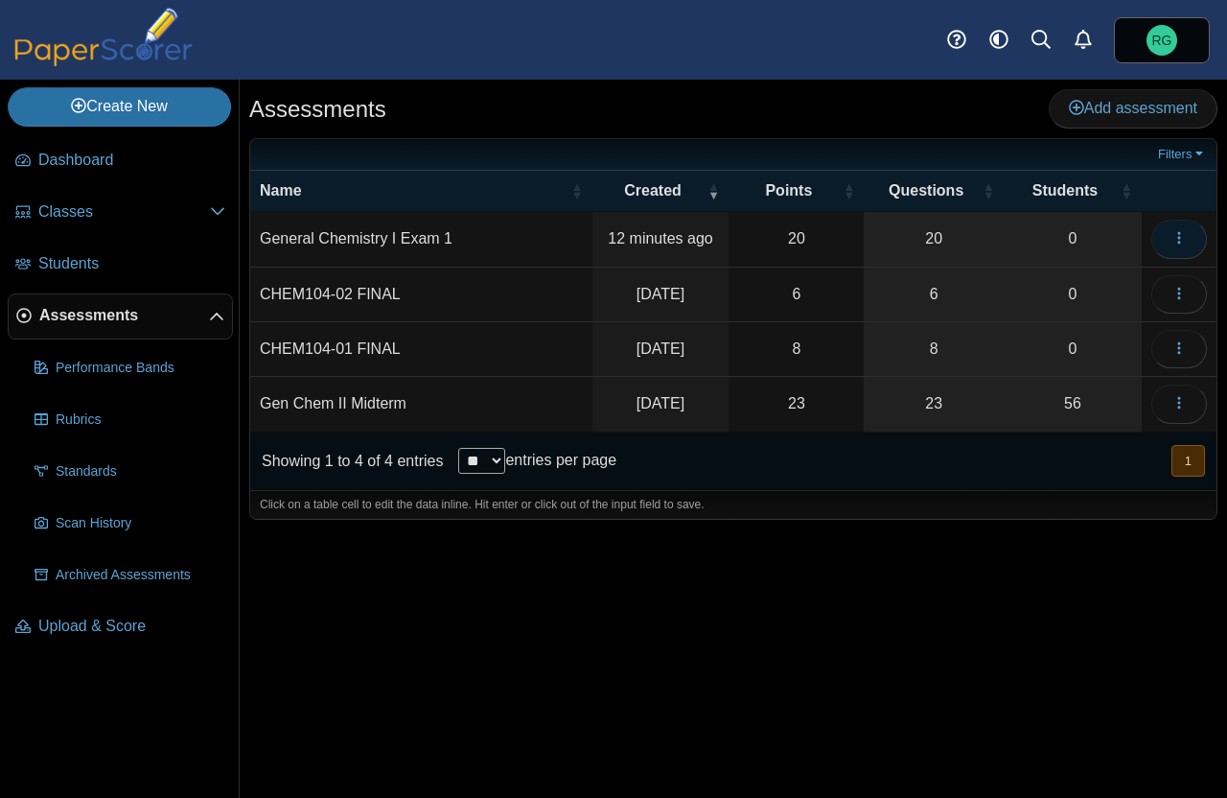
click at [1178, 238] on use "button" at bounding box center [1178, 238] width 3 height 12
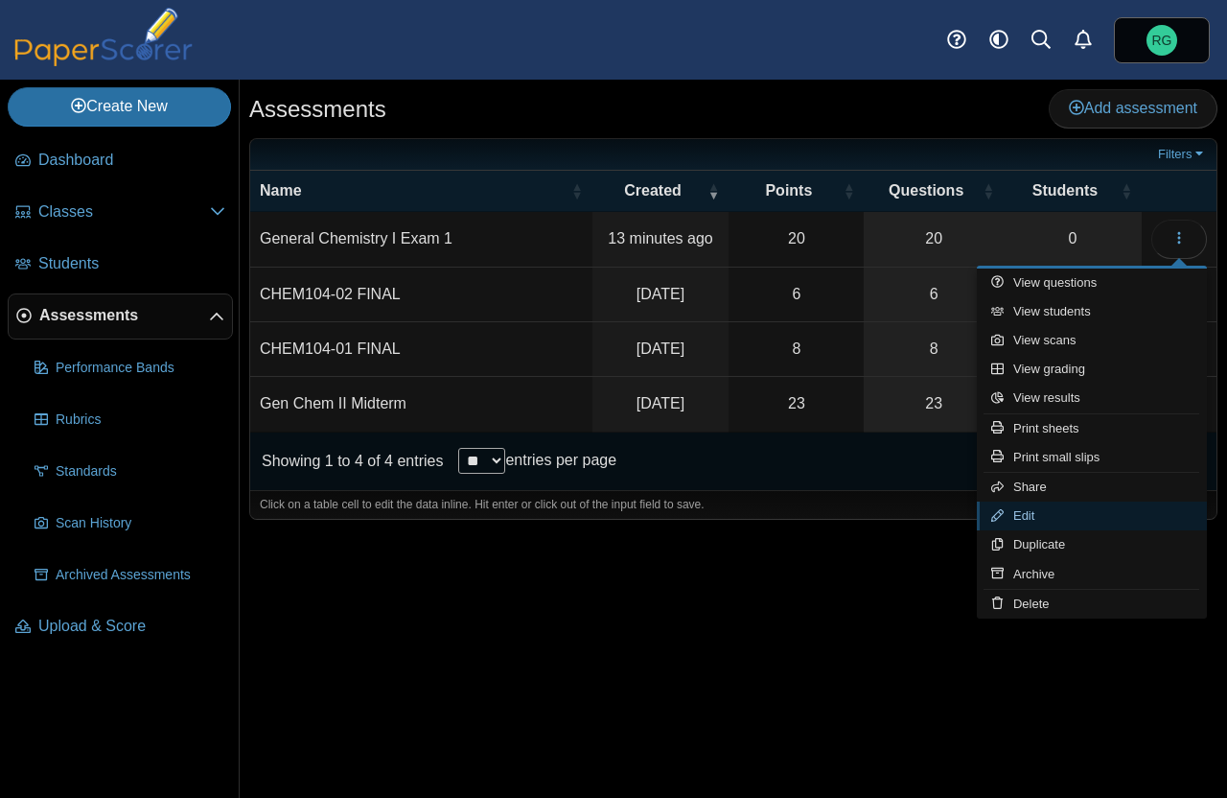
click at [1032, 517] on link "Edit" at bounding box center [1092, 515] width 230 height 29
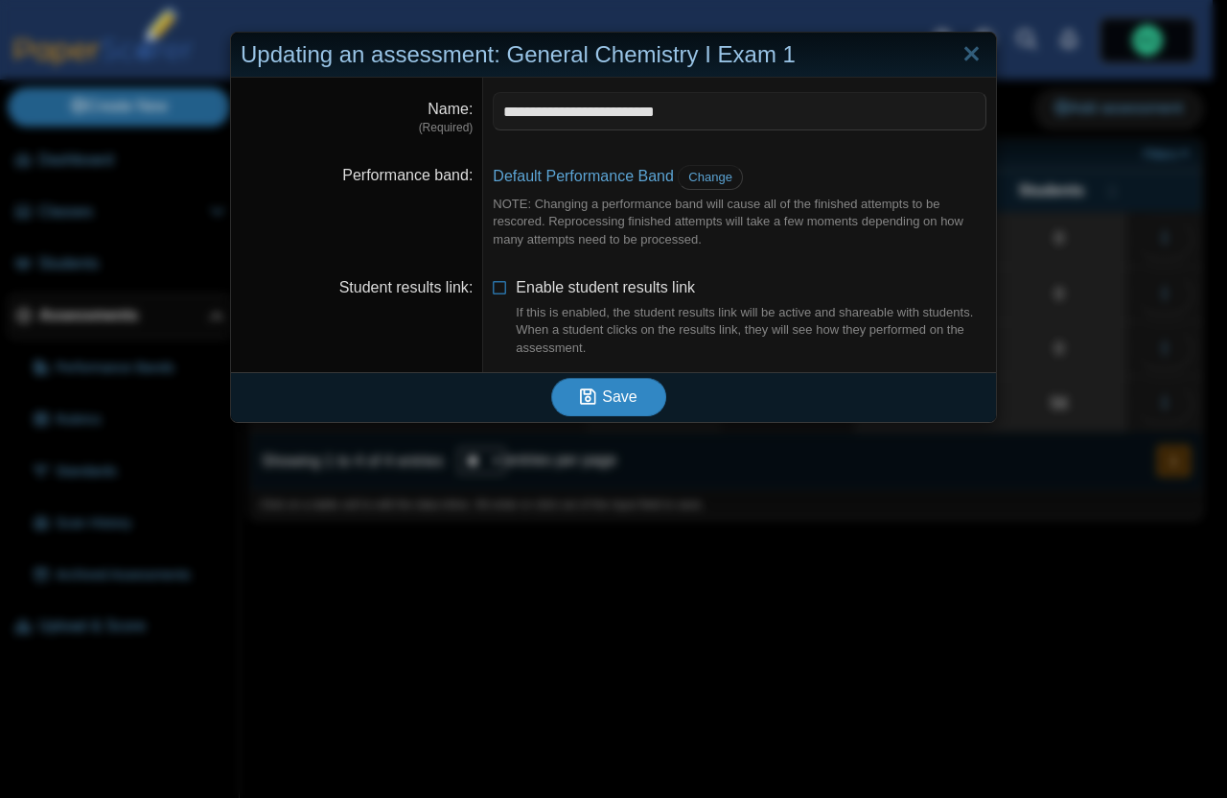
click at [624, 392] on span "Save" at bounding box center [619, 396] width 35 height 16
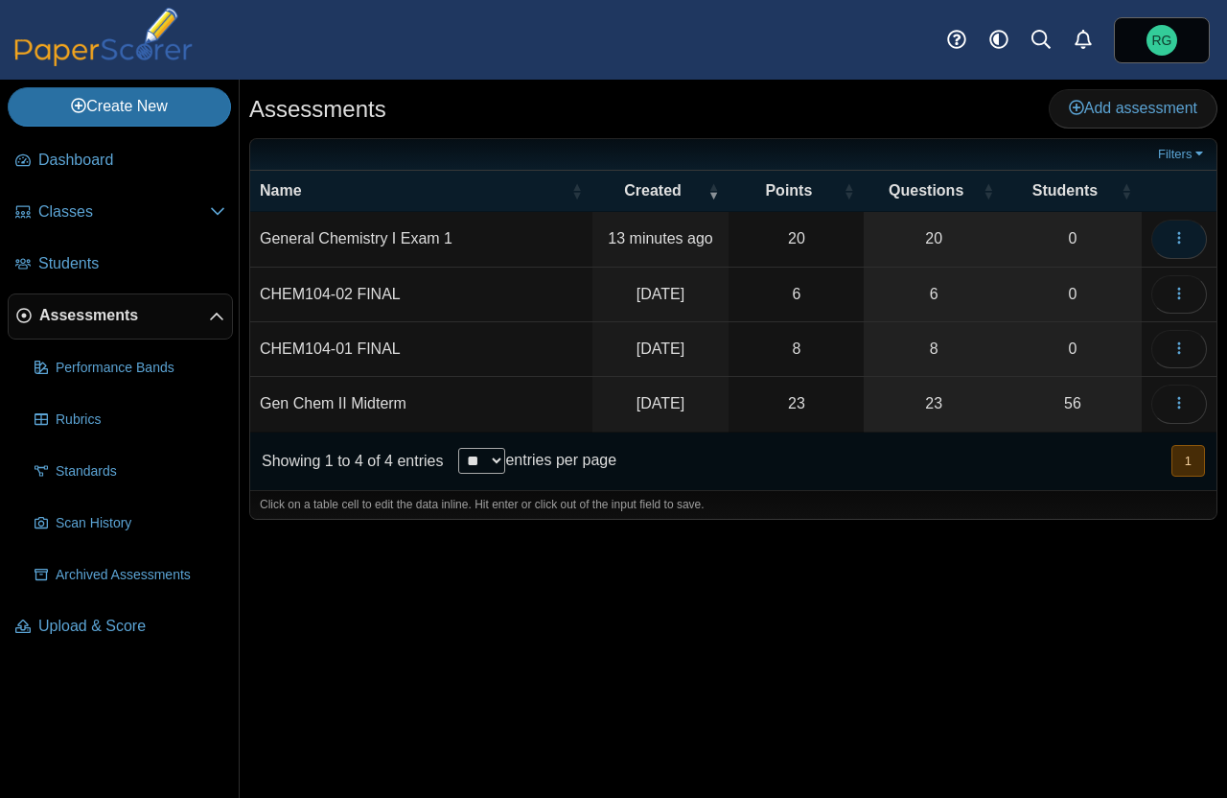
click at [1175, 230] on span "button" at bounding box center [1179, 238] width 15 height 16
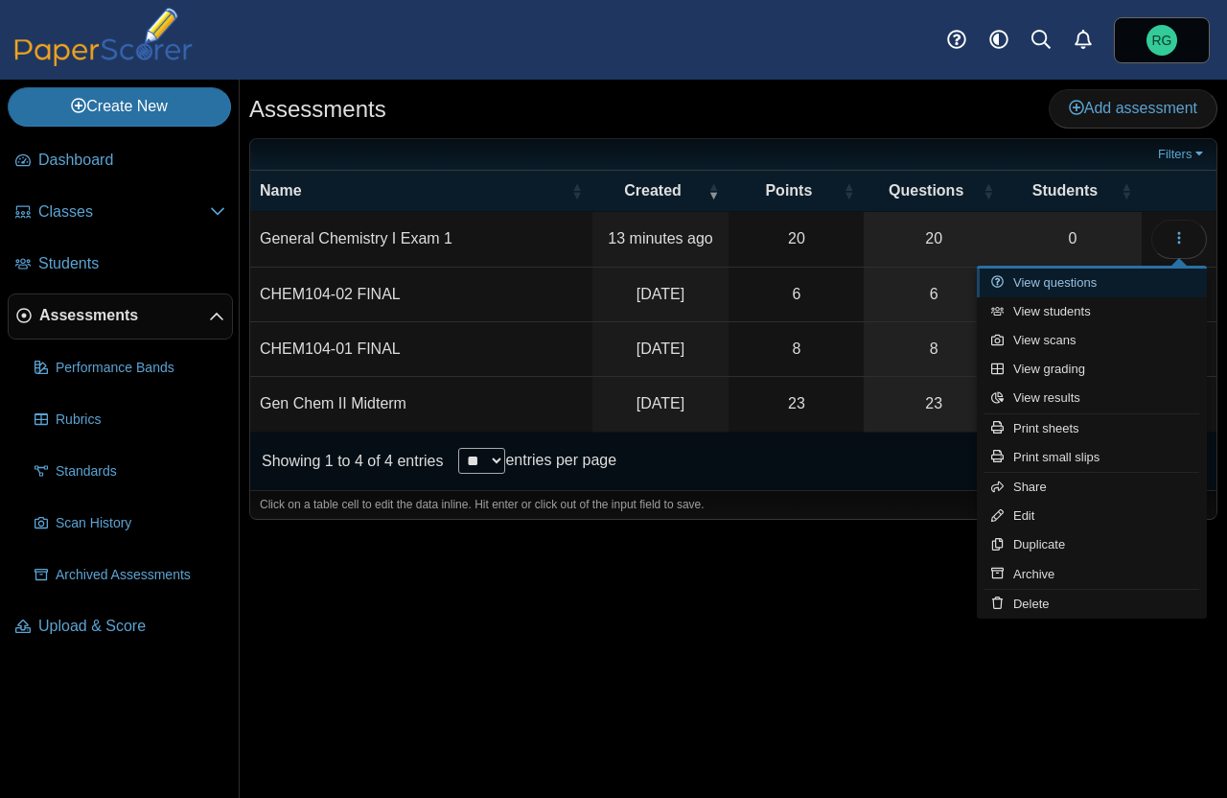
click at [1093, 276] on link "View questions" at bounding box center [1092, 282] width 230 height 29
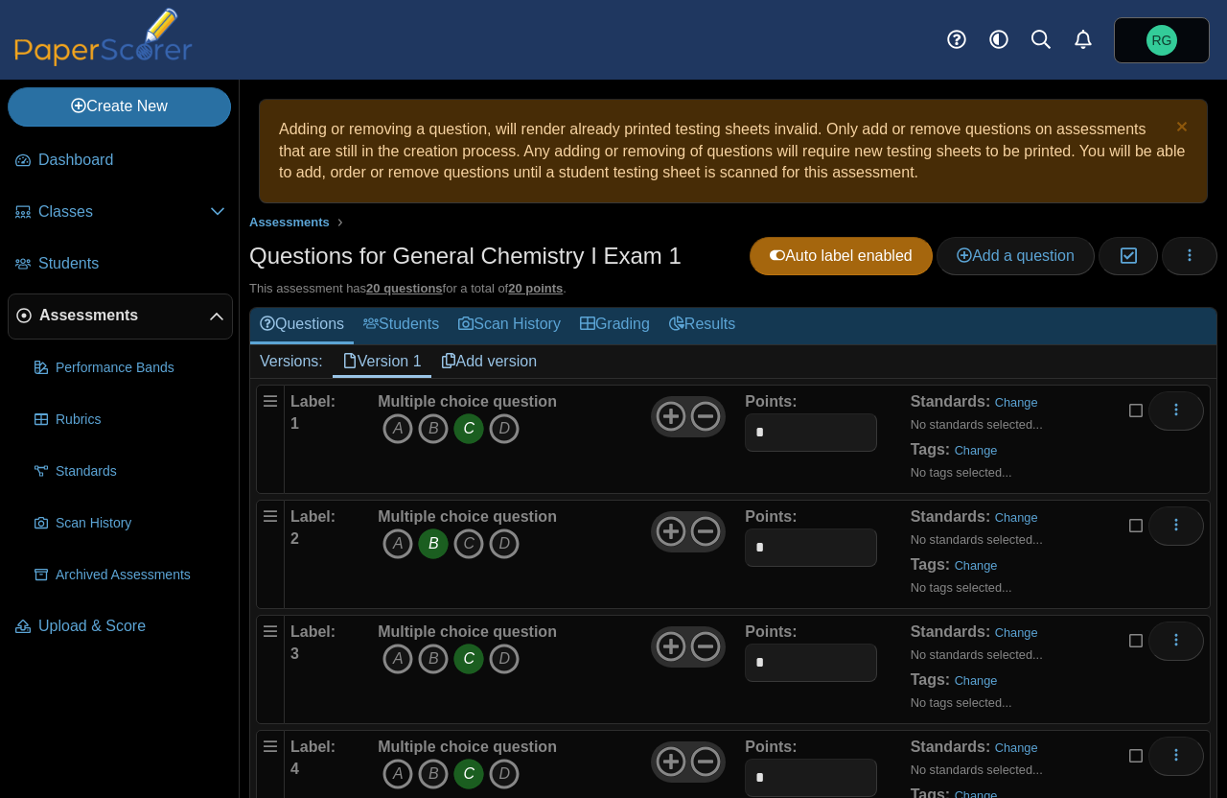
click at [396, 766] on icon "A" at bounding box center [398, 773] width 31 height 31
click at [470, 776] on icon "C" at bounding box center [468, 773] width 31 height 31
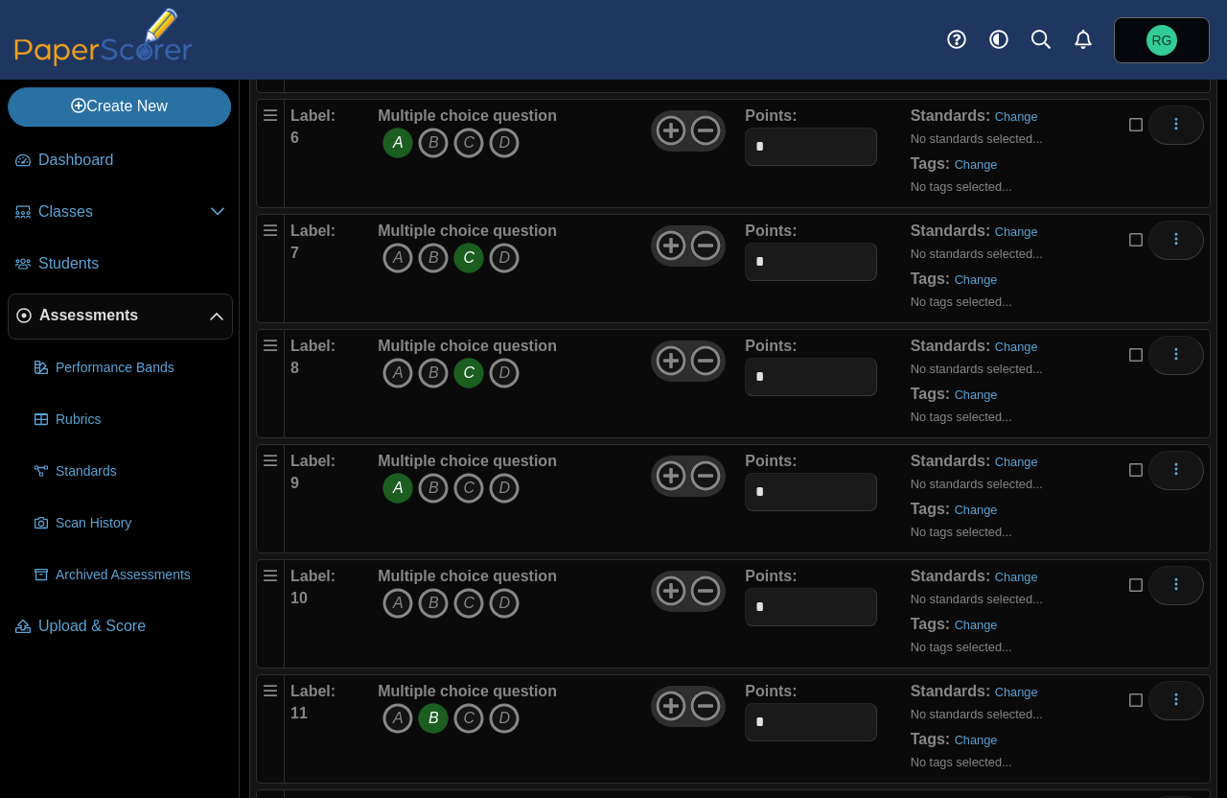
scroll to position [870, 0]
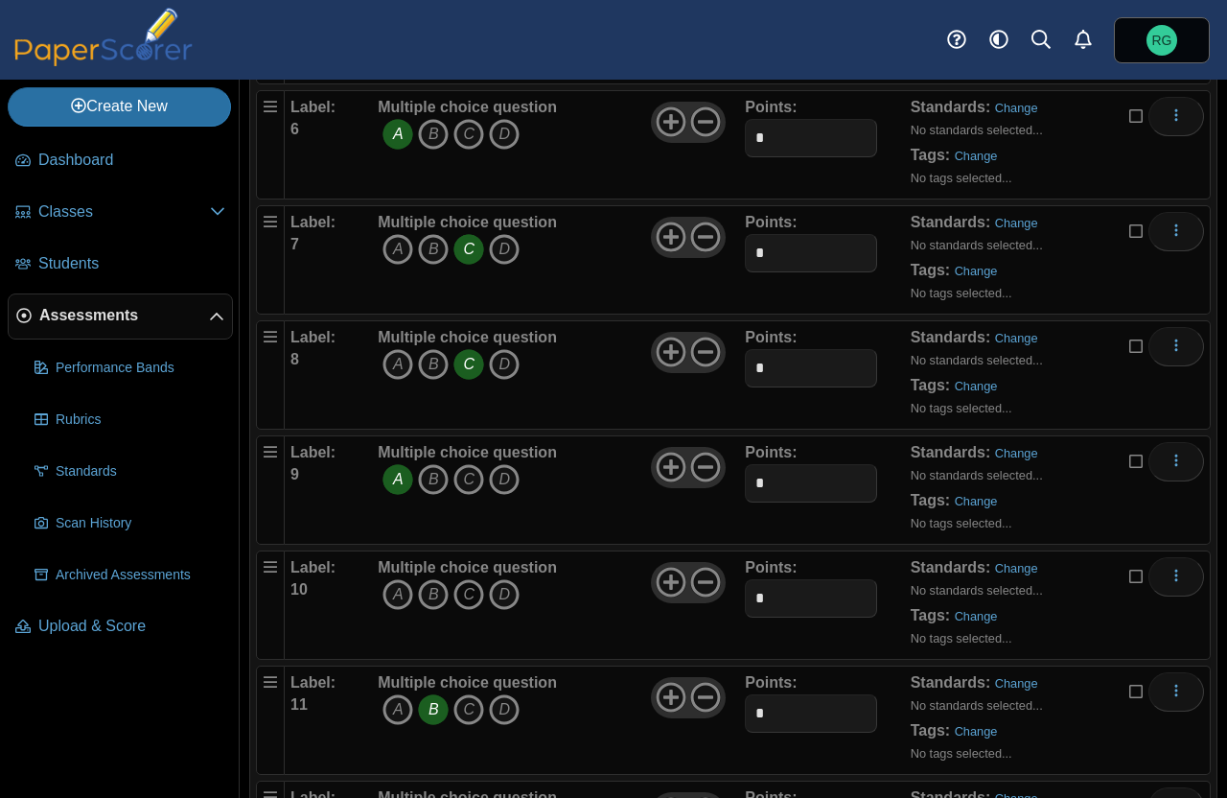
click at [465, 591] on icon "C" at bounding box center [468, 594] width 31 height 31
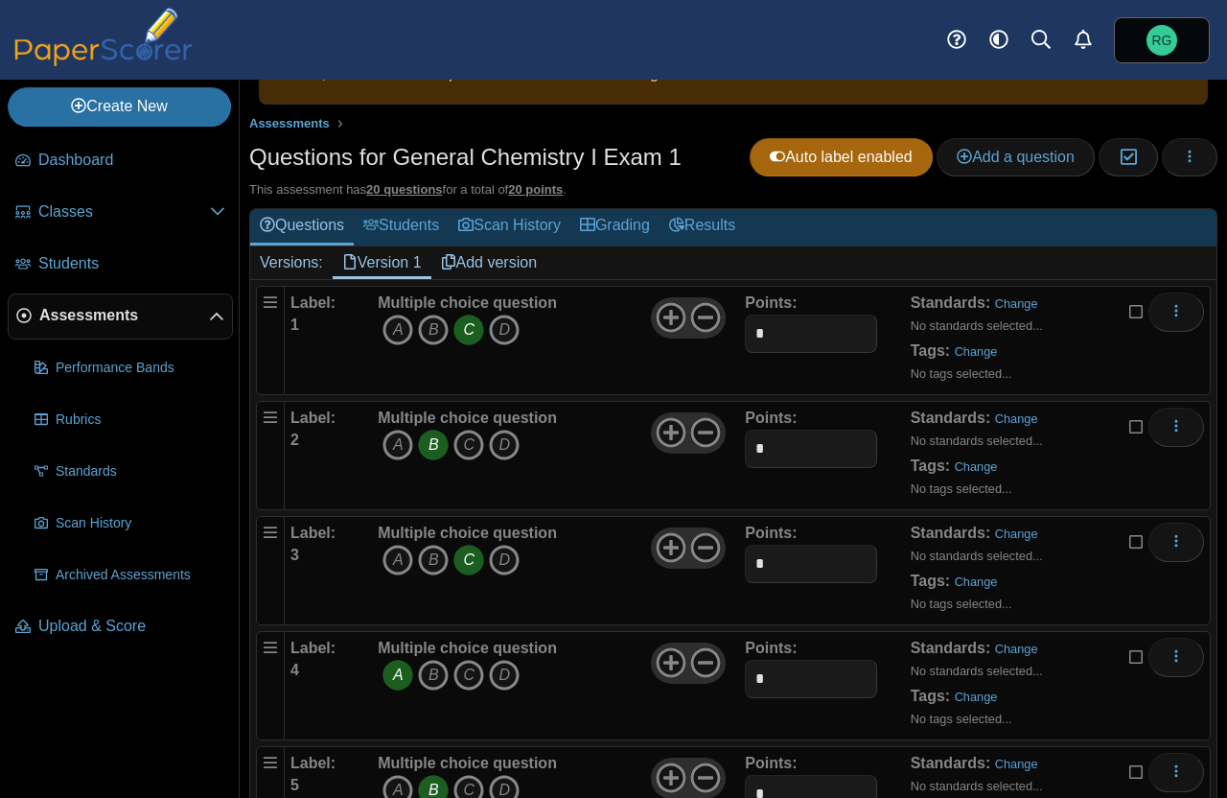
scroll to position [0, 0]
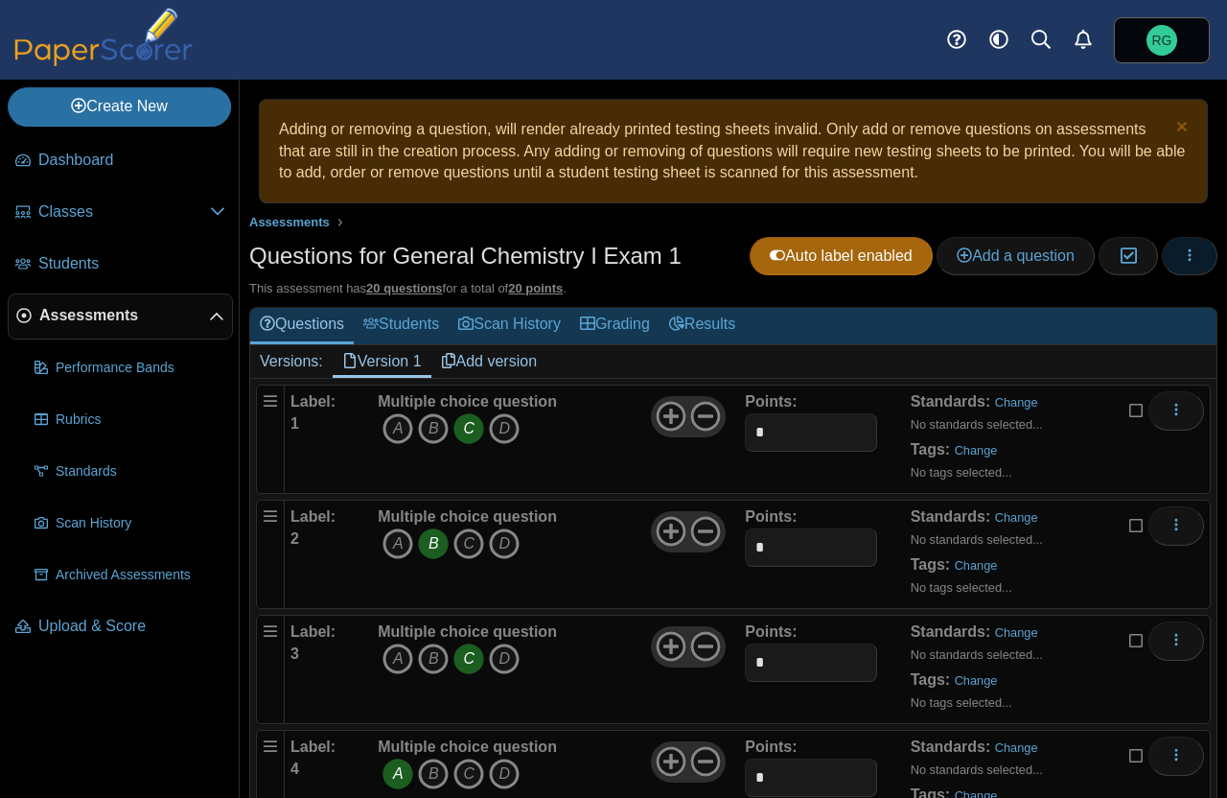
click at [1182, 252] on icon "button" at bounding box center [1189, 254] width 15 height 15
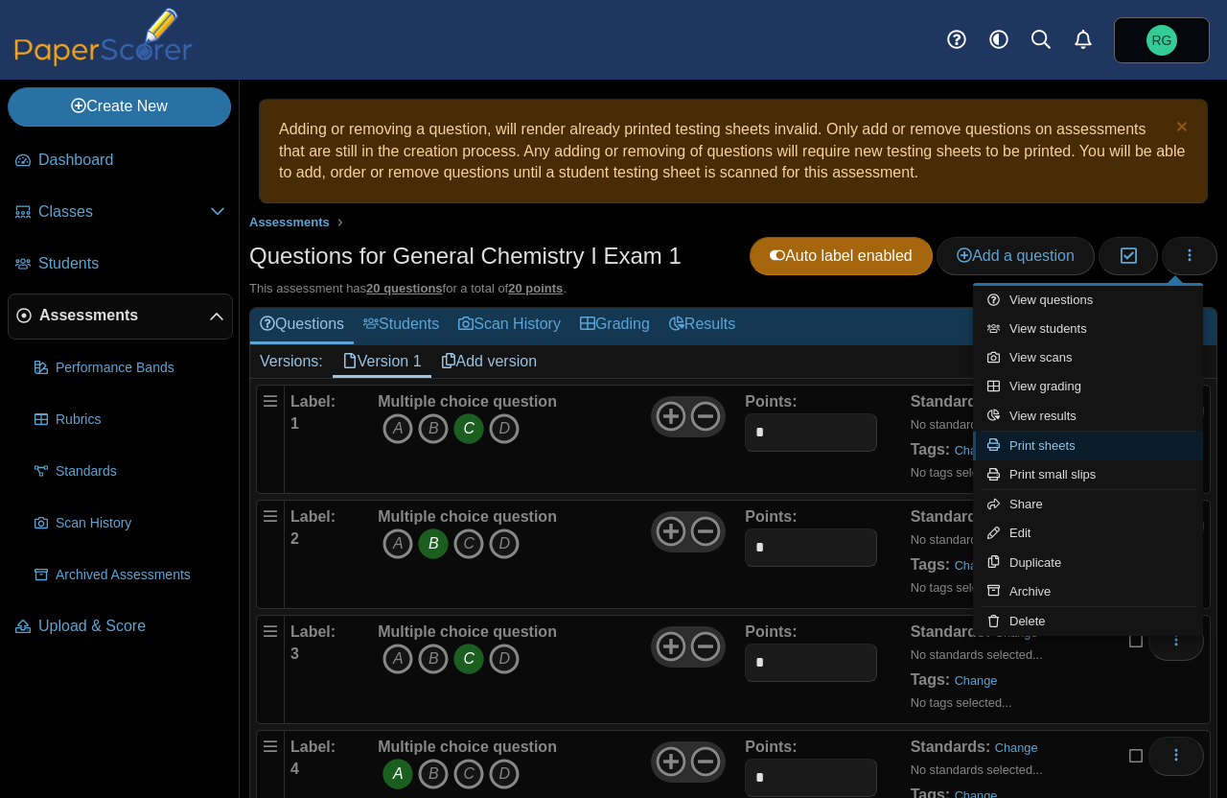
click at [1066, 439] on link "Print sheets" at bounding box center [1088, 445] width 230 height 29
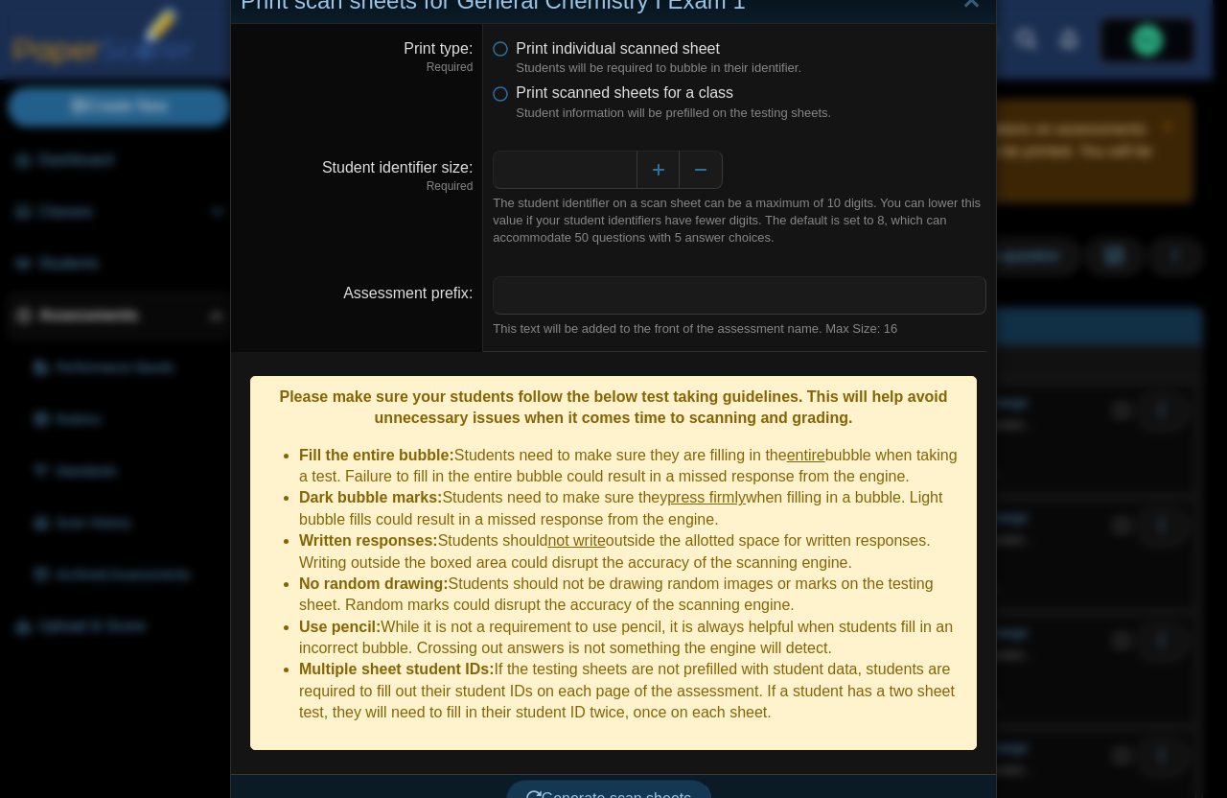
scroll to position [63, 0]
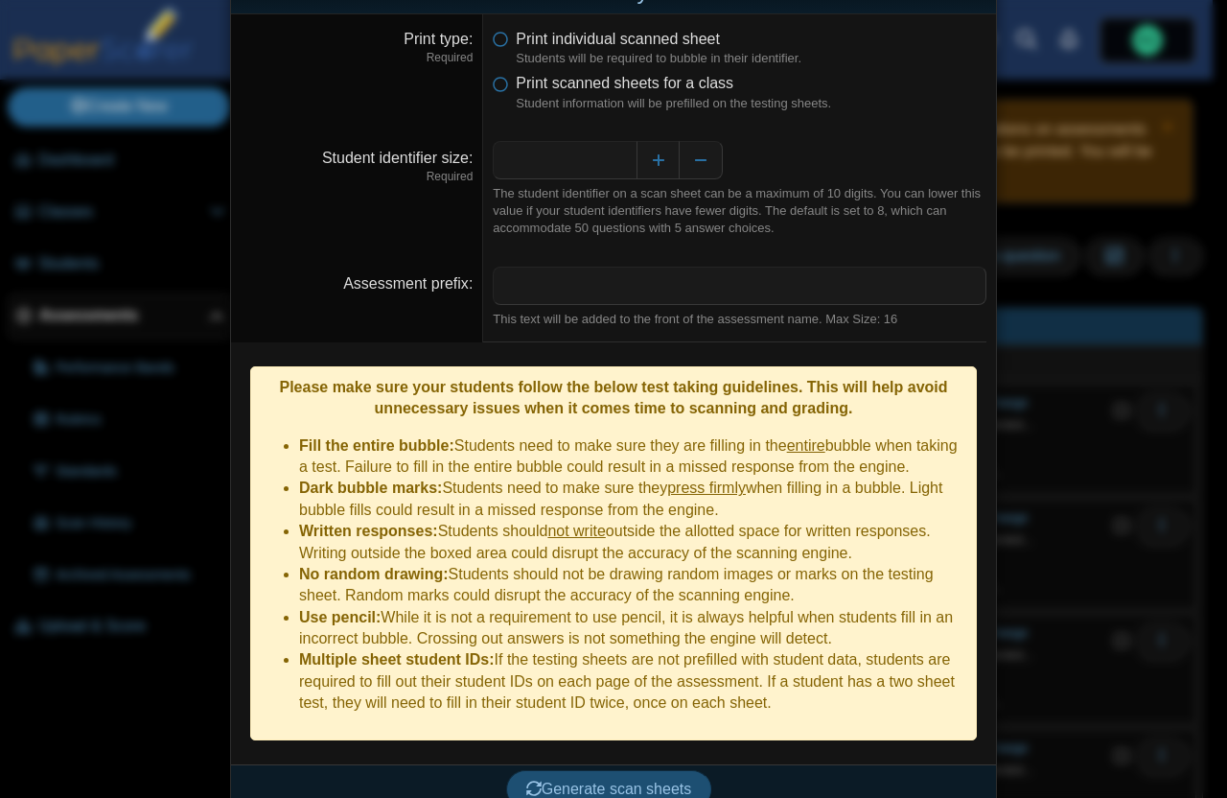
click at [624, 780] on span "Generate scan sheets" at bounding box center [609, 788] width 166 height 16
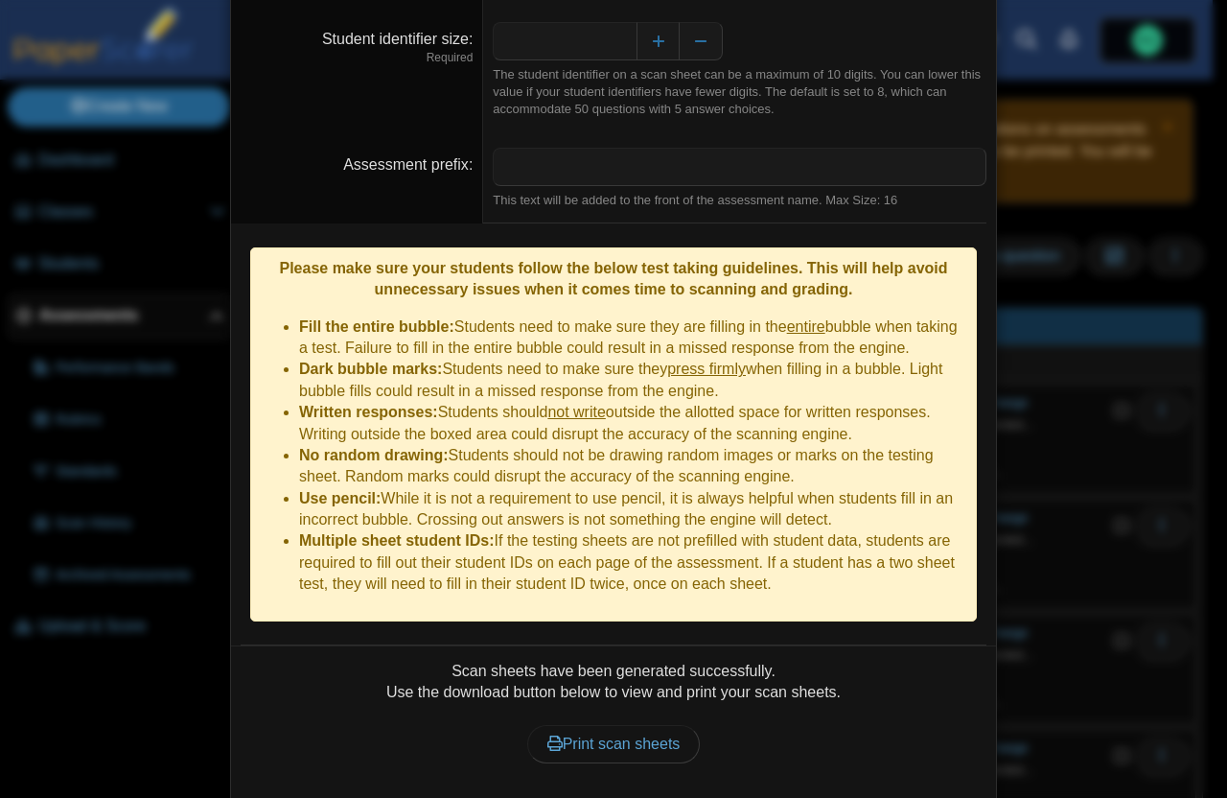
scroll to position [218, 0]
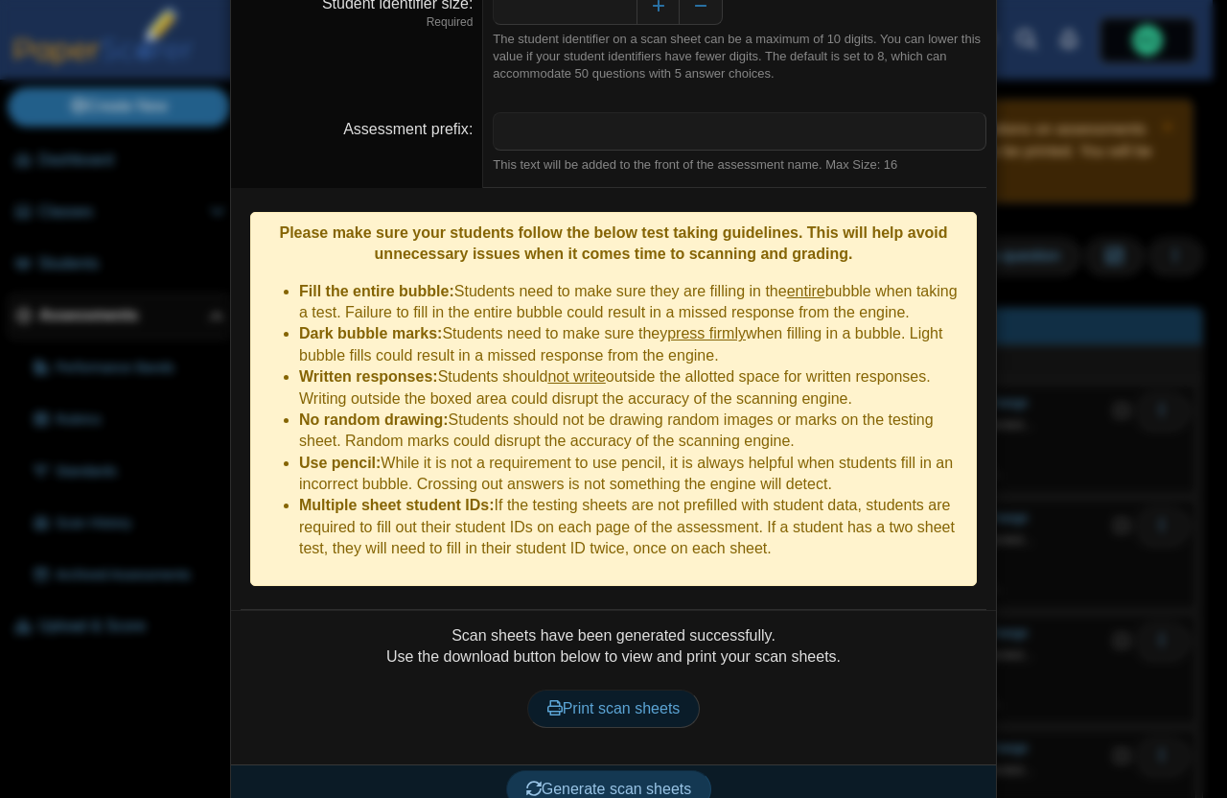
click at [658, 700] on span "Print scan sheets" at bounding box center [613, 708] width 133 height 16
